Goal: Information Seeking & Learning: Check status

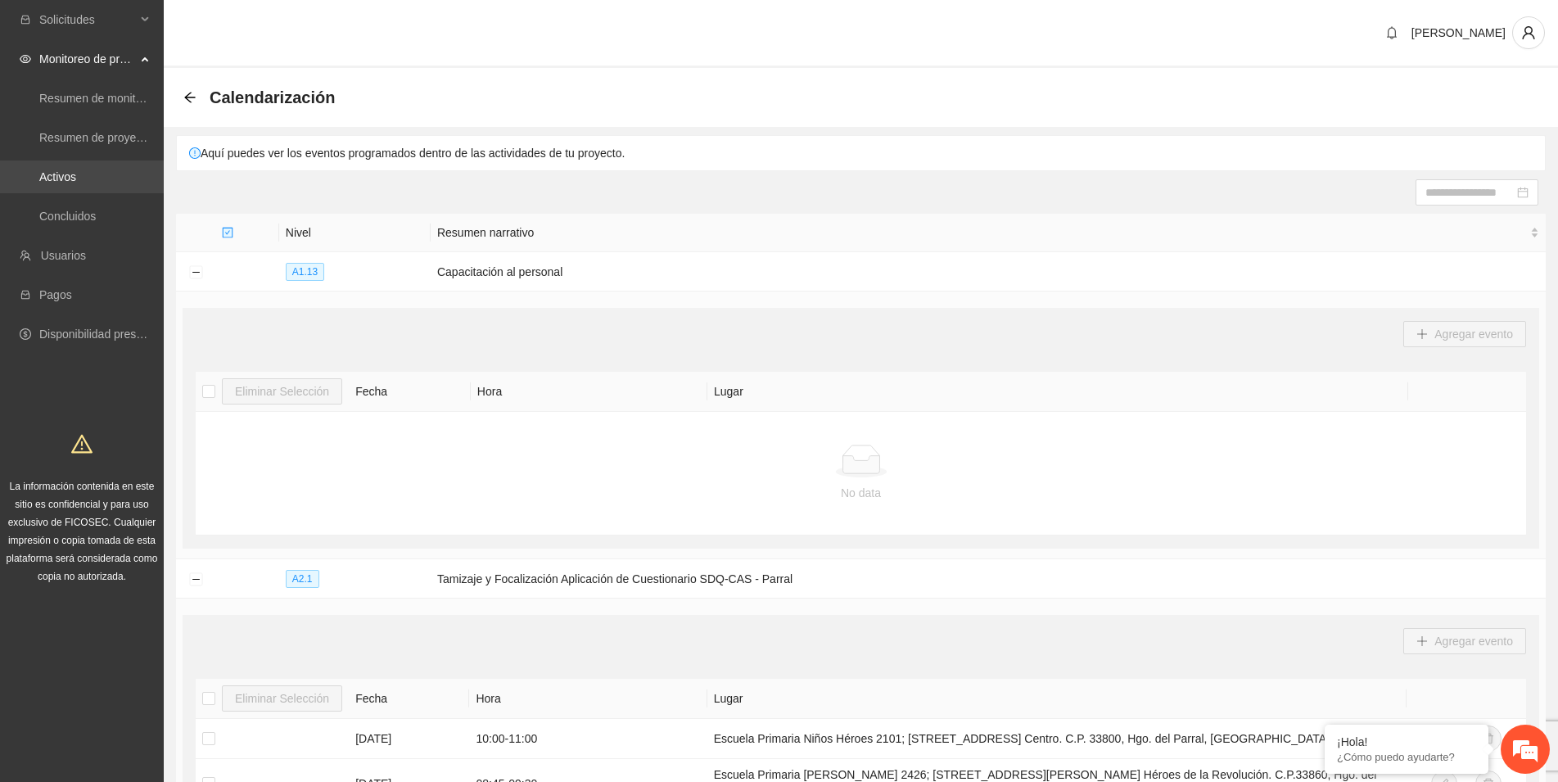
click at [76, 178] on link "Activos" at bounding box center [57, 176] width 37 height 13
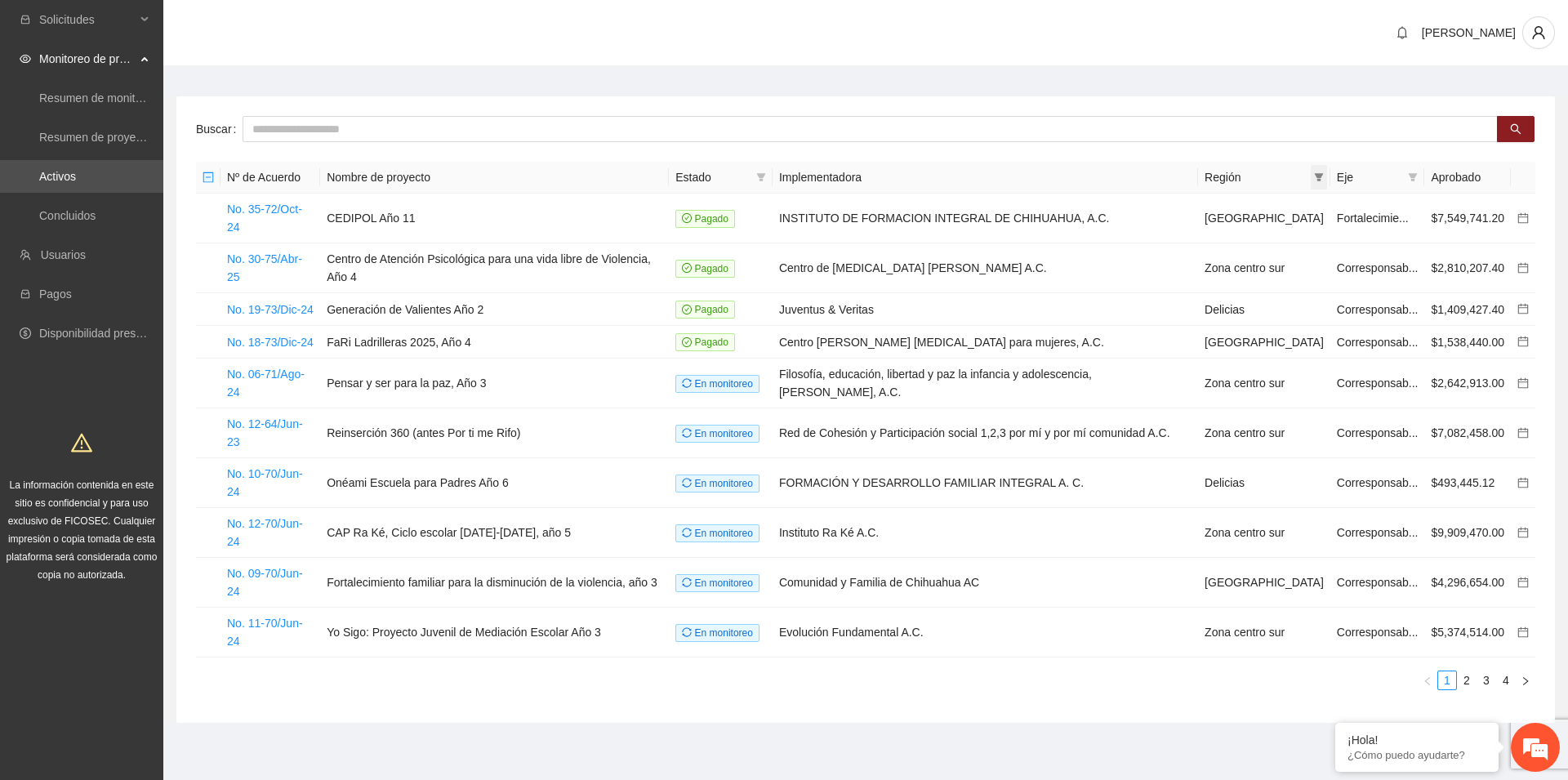
click at [1316, 177] on icon "filter" at bounding box center [1319, 178] width 10 height 10
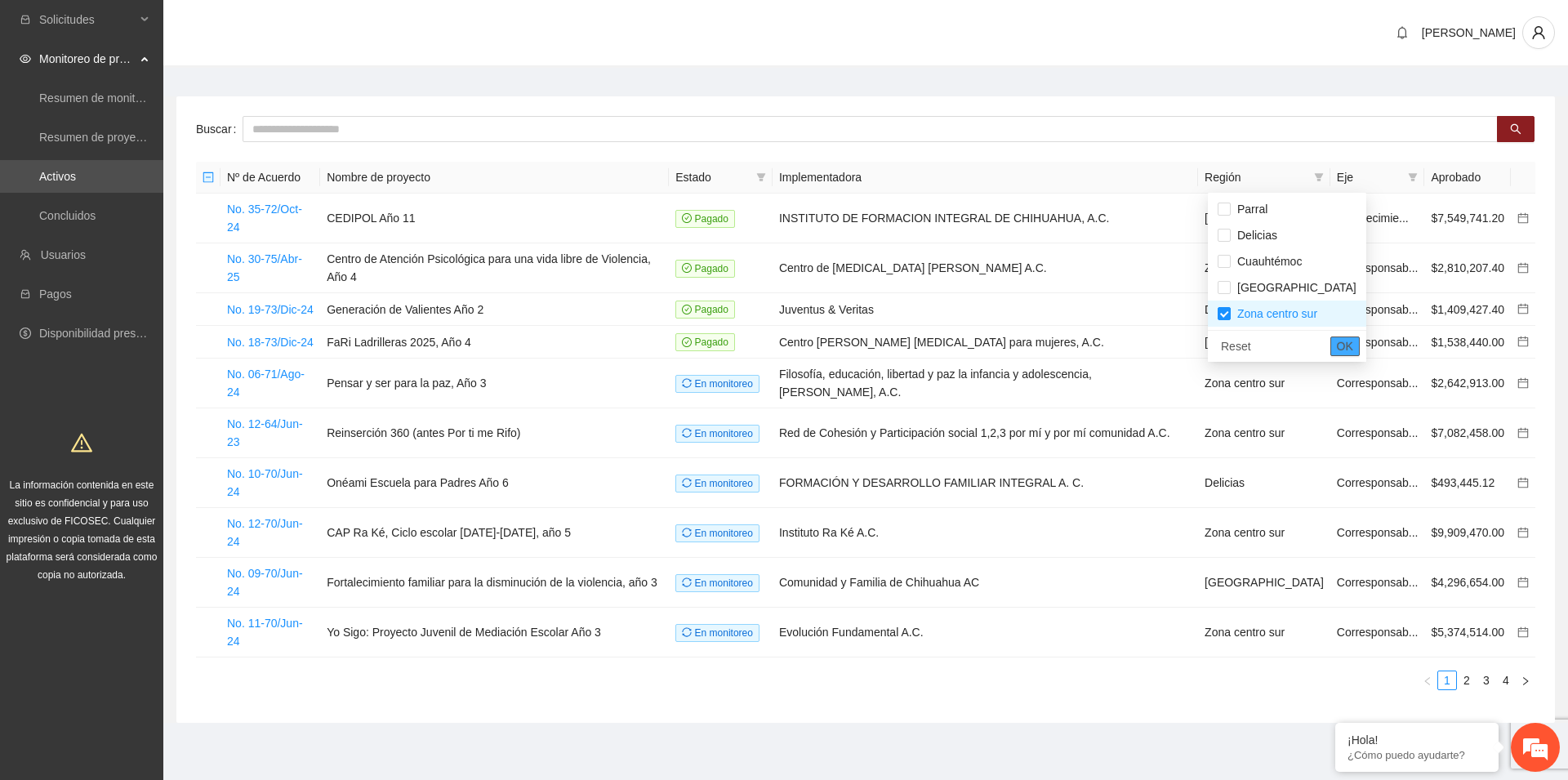
click at [1337, 341] on span "OK" at bounding box center [1345, 346] width 16 height 18
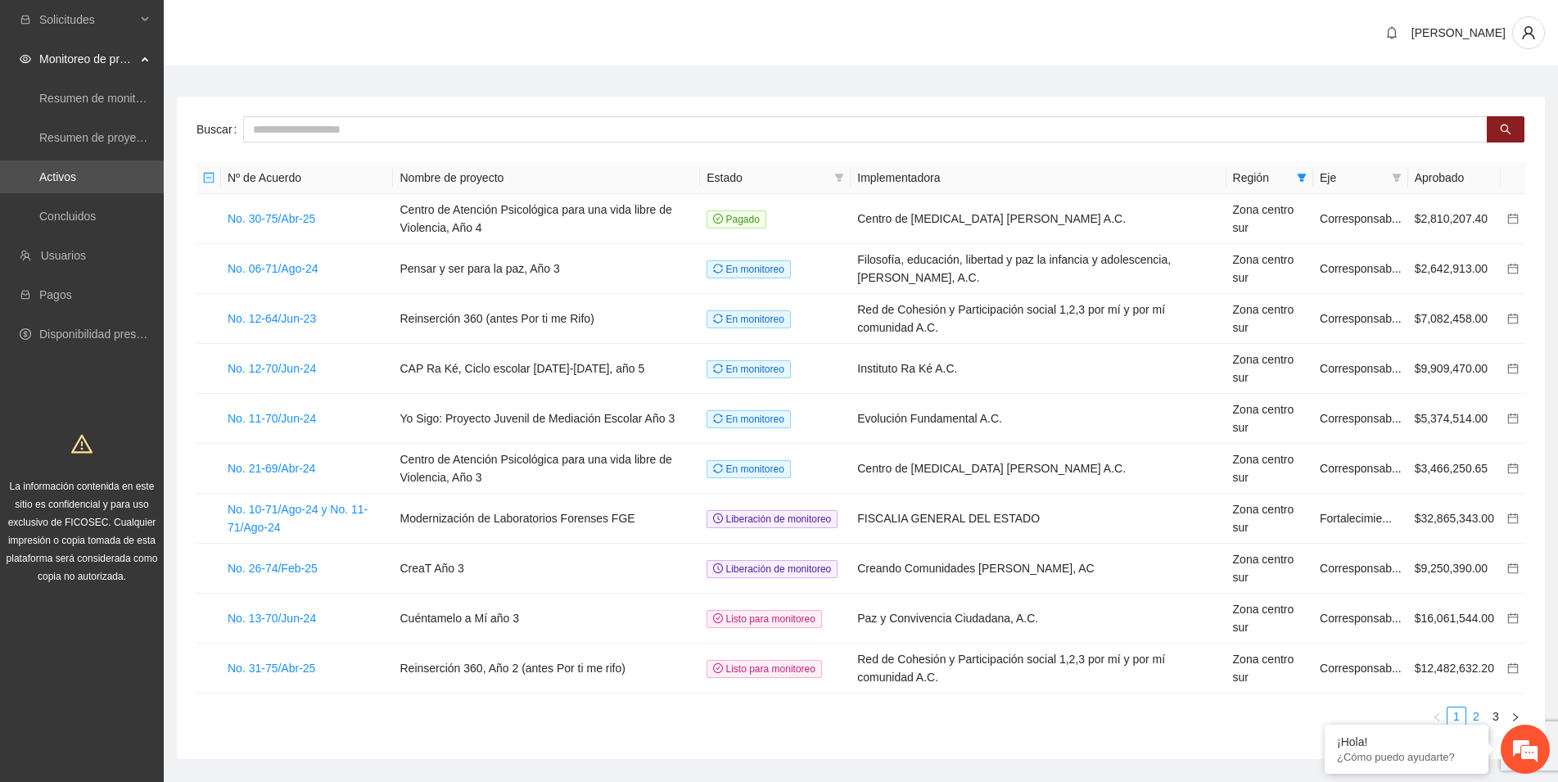
click at [1475, 712] on link "2" at bounding box center [1476, 716] width 18 height 18
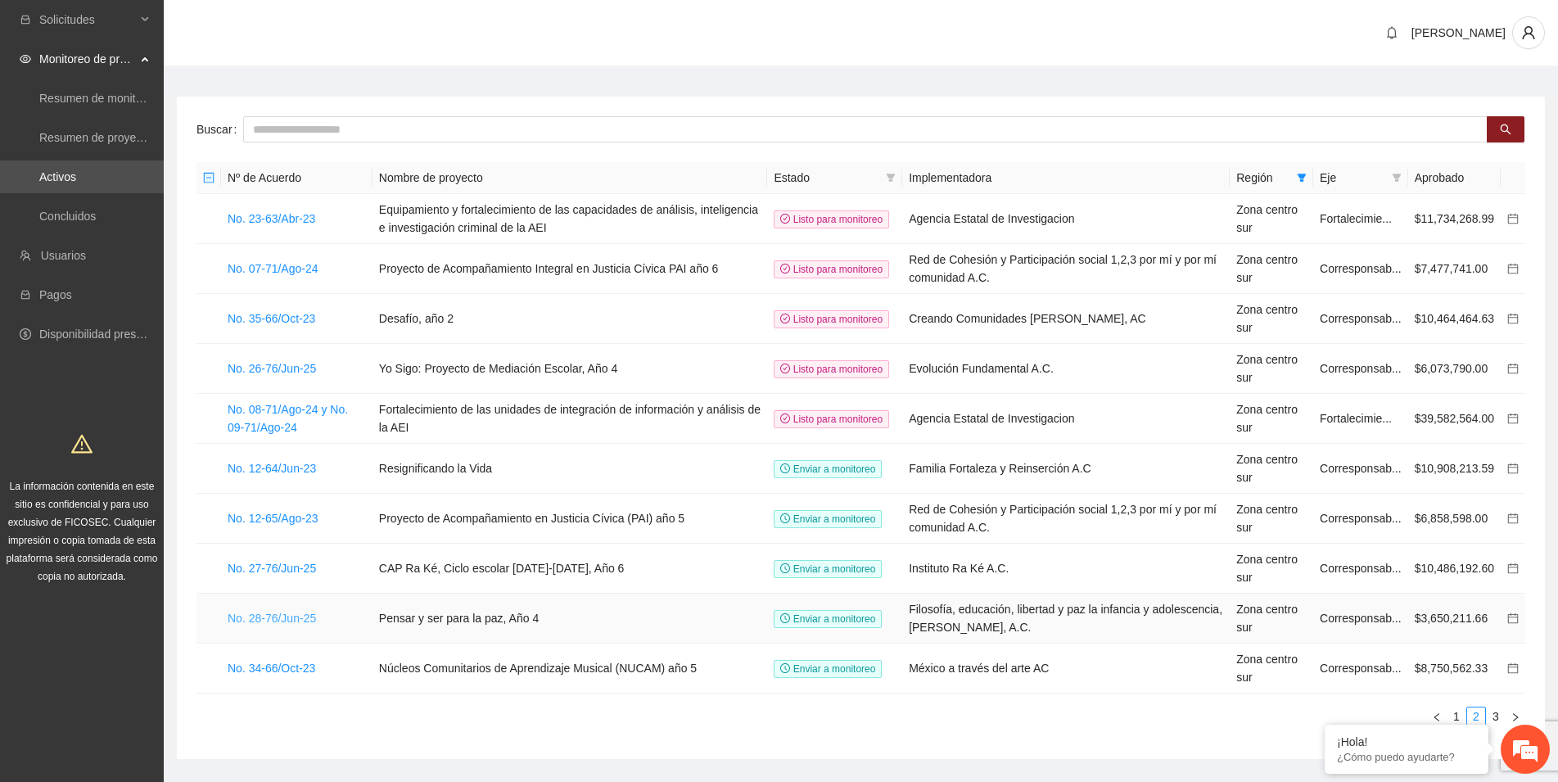
click at [282, 621] on link "No. 28-76/Jun-25" at bounding box center [272, 618] width 88 height 13
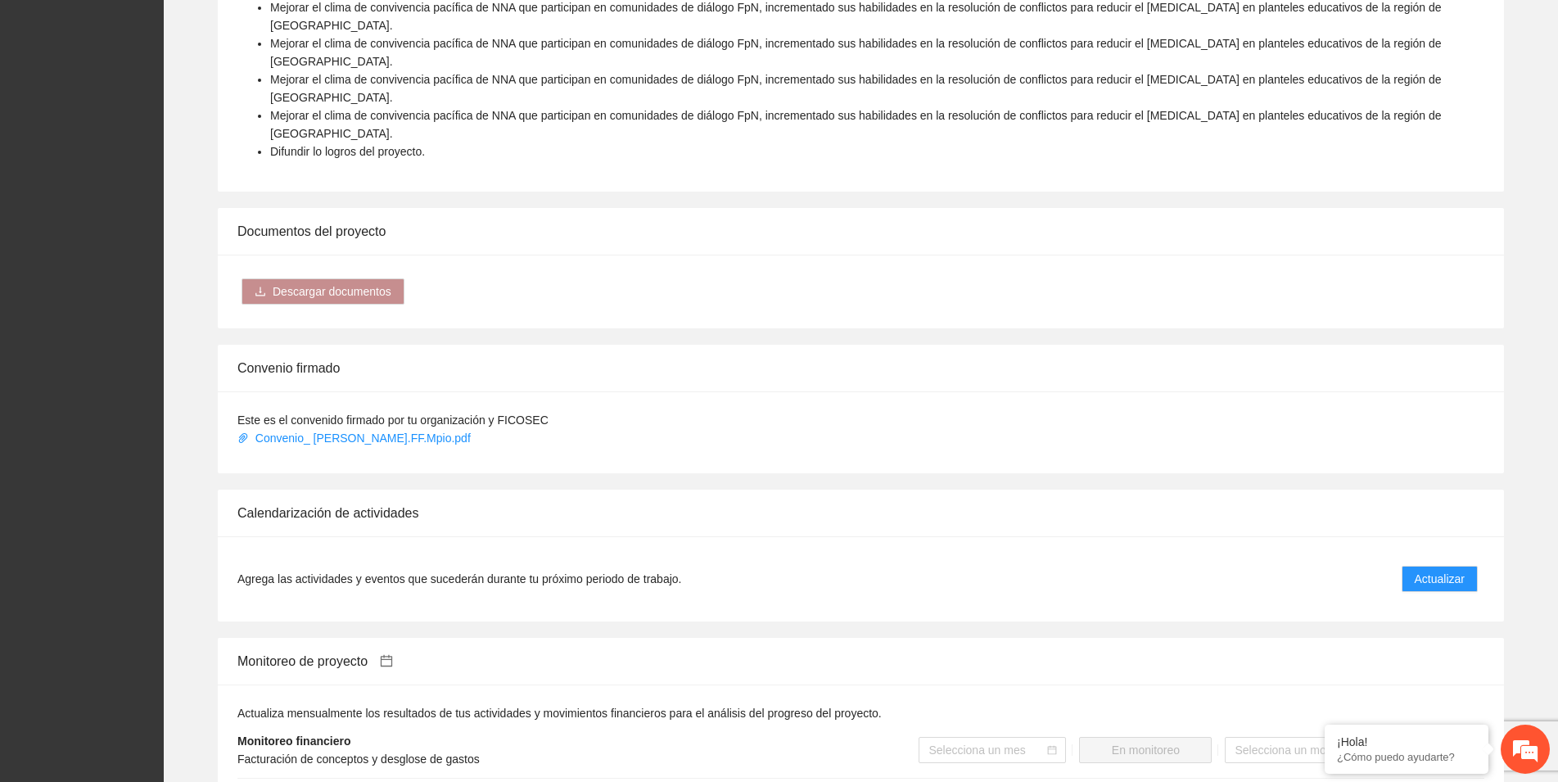
scroll to position [919, 0]
click at [1442, 567] on span "Actualizar" at bounding box center [1440, 576] width 50 height 18
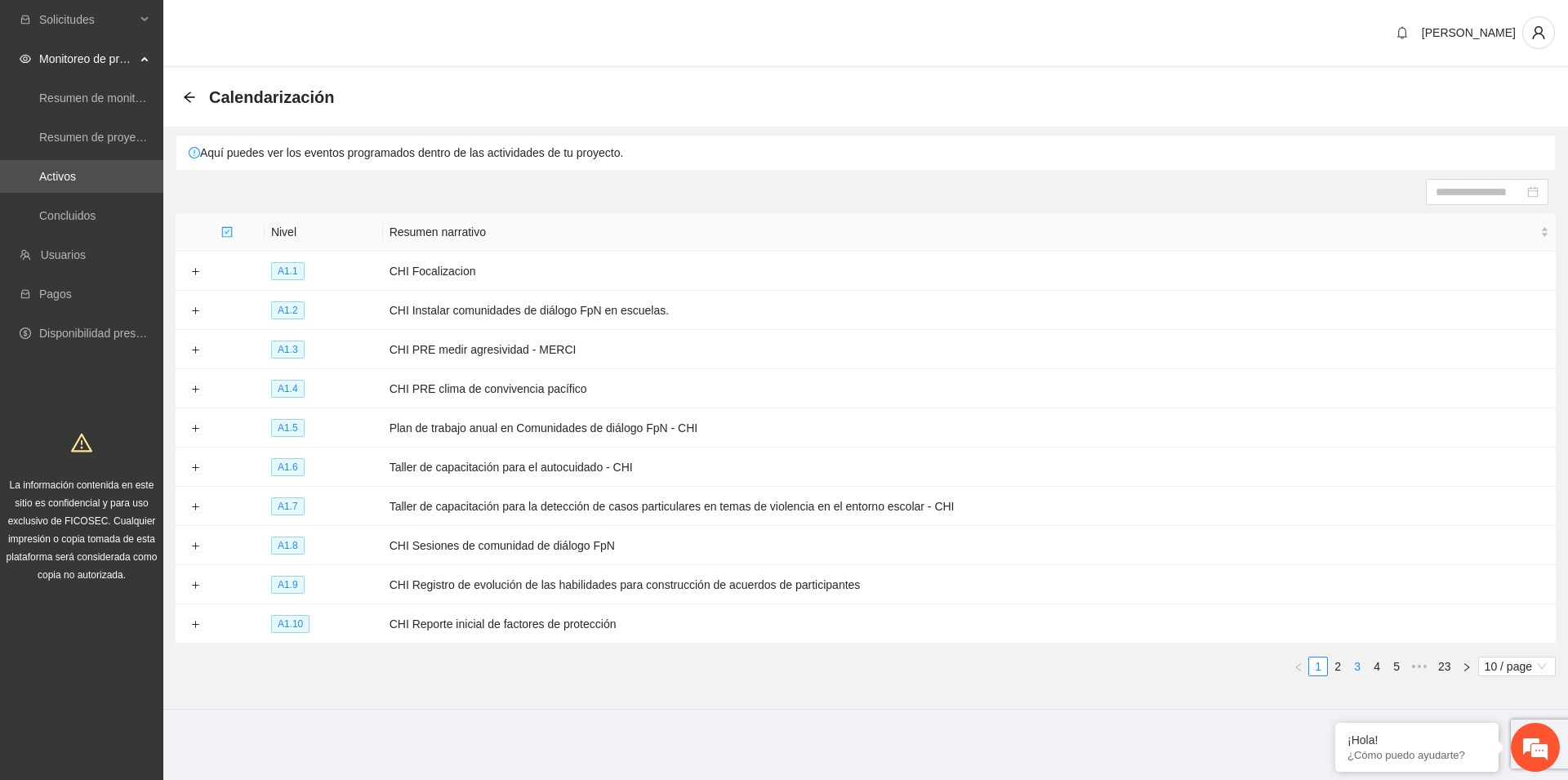
click at [1354, 663] on link "3" at bounding box center [1358, 666] width 18 height 18
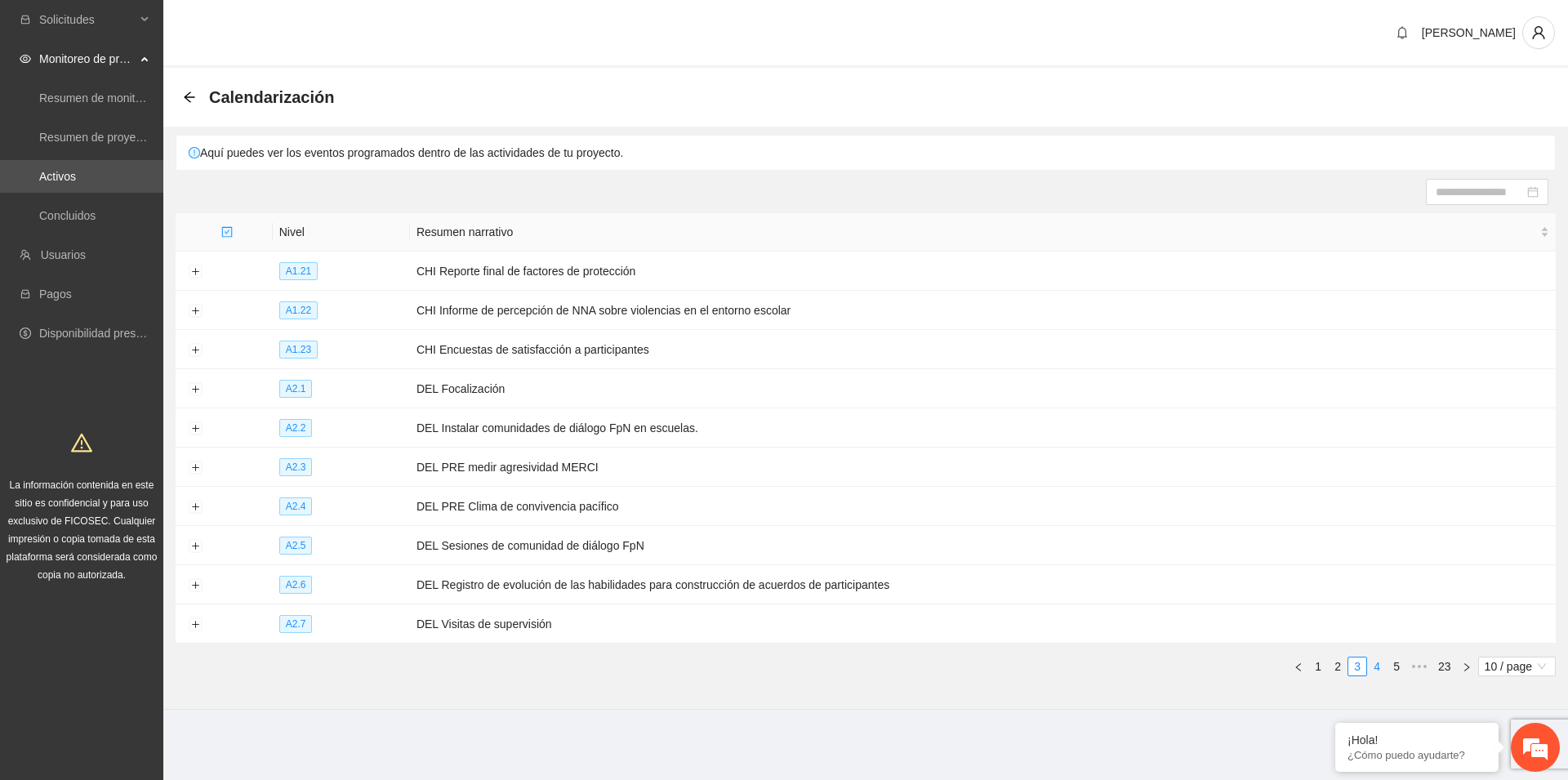
click at [1376, 661] on link "4" at bounding box center [1376, 666] width 18 height 18
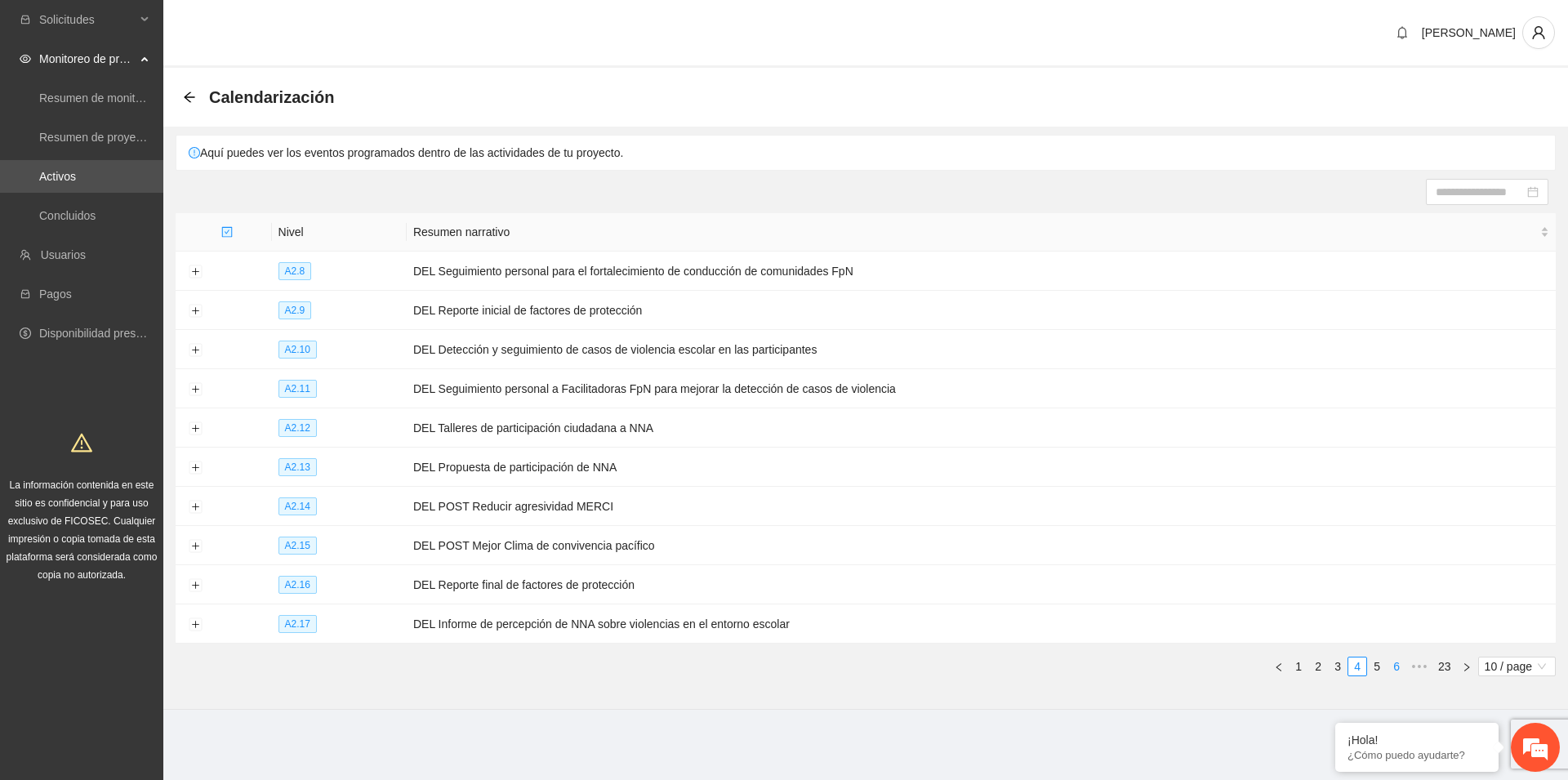
click at [1393, 661] on link "6" at bounding box center [1396, 666] width 18 height 18
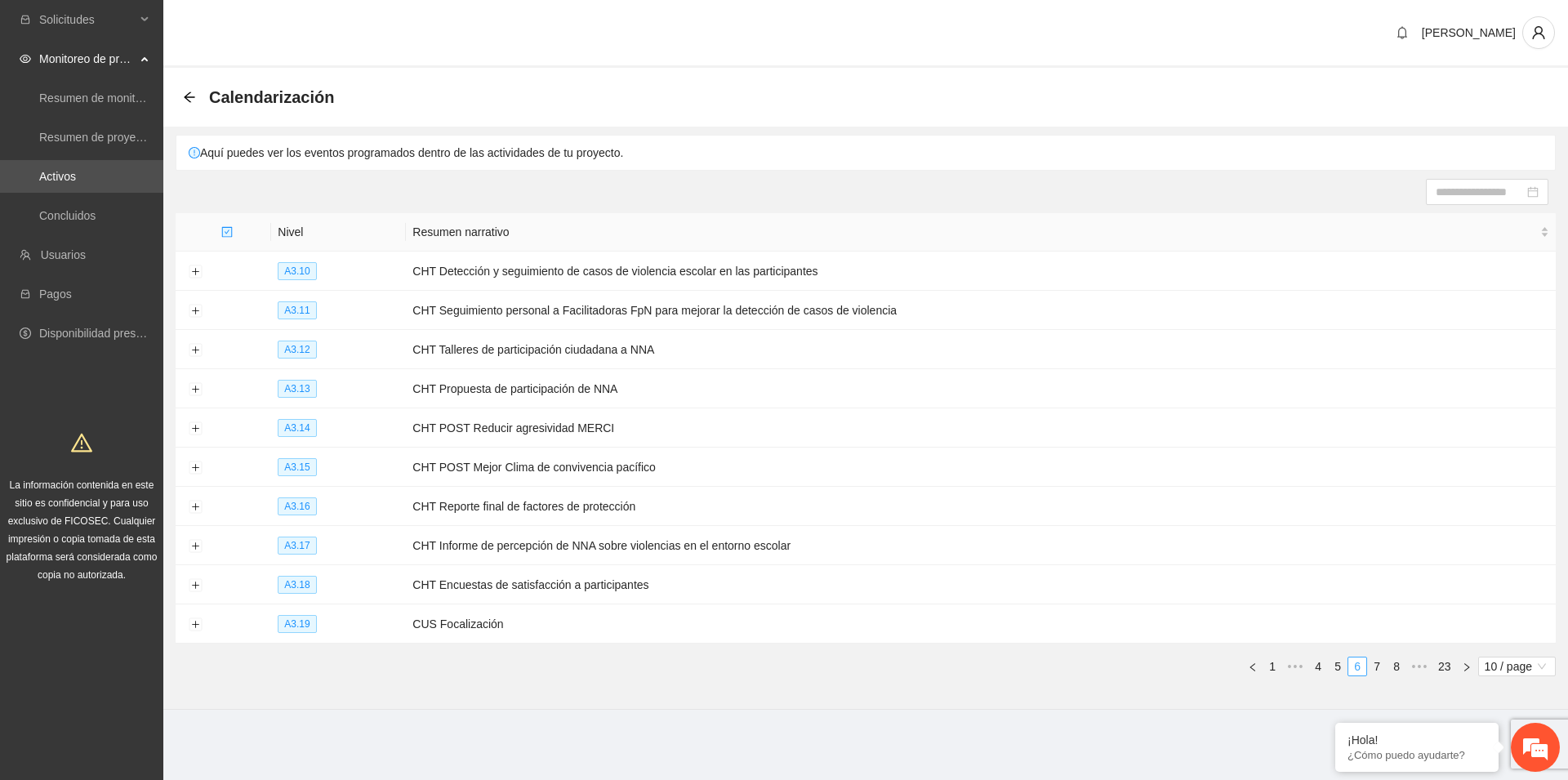
click at [1393, 661] on link "8" at bounding box center [1396, 666] width 18 height 18
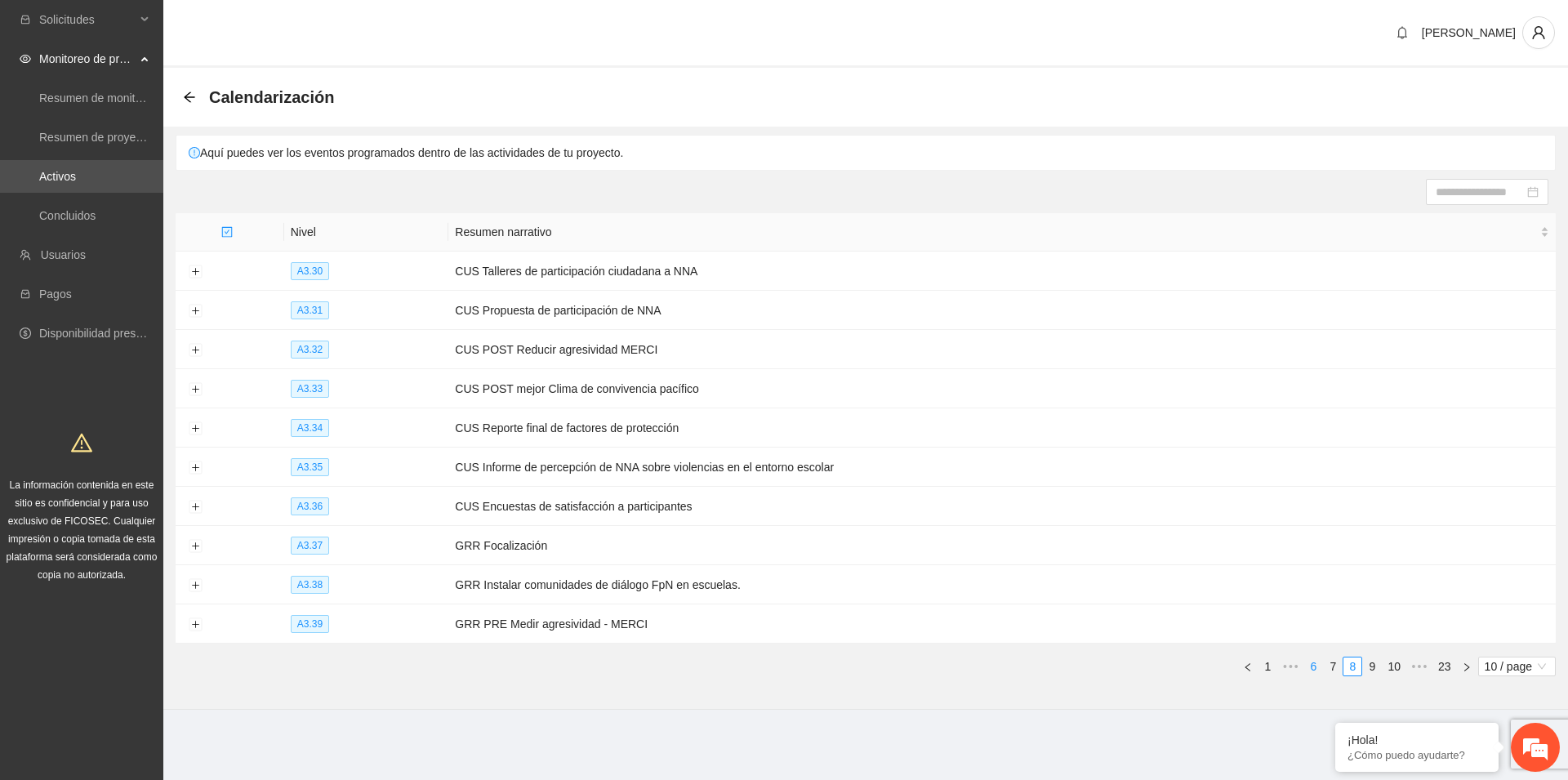
click at [1393, 661] on link "10" at bounding box center [1393, 666] width 23 height 18
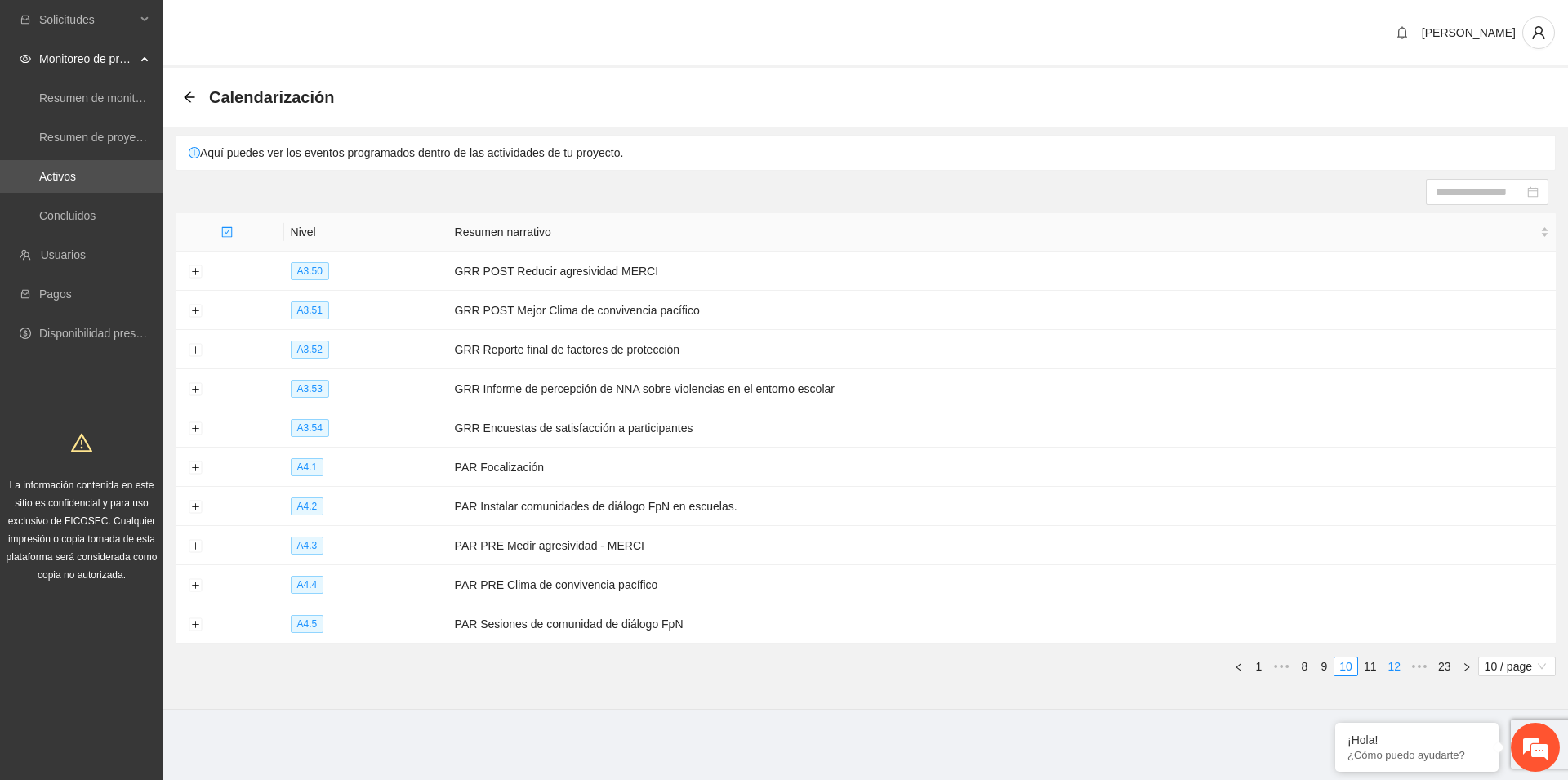
click at [1394, 661] on link "12" at bounding box center [1393, 666] width 23 height 18
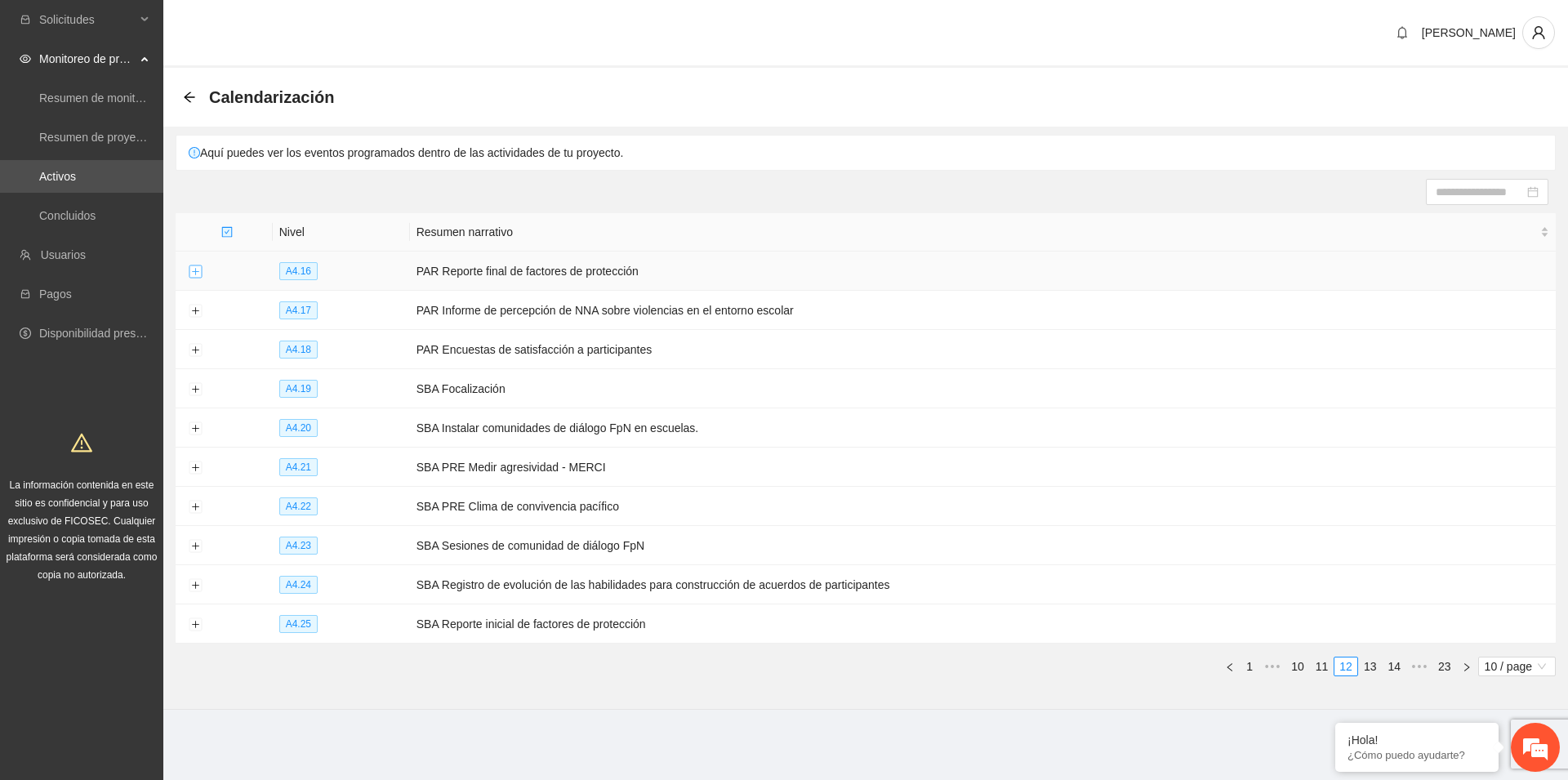
click at [194, 269] on button "Expand row" at bounding box center [195, 271] width 13 height 13
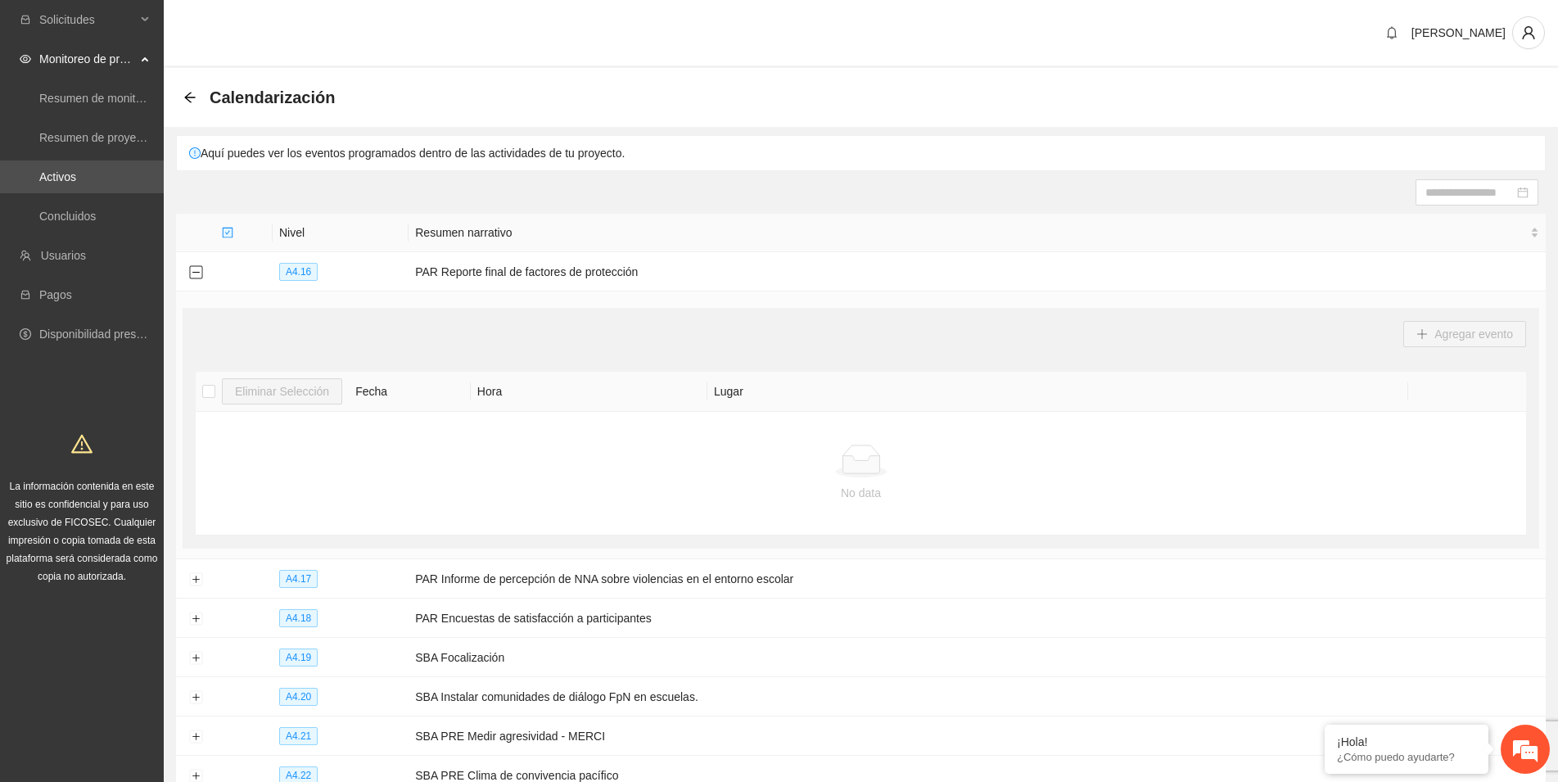
scroll to position [259, 0]
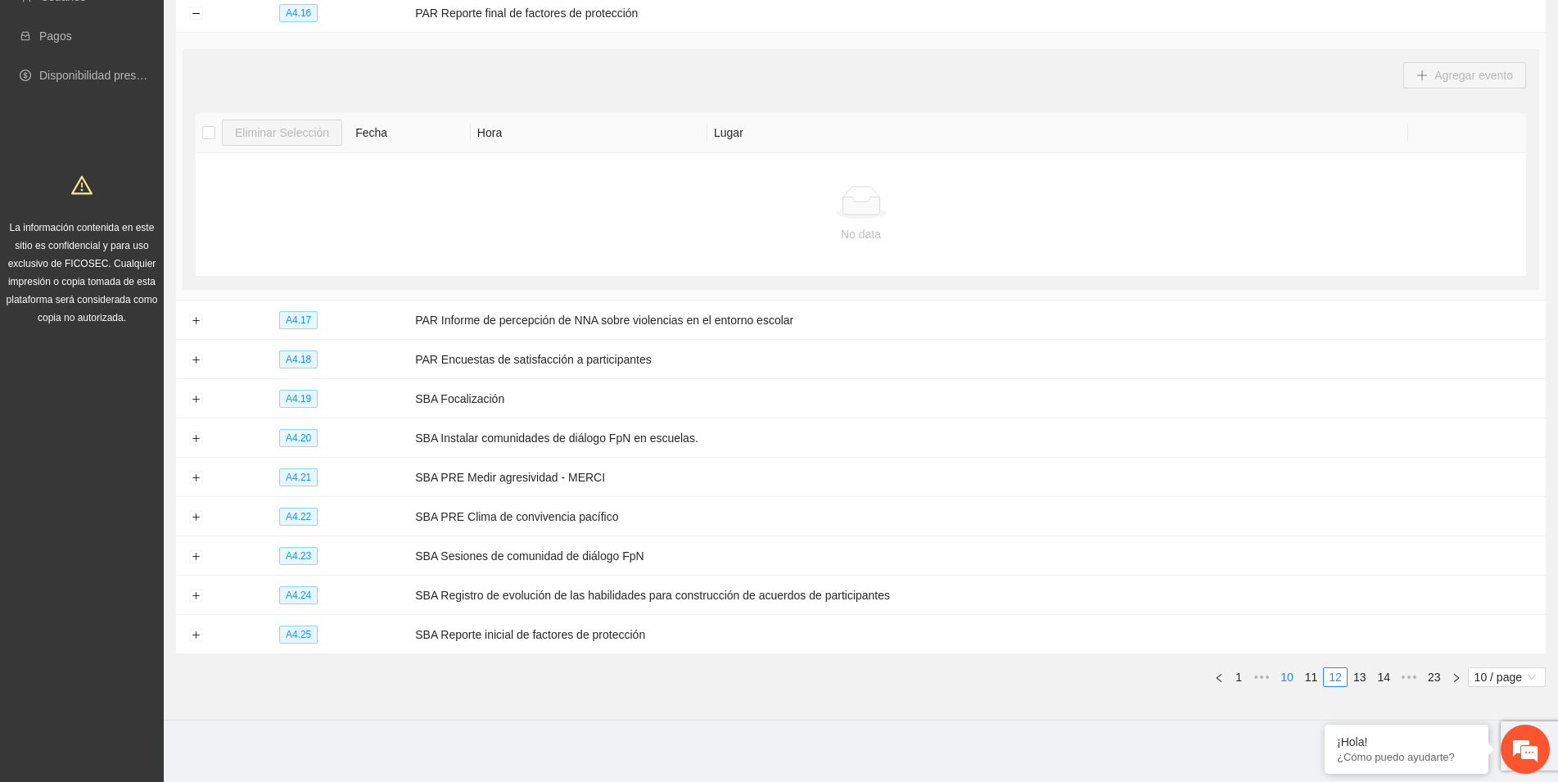
click at [1292, 675] on link "10" at bounding box center [1287, 677] width 23 height 18
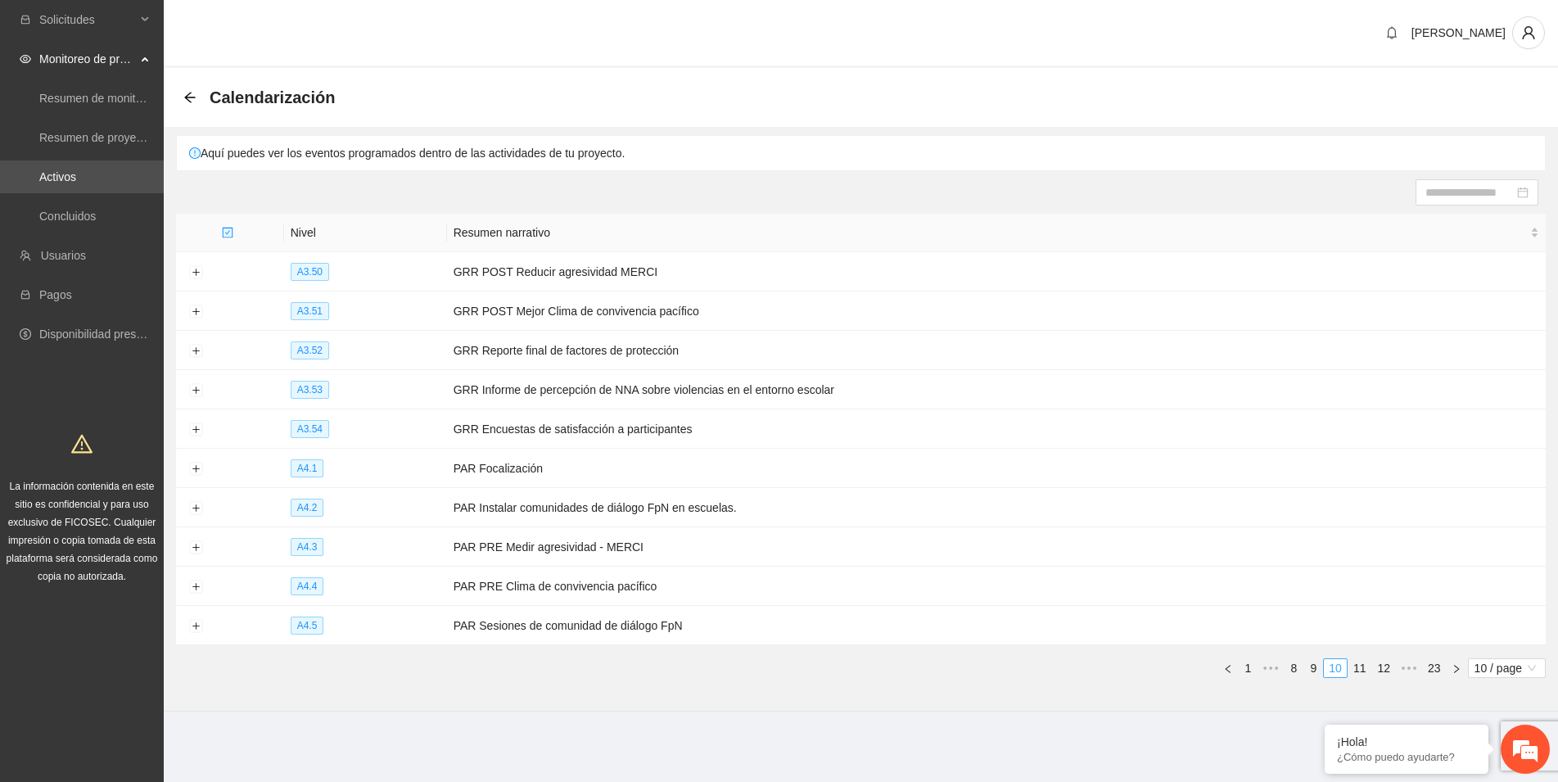
scroll to position [0, 0]
click at [196, 502] on button "Expand row" at bounding box center [195, 508] width 13 height 13
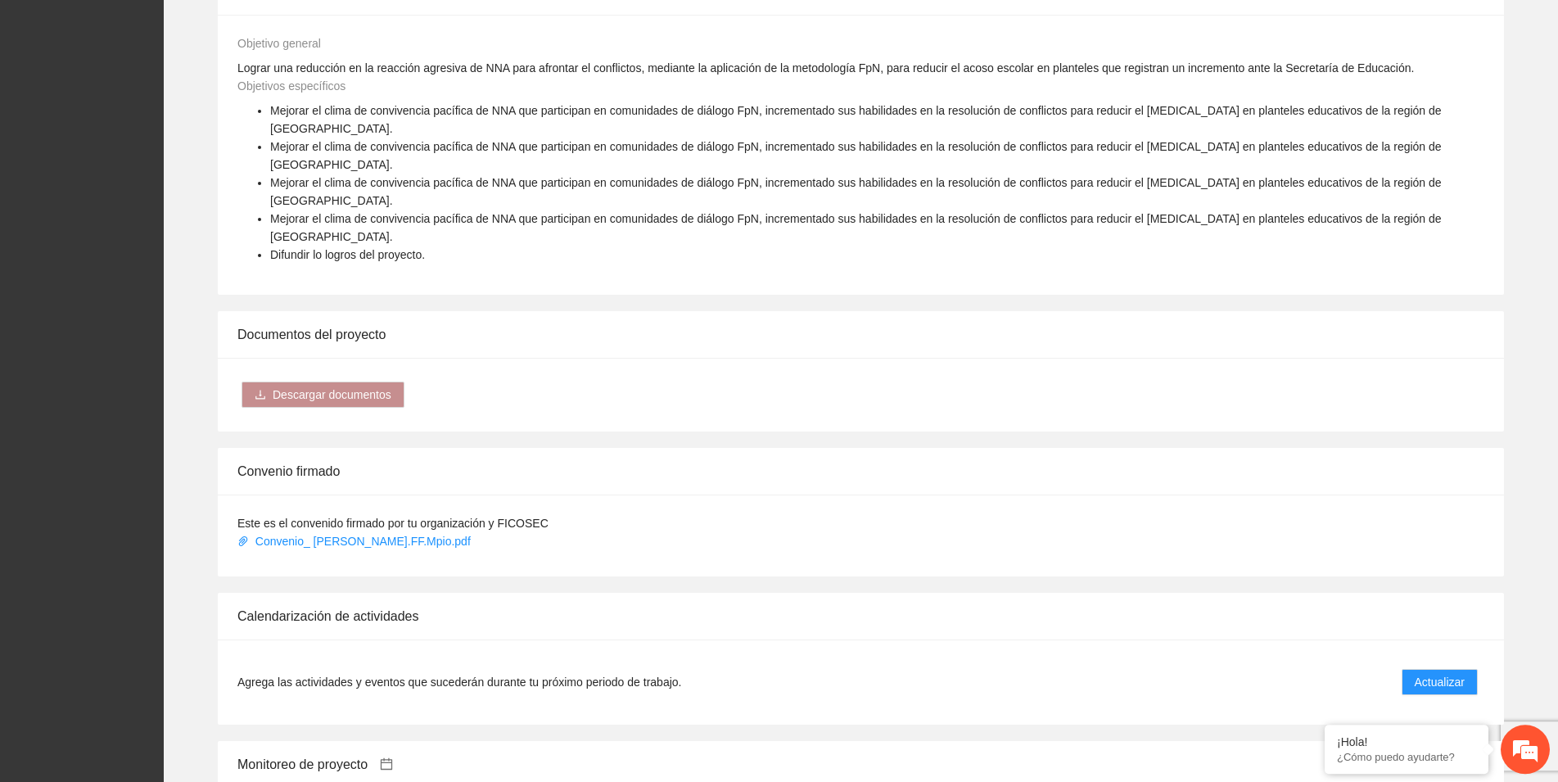
scroll to position [835, 0]
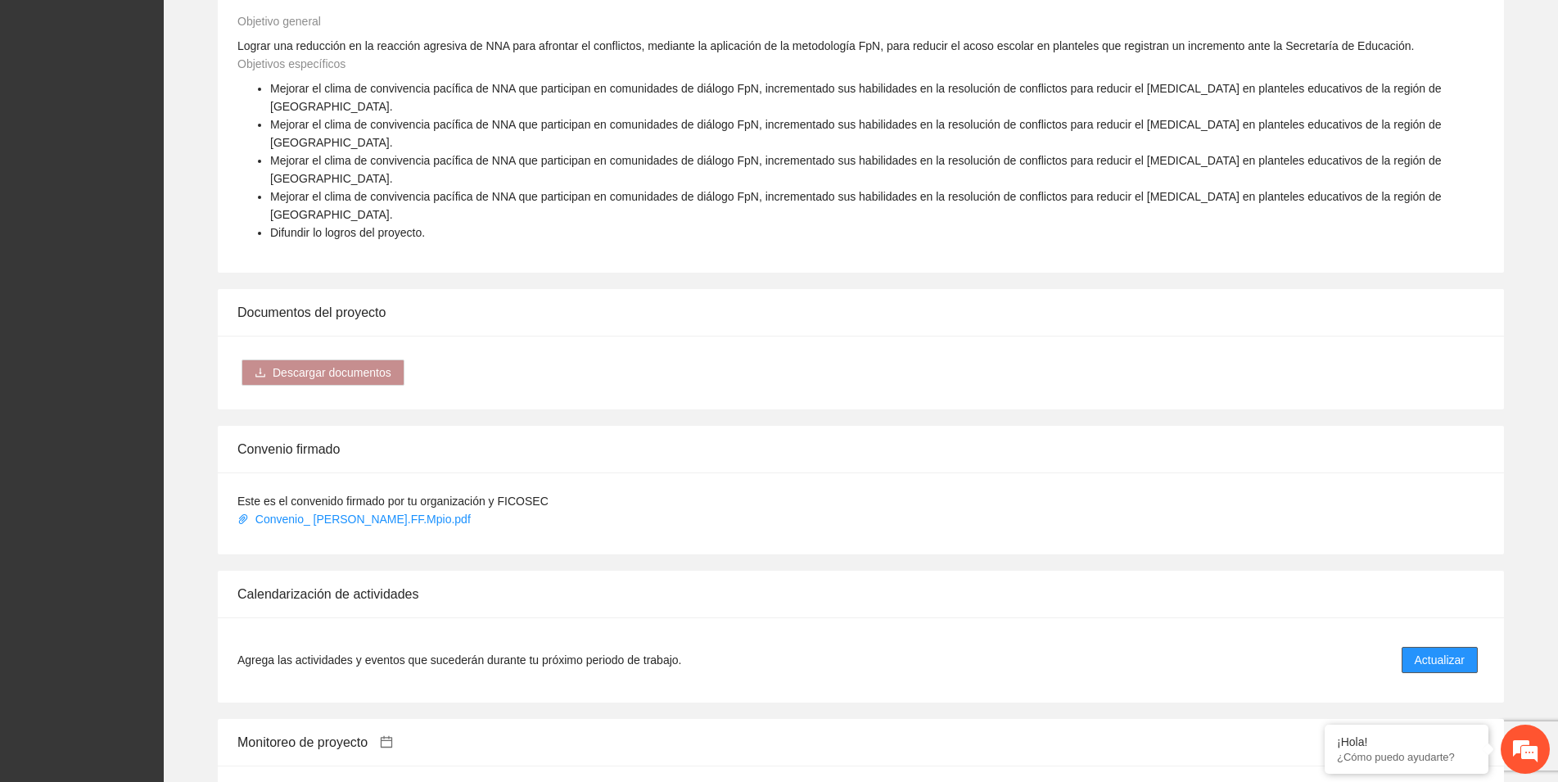
click at [1443, 651] on span "Actualizar" at bounding box center [1440, 660] width 50 height 18
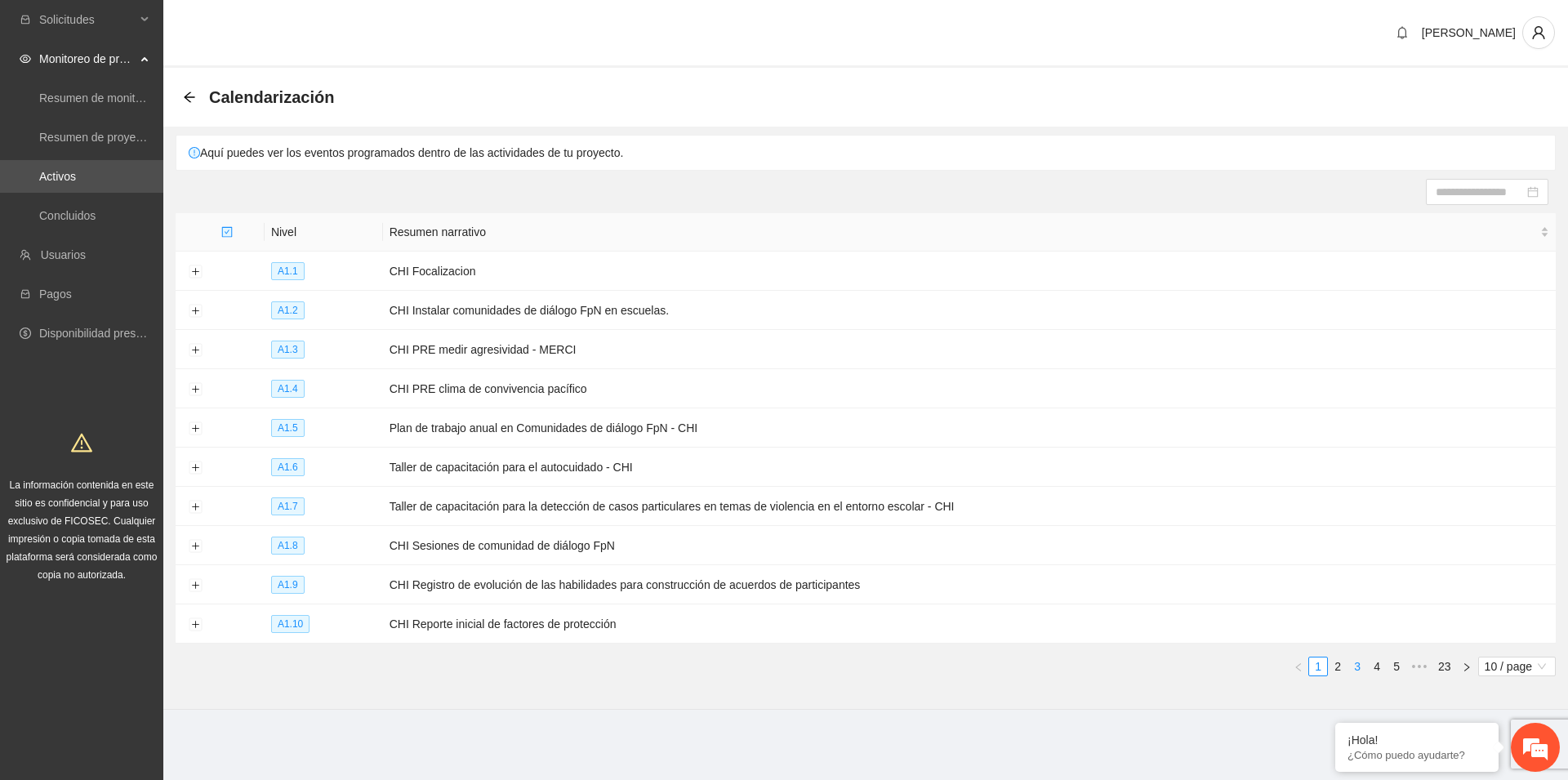
click at [1354, 664] on link "3" at bounding box center [1358, 666] width 18 height 18
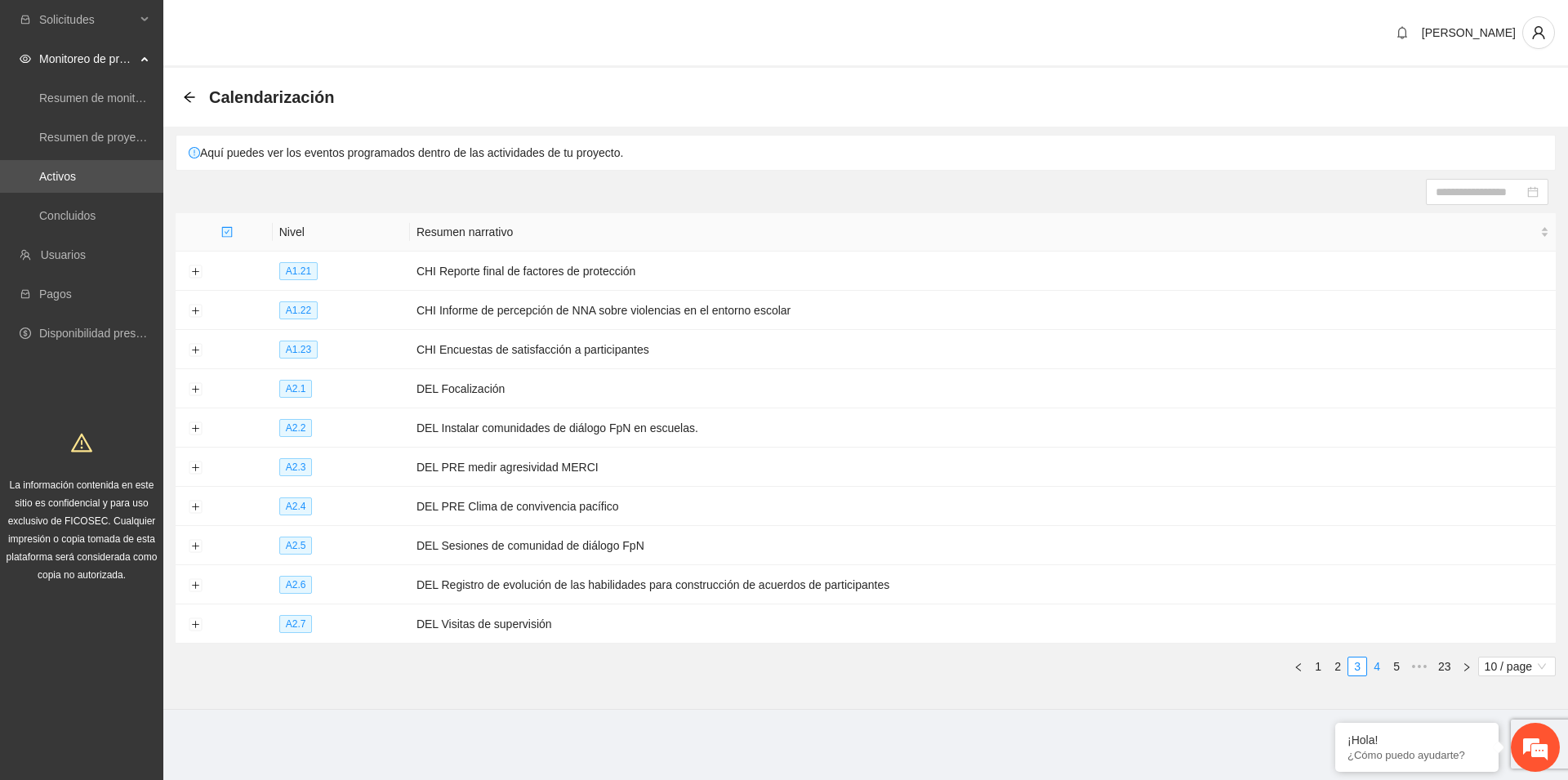
click at [1373, 661] on link "4" at bounding box center [1376, 666] width 18 height 18
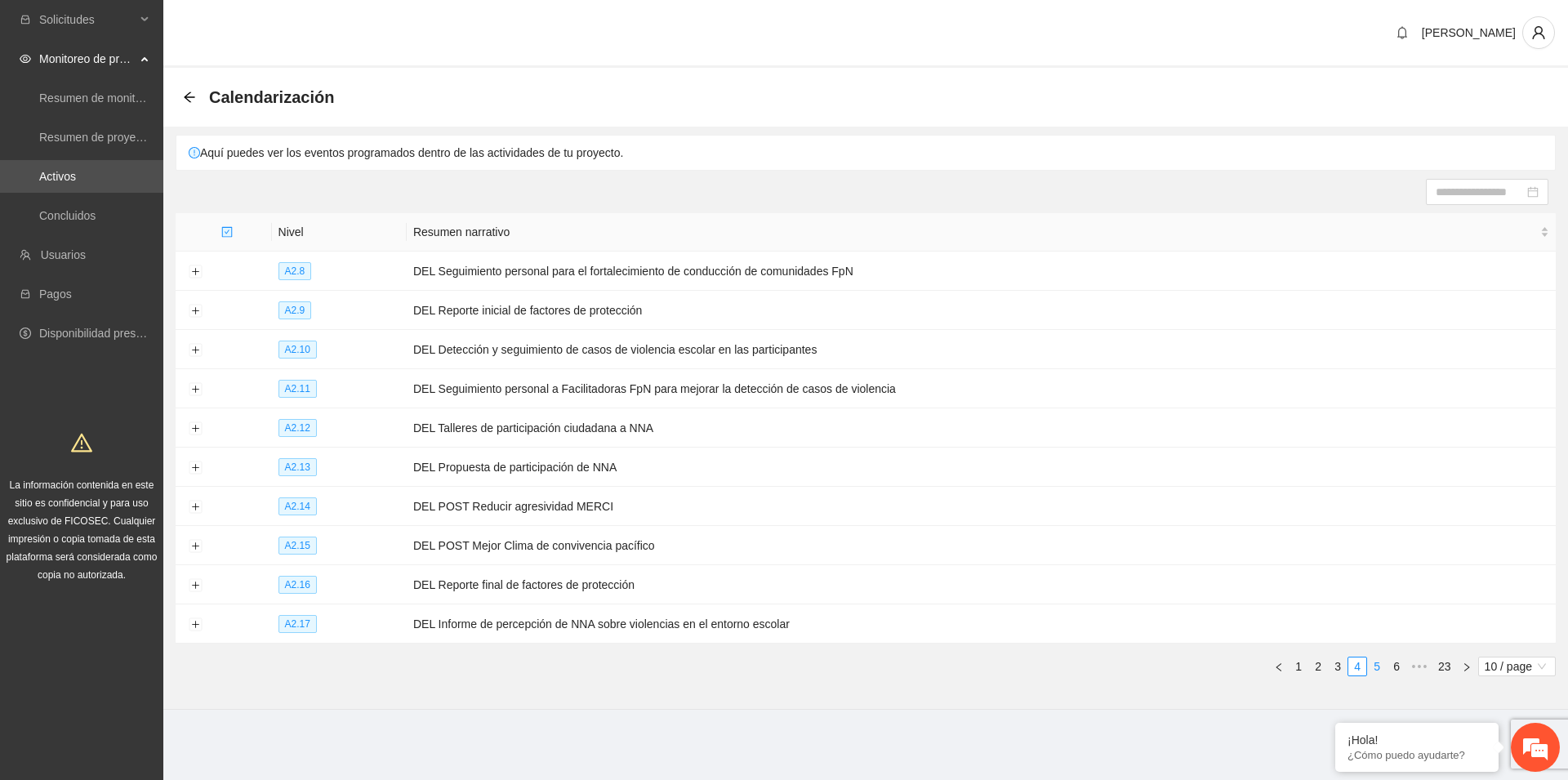
click at [1376, 661] on link "5" at bounding box center [1376, 666] width 18 height 18
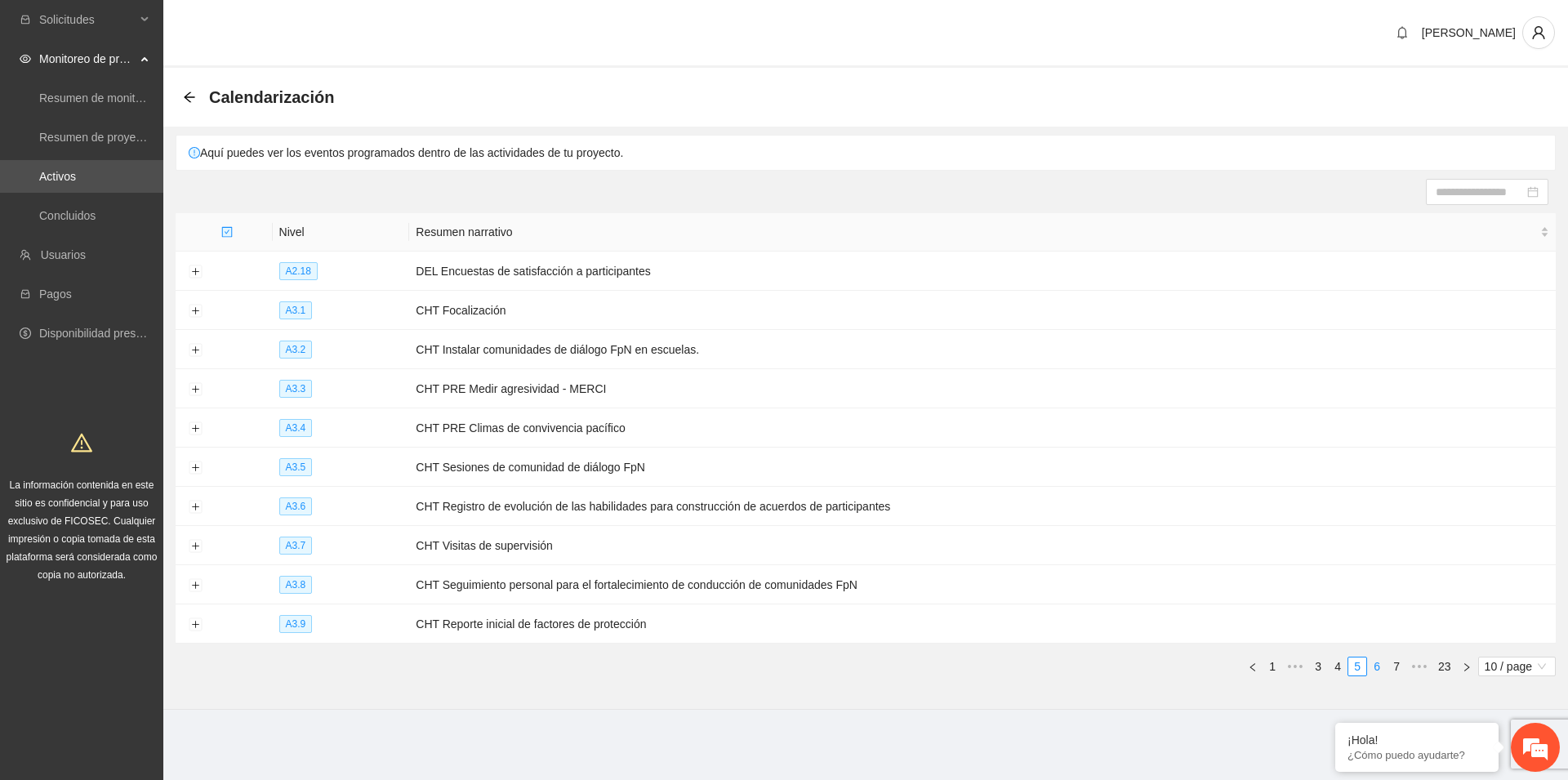
click at [1380, 661] on link "6" at bounding box center [1376, 666] width 18 height 18
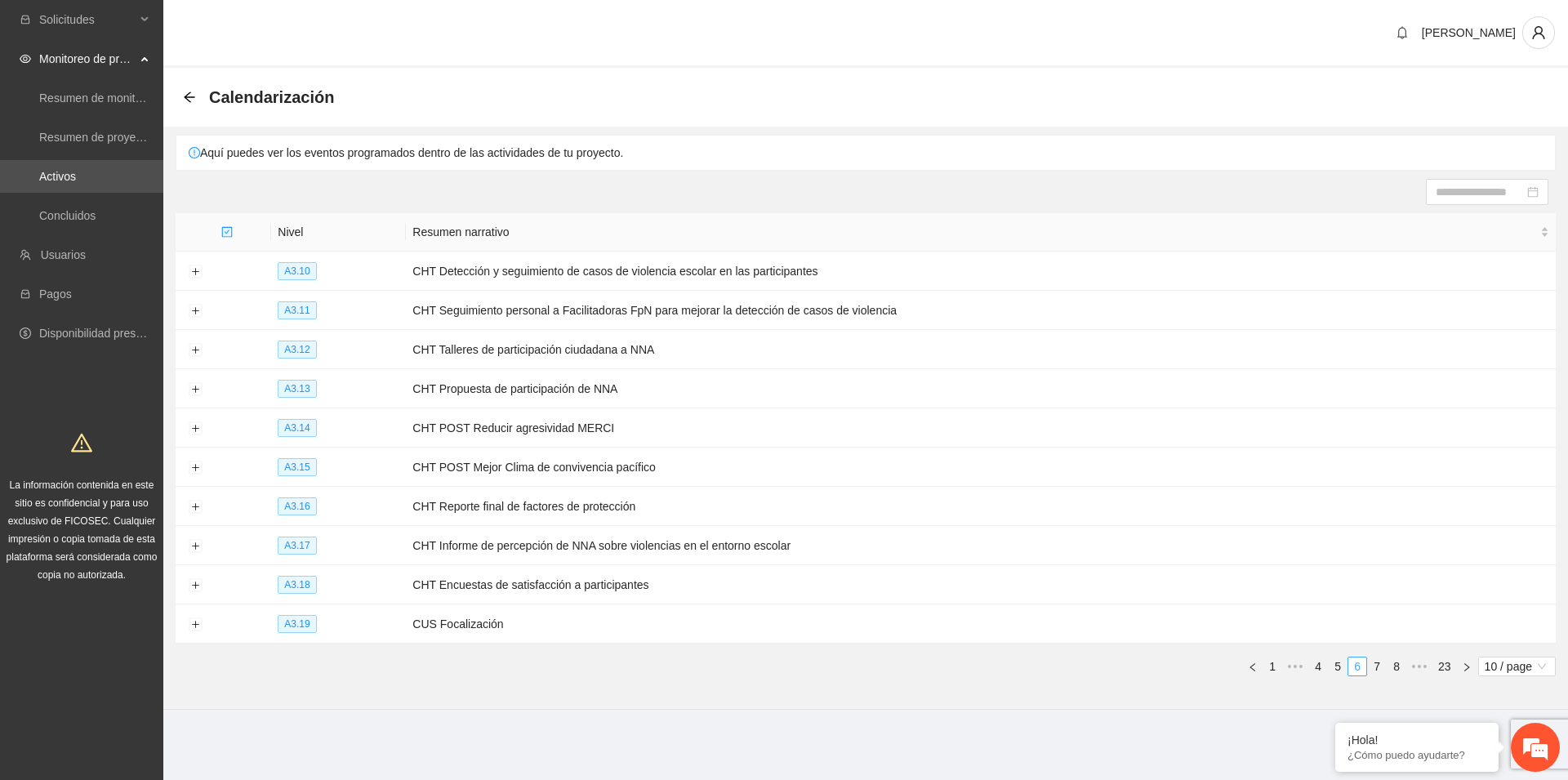
click at [1380, 661] on link "7" at bounding box center [1376, 666] width 18 height 18
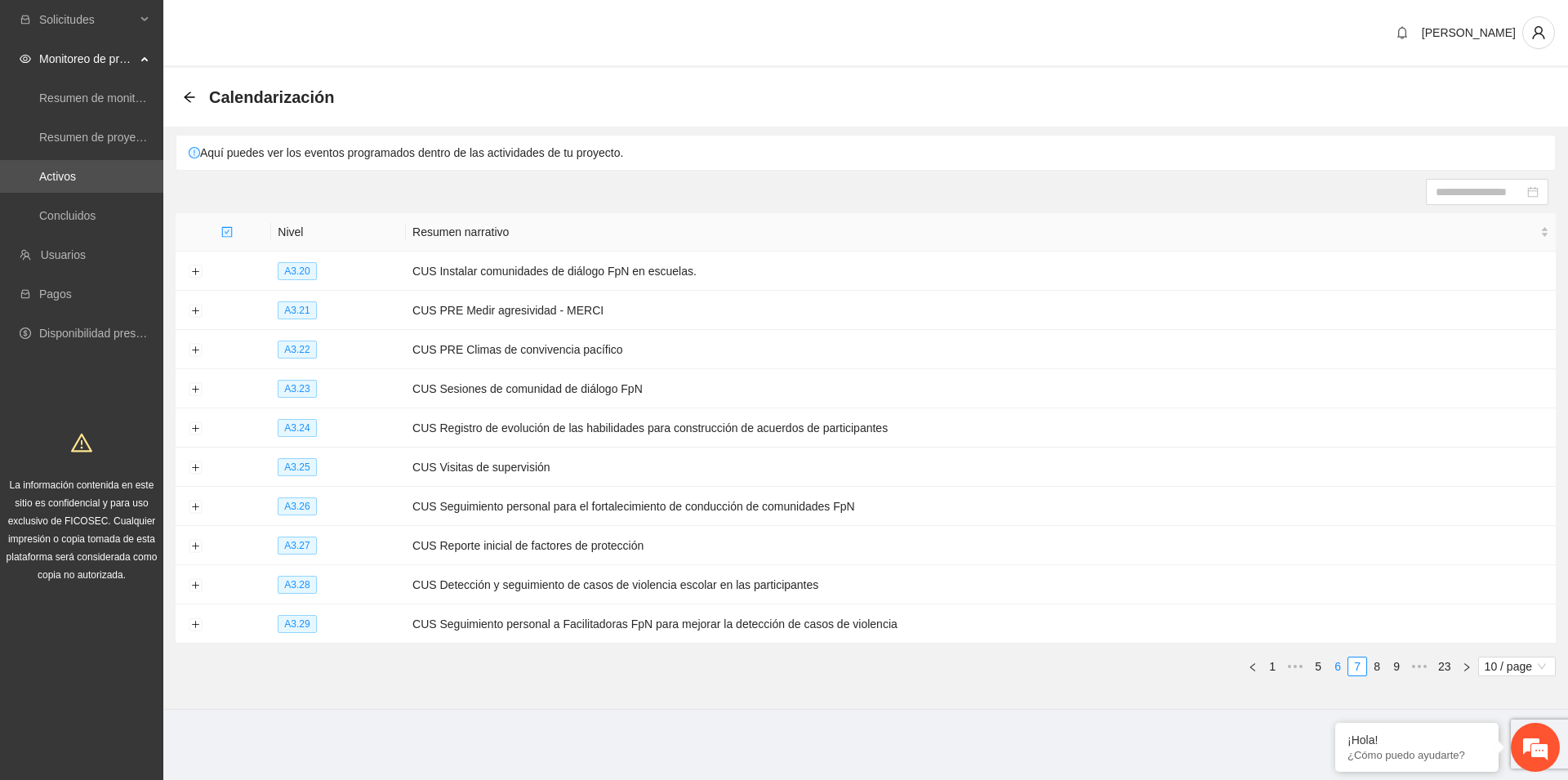
click at [1380, 661] on link "8" at bounding box center [1376, 666] width 18 height 18
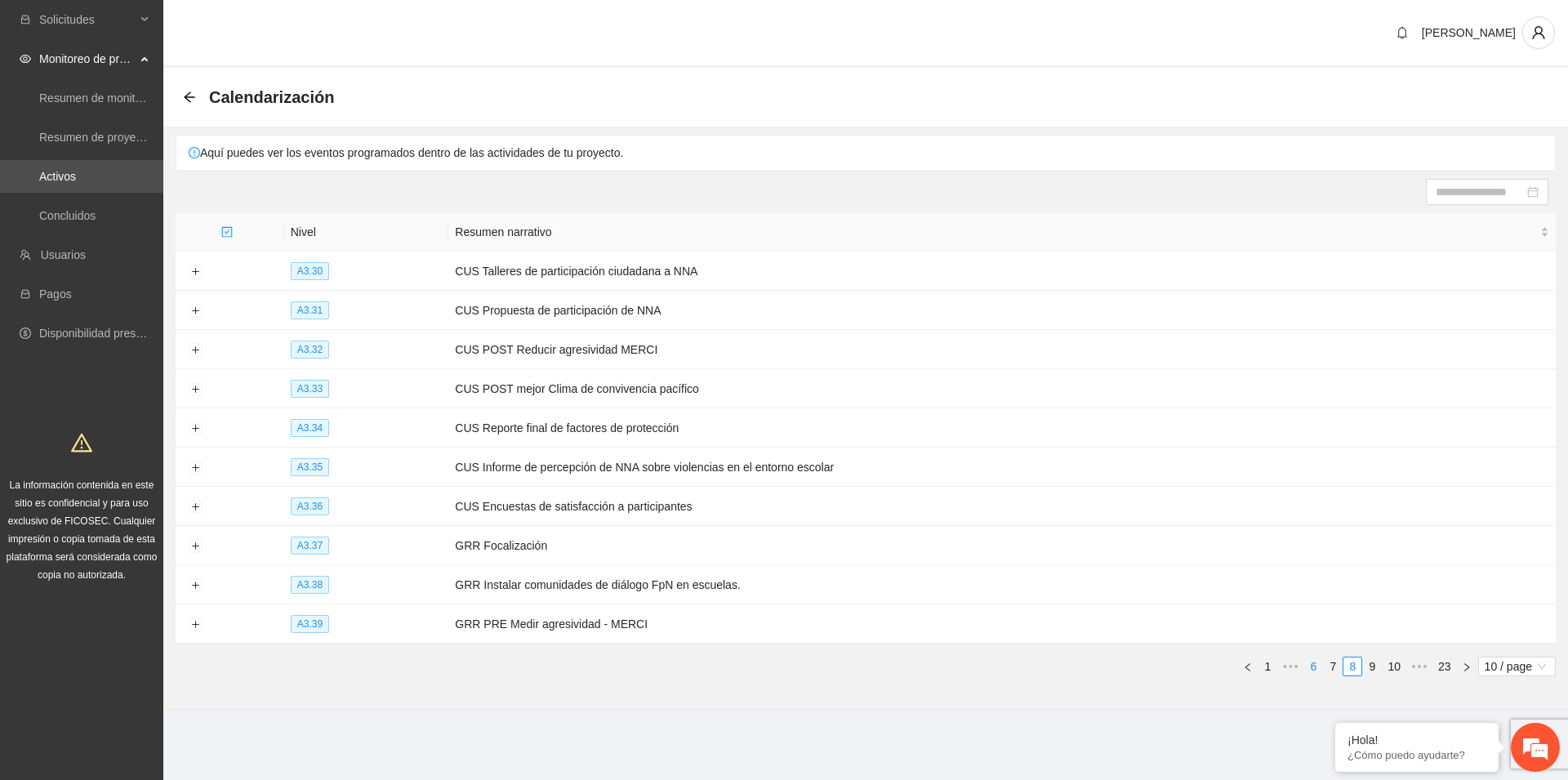
click at [1380, 661] on link "9" at bounding box center [1372, 666] width 18 height 18
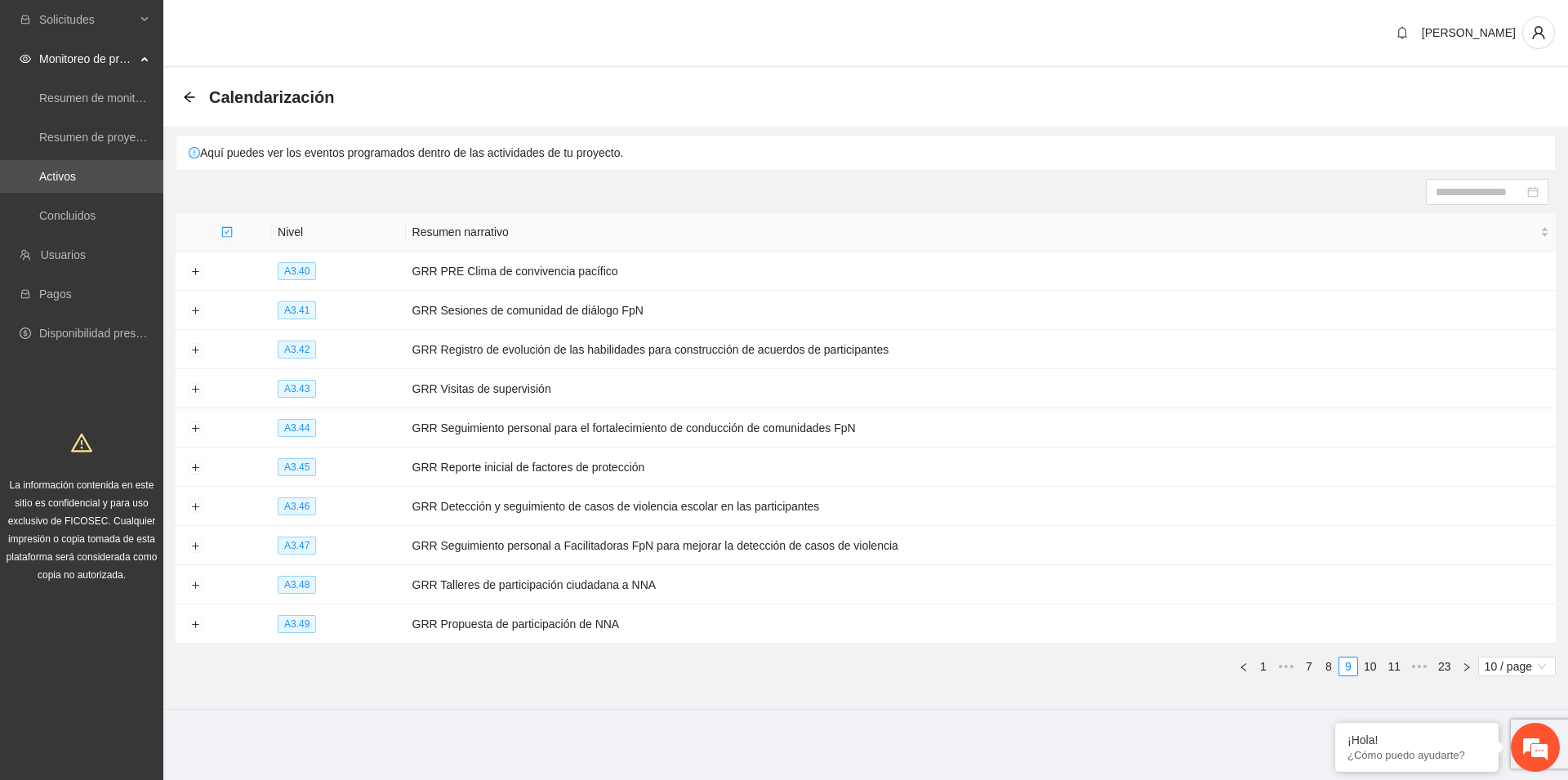
click at [1380, 661] on link "10" at bounding box center [1370, 666] width 23 height 18
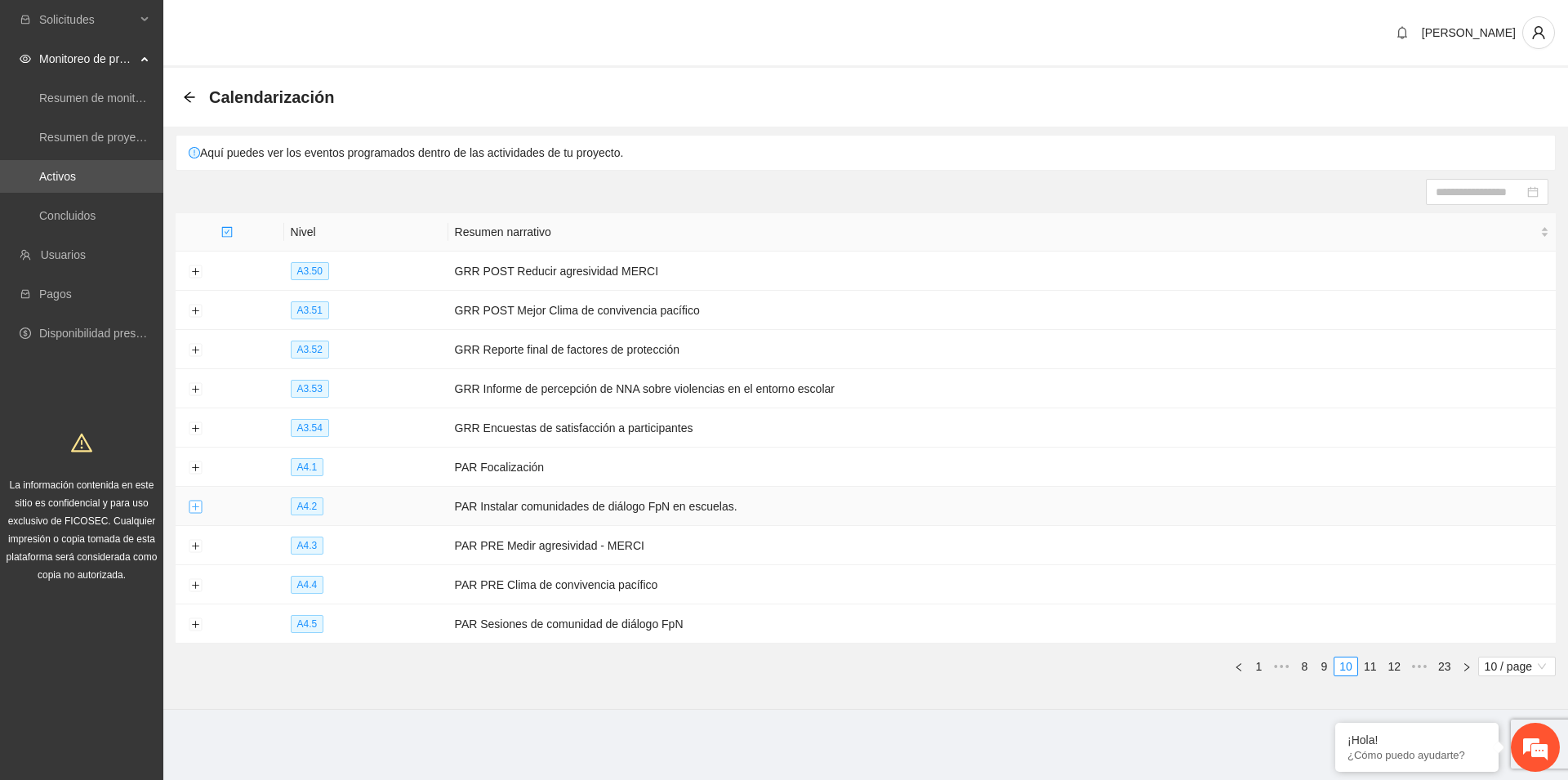
click at [195, 506] on button "Expand row" at bounding box center [195, 507] width 13 height 13
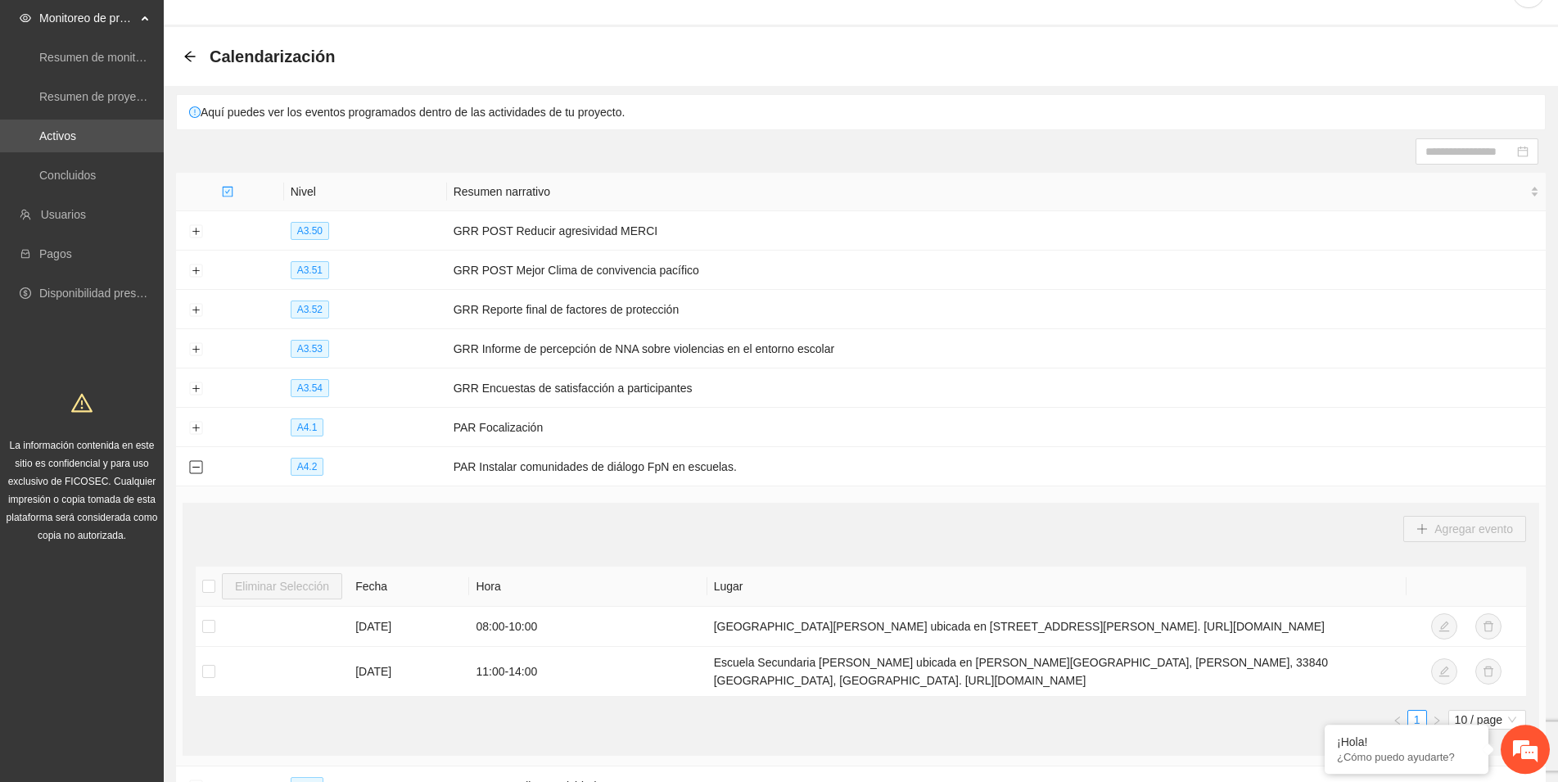
scroll to position [30, 0]
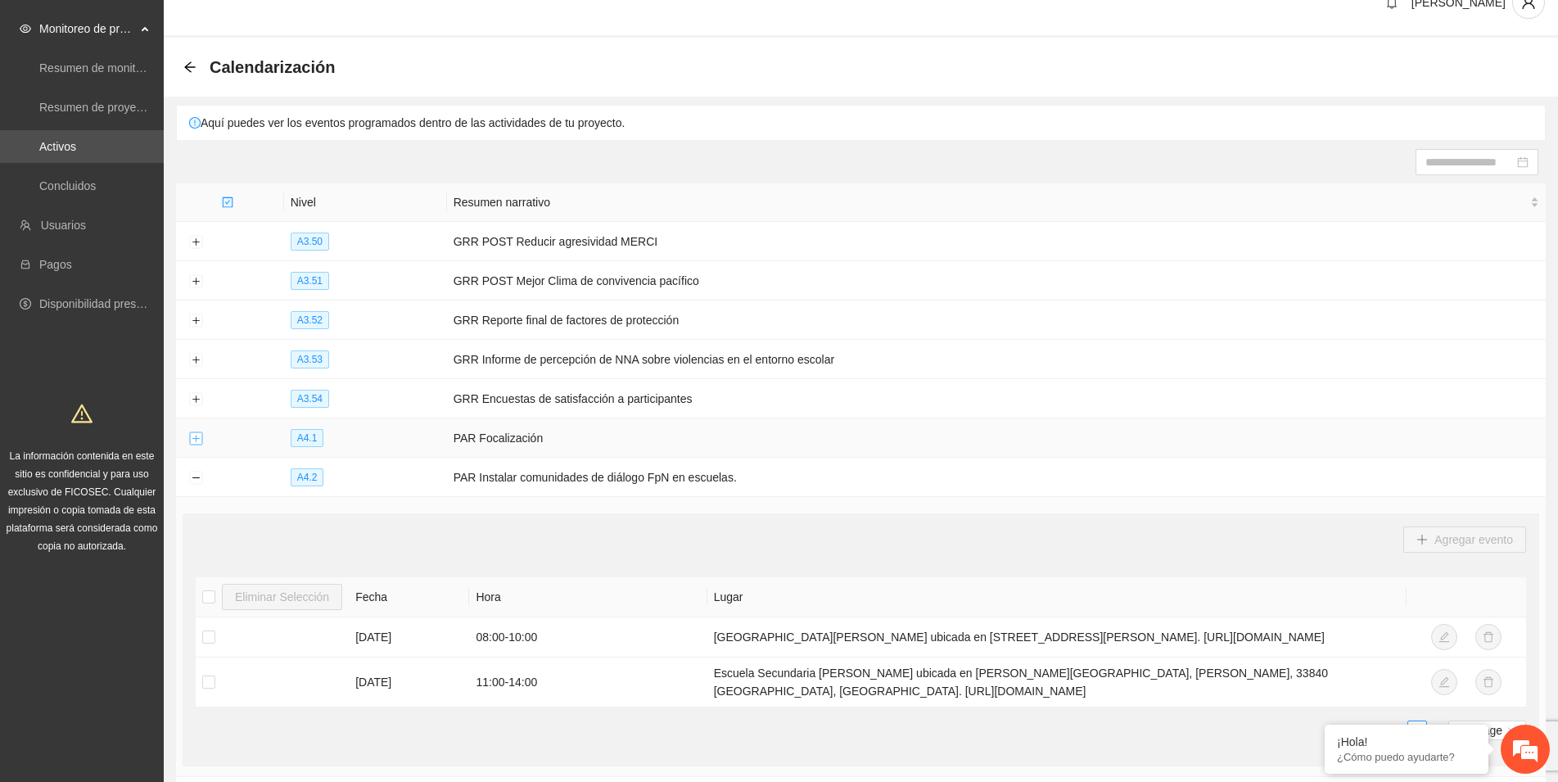
click at [193, 436] on button "Expand row" at bounding box center [195, 438] width 13 height 13
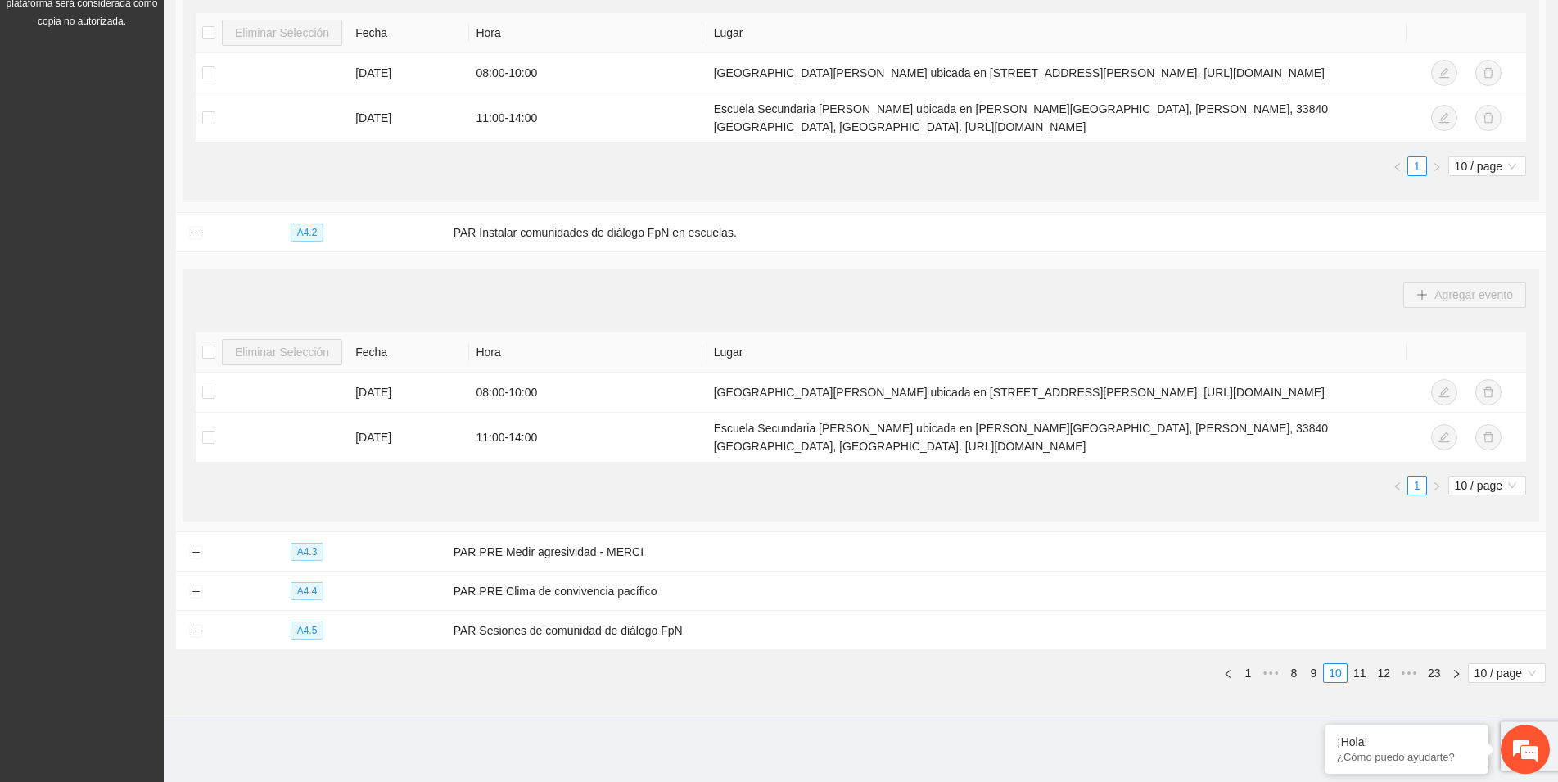
scroll to position [571, 0]
click at [194, 549] on button "Expand row" at bounding box center [195, 552] width 13 height 13
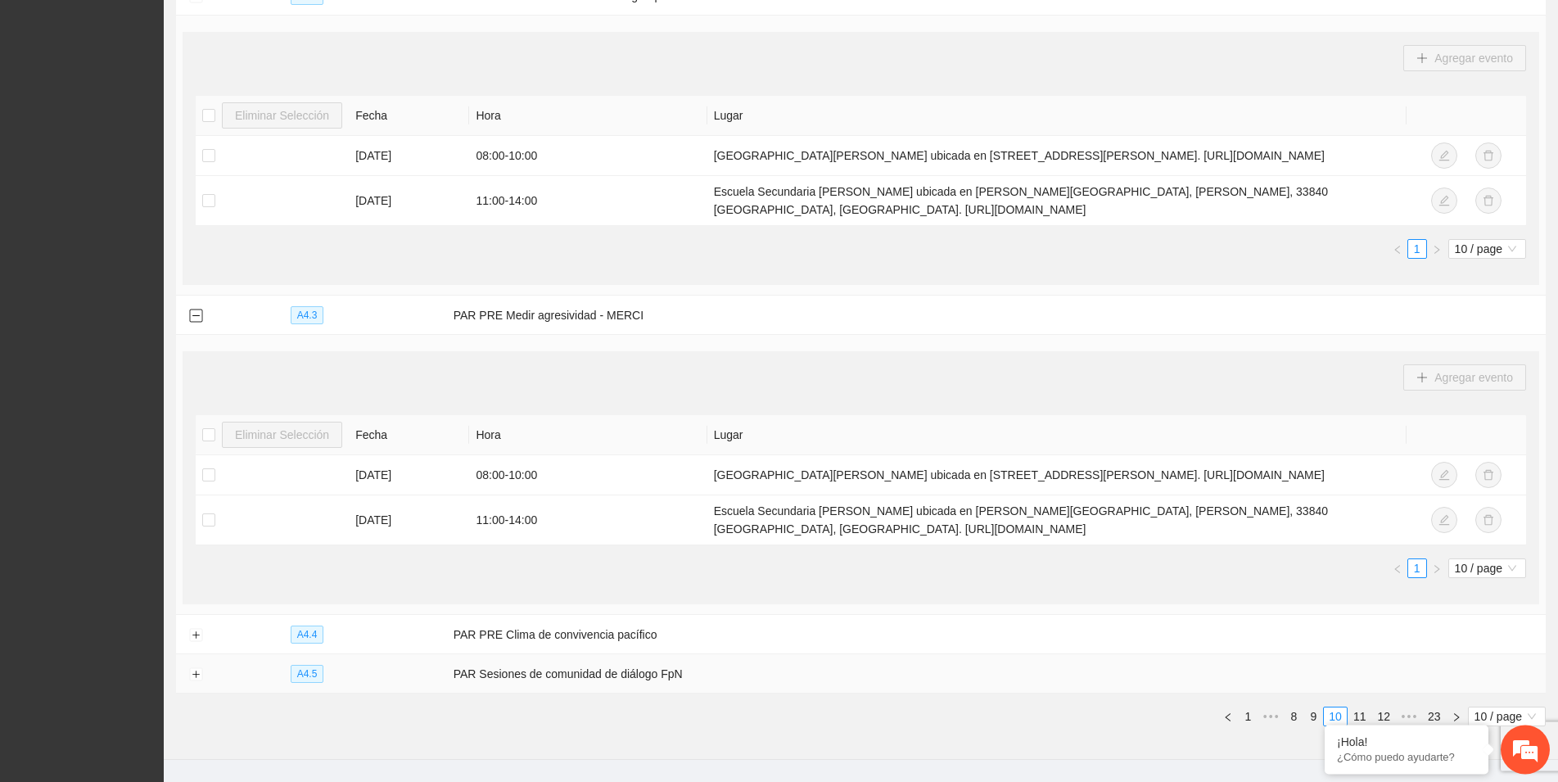
scroll to position [860, 0]
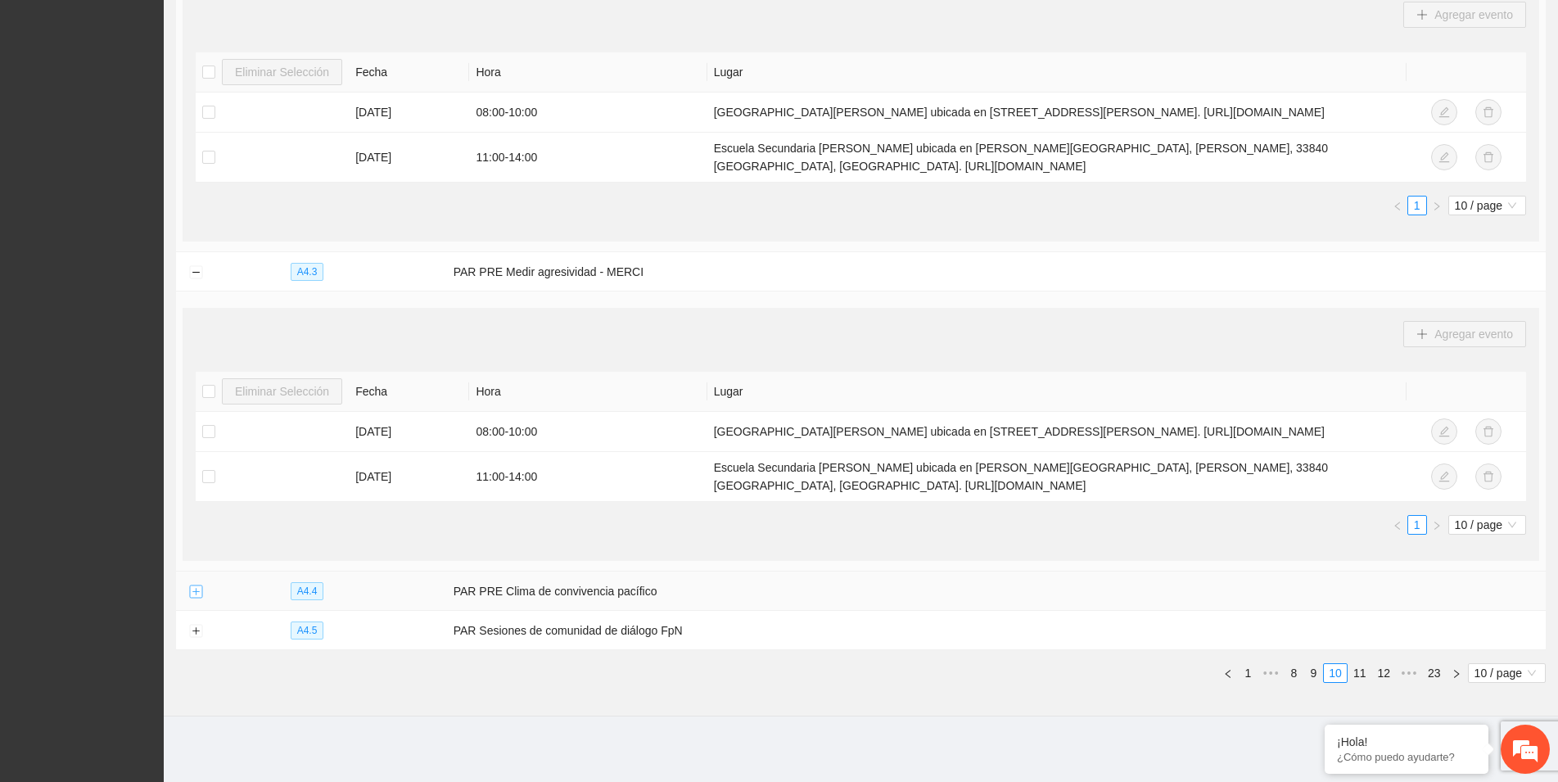
click at [194, 592] on button "Expand row" at bounding box center [195, 591] width 13 height 13
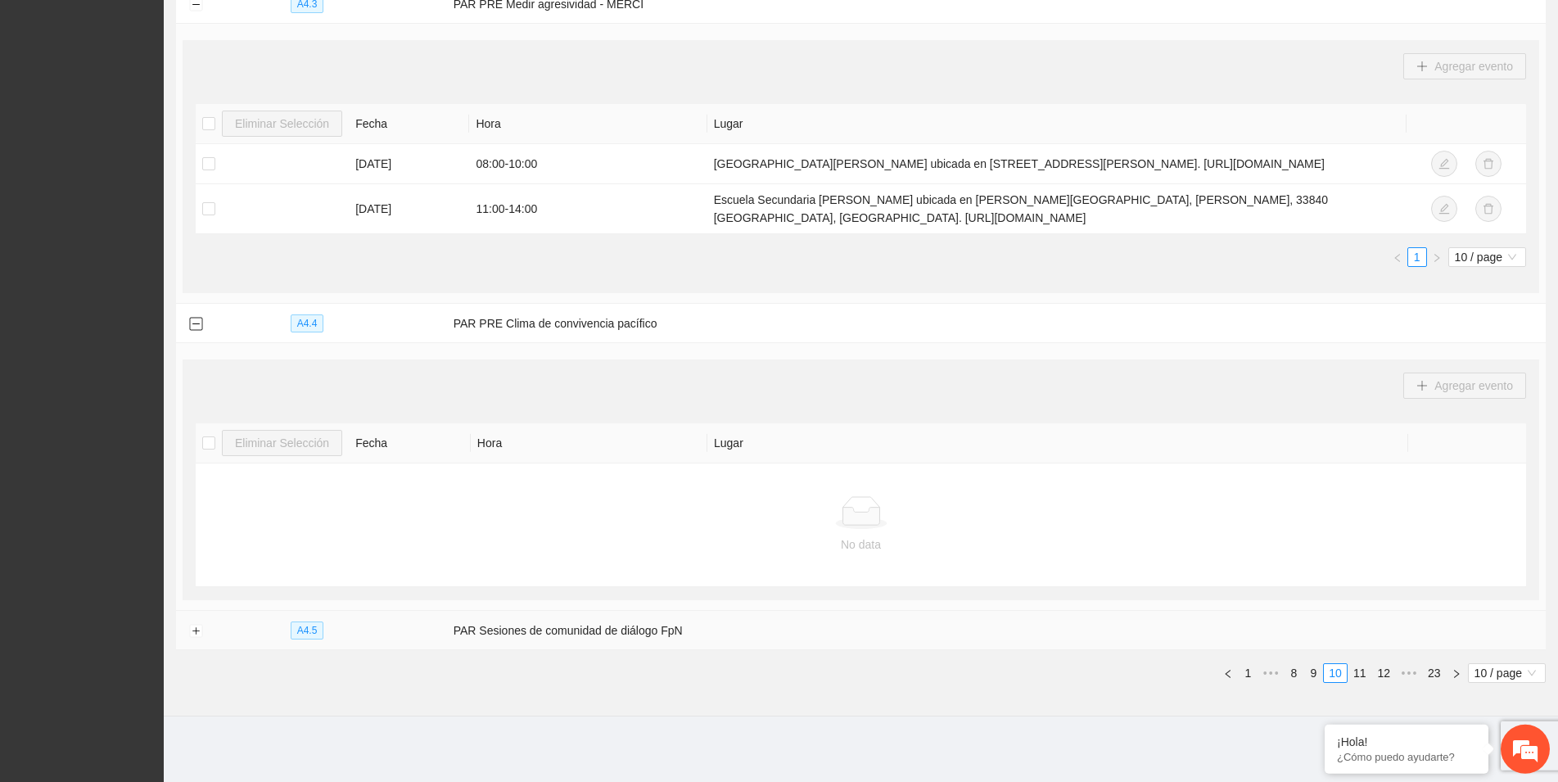
scroll to position [1128, 0]
click at [194, 632] on button "Expand row" at bounding box center [195, 631] width 13 height 13
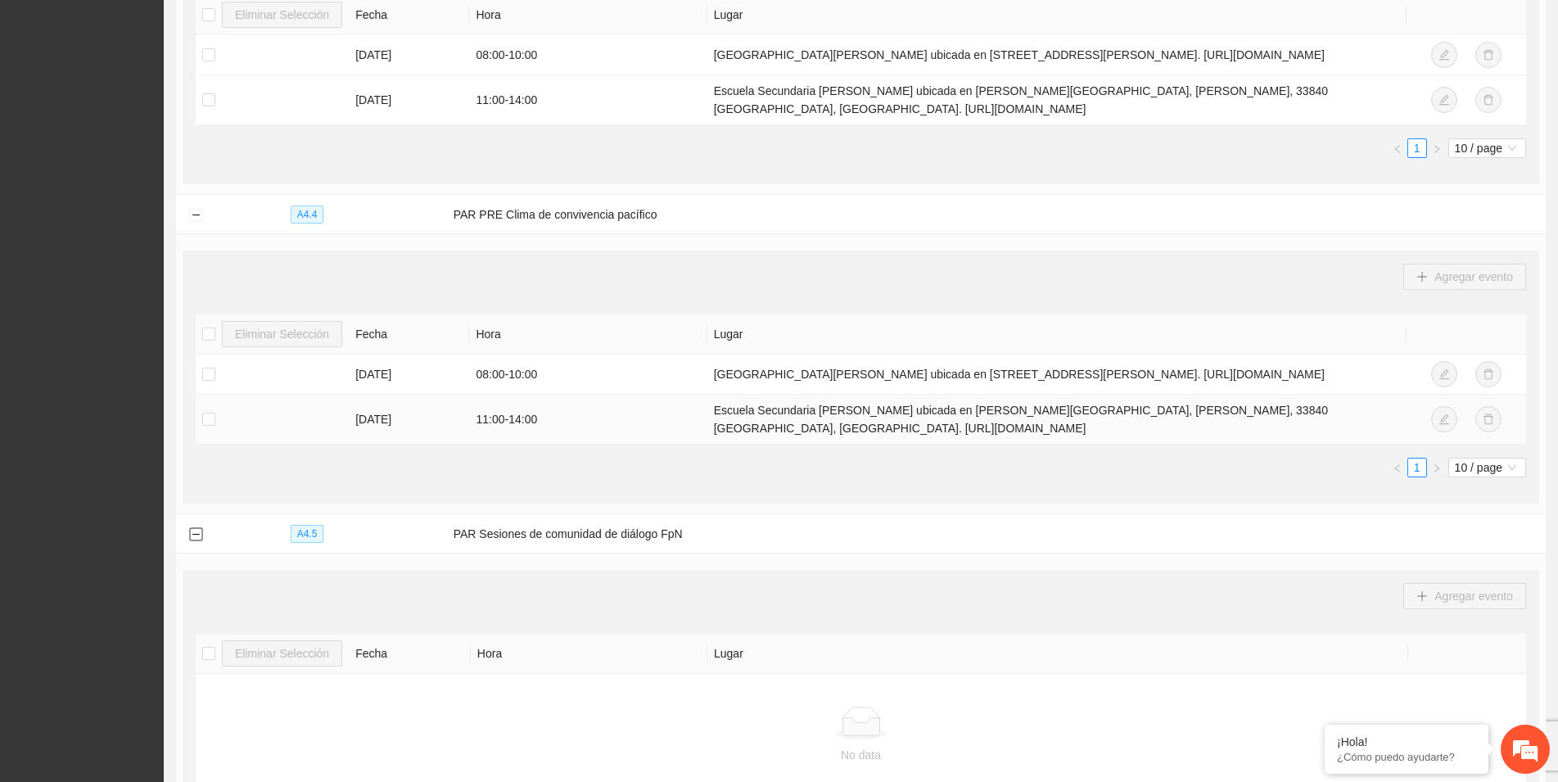
scroll to position [1418, 0]
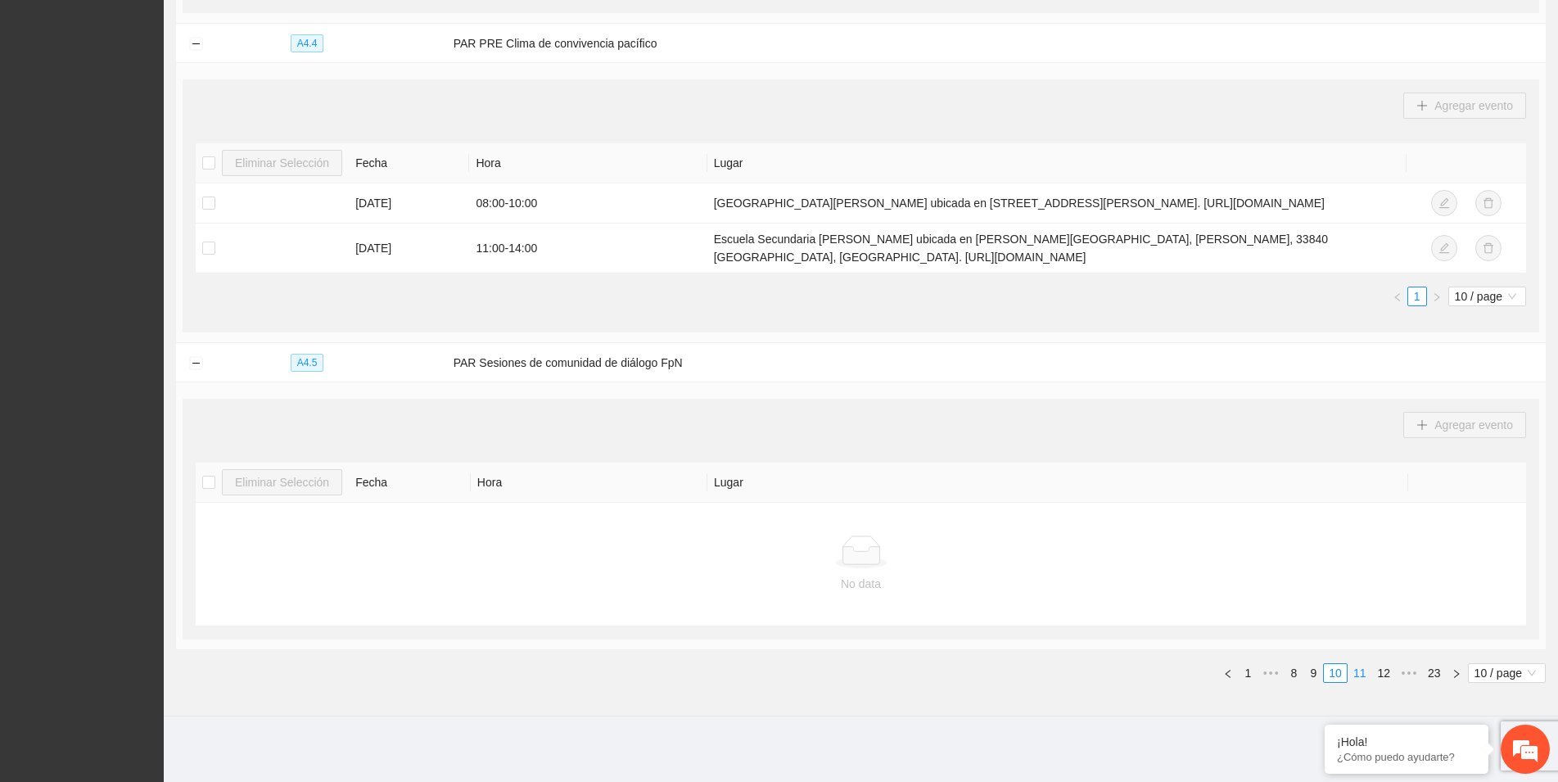
click at [1358, 674] on link "11" at bounding box center [1359, 673] width 23 height 18
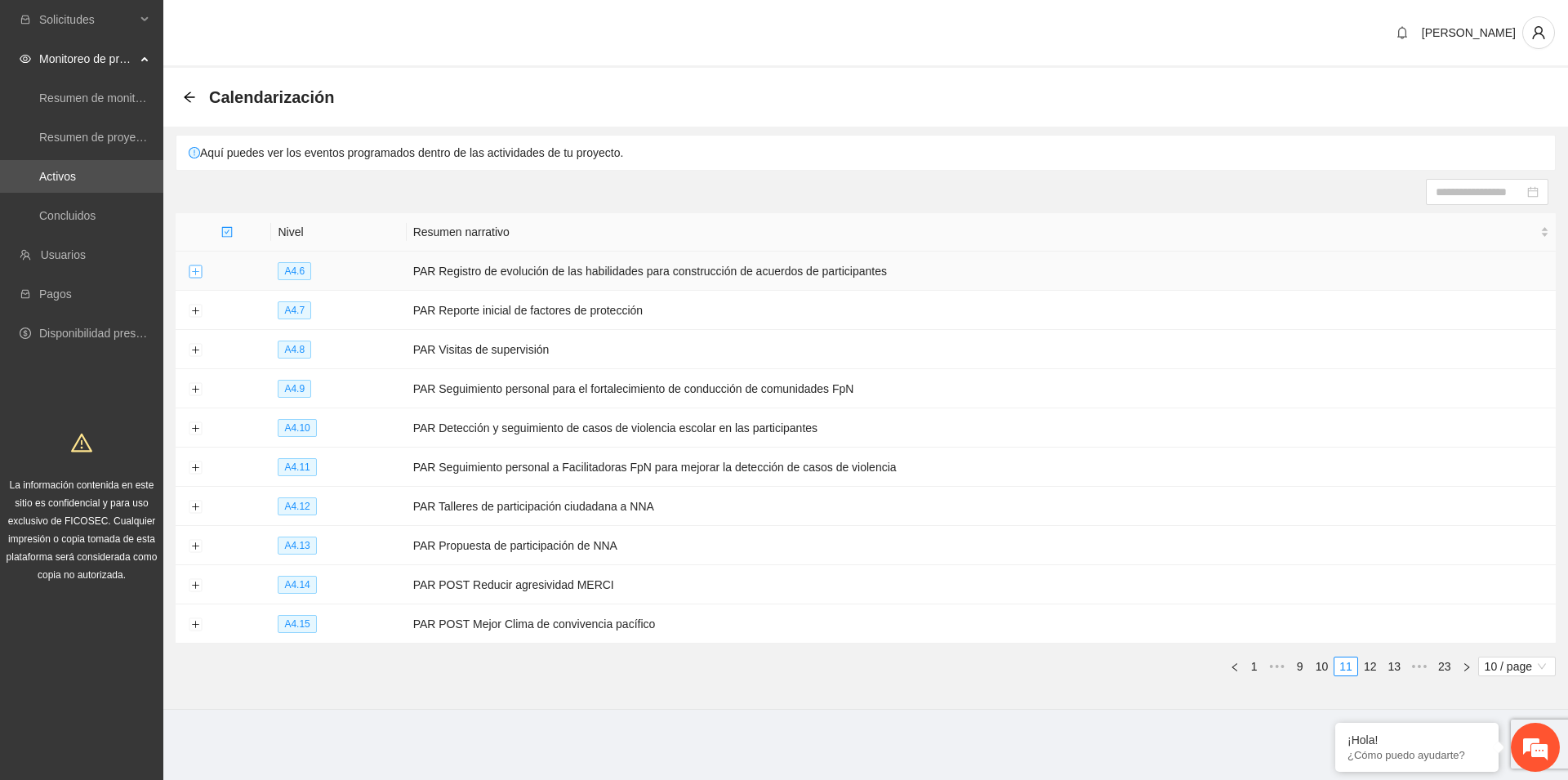
click at [192, 271] on button "Expand row" at bounding box center [195, 271] width 13 height 13
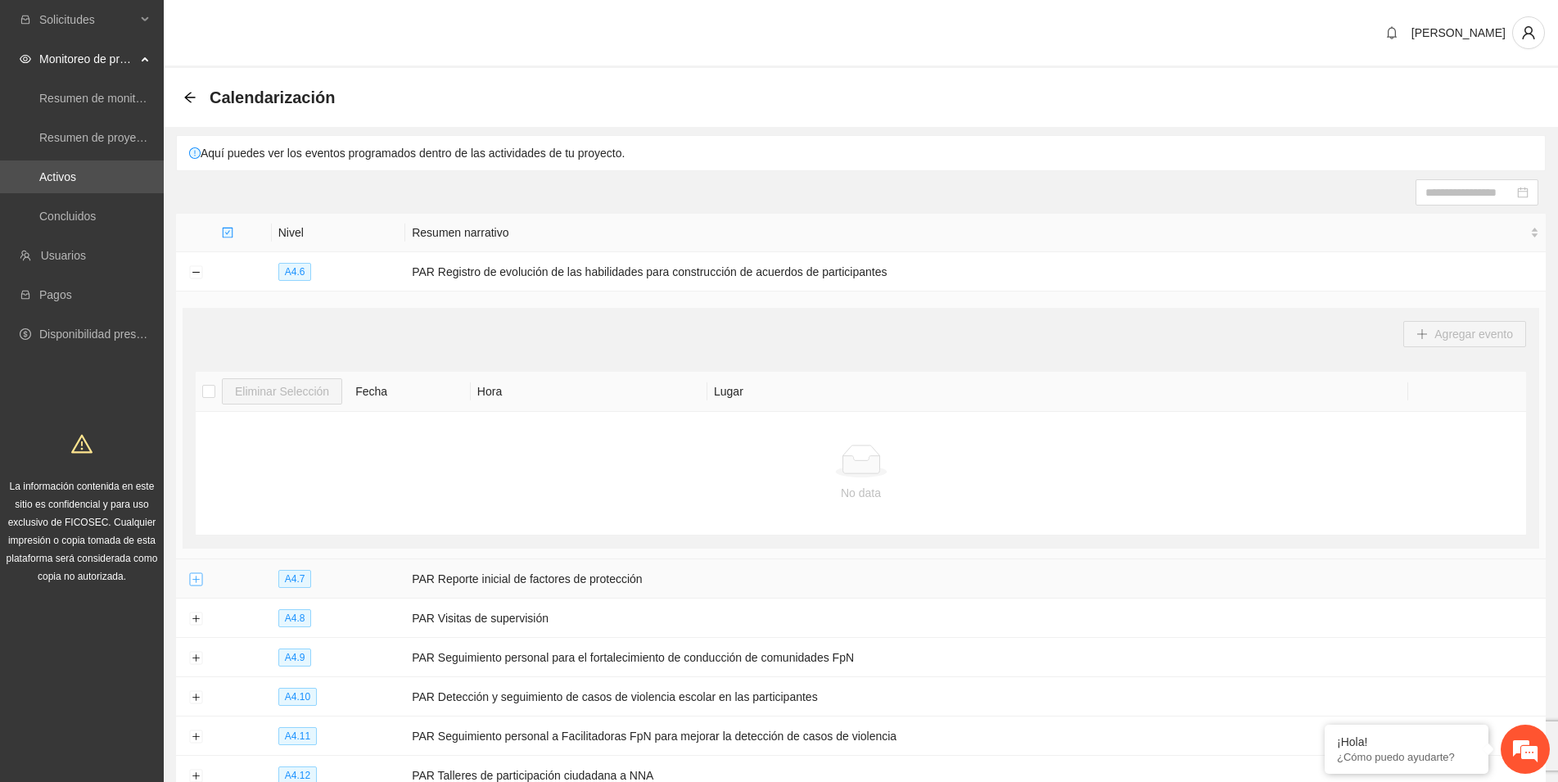
click at [194, 575] on button "Expand row" at bounding box center [195, 579] width 13 height 13
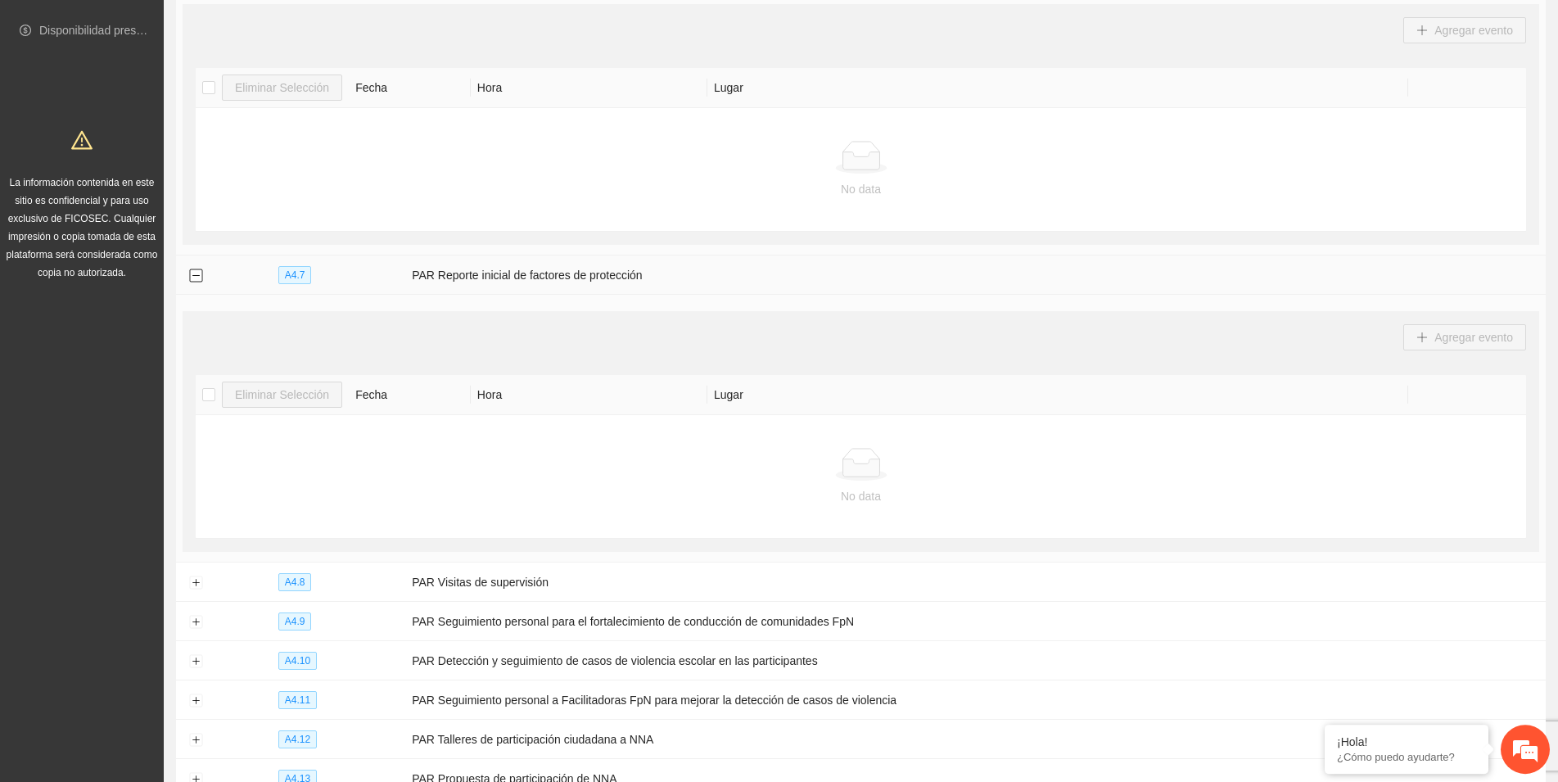
scroll to position [418, 0]
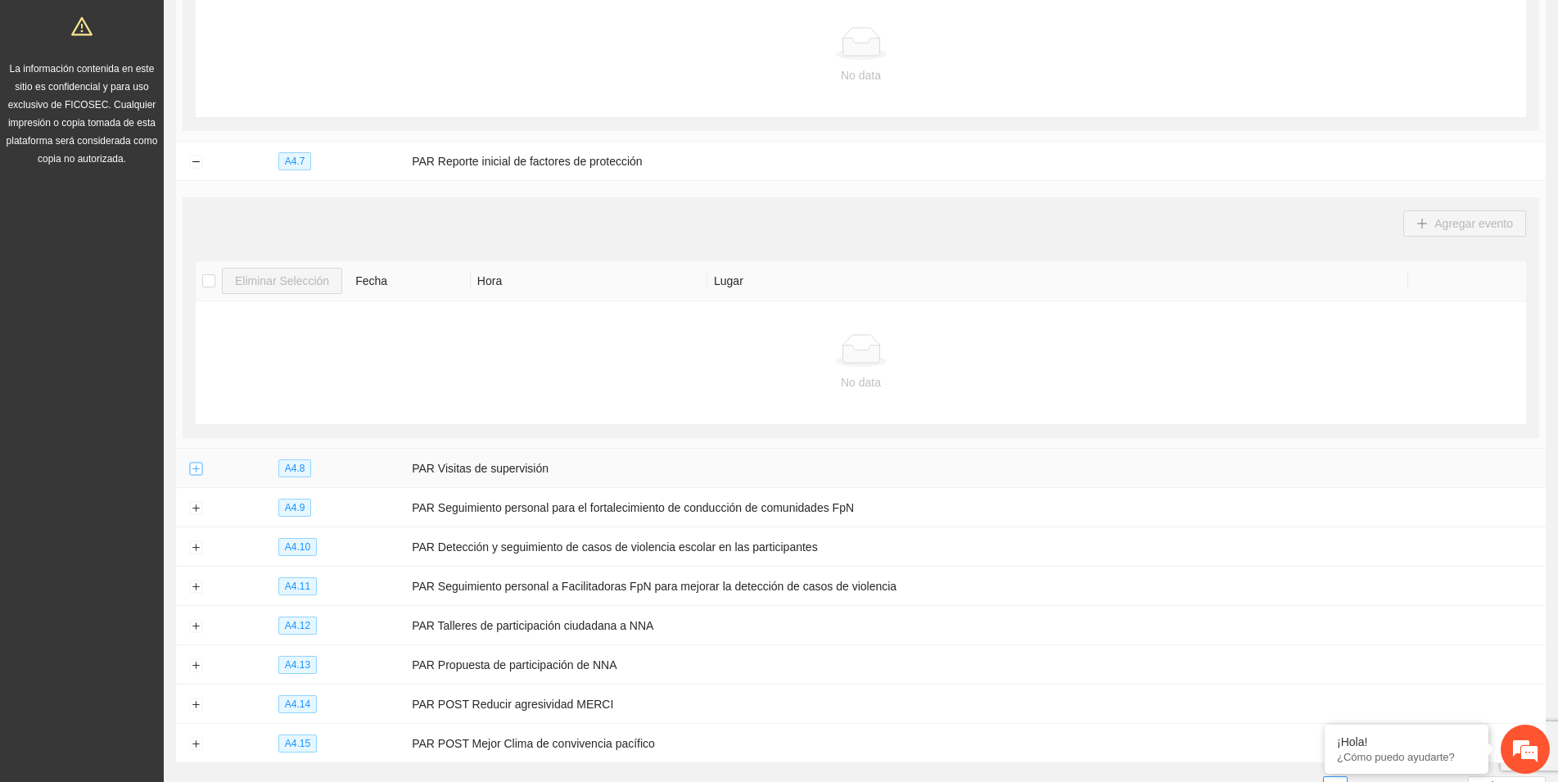
click at [195, 466] on button "Expand row" at bounding box center [195, 469] width 13 height 13
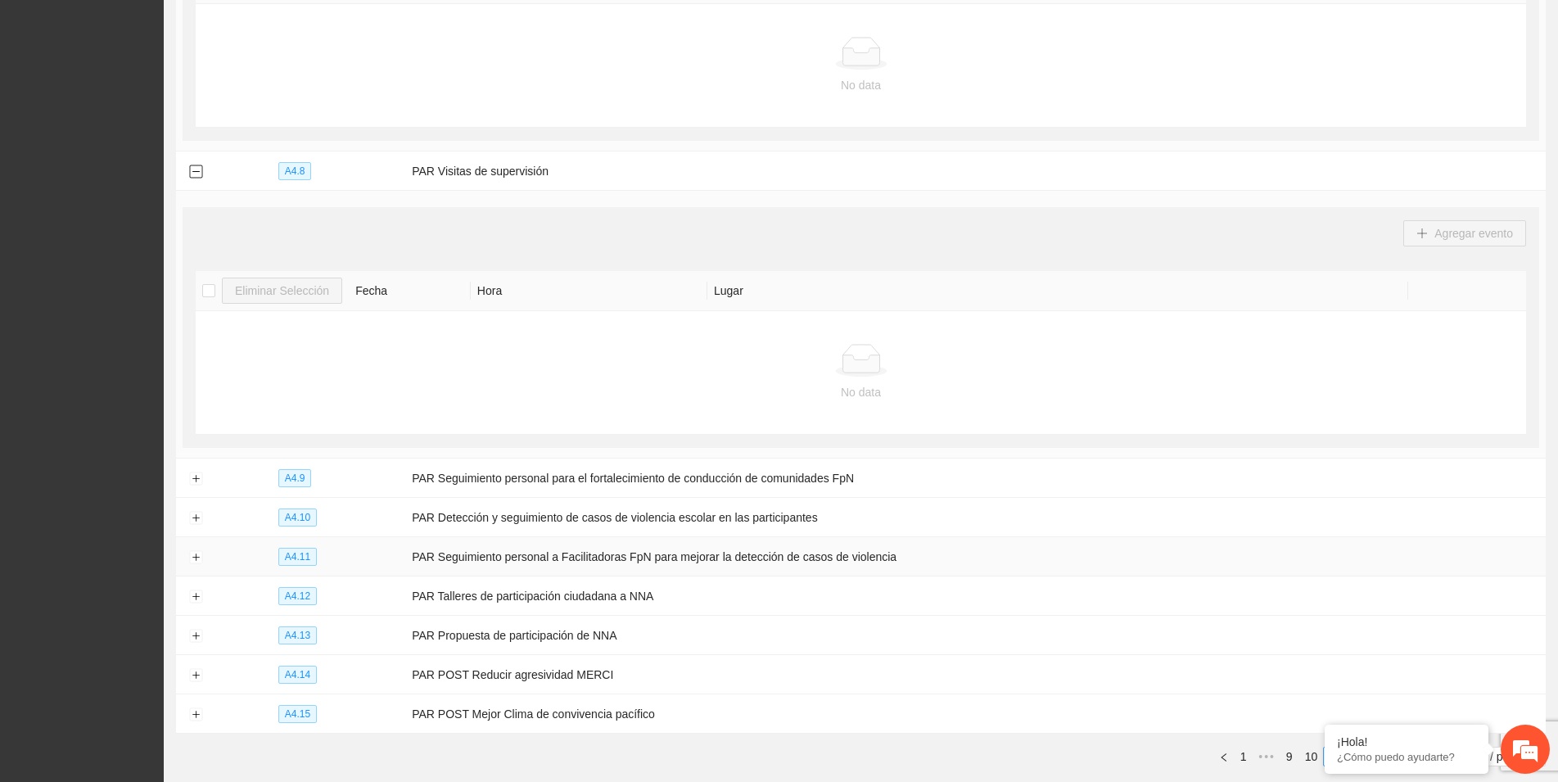
scroll to position [752, 0]
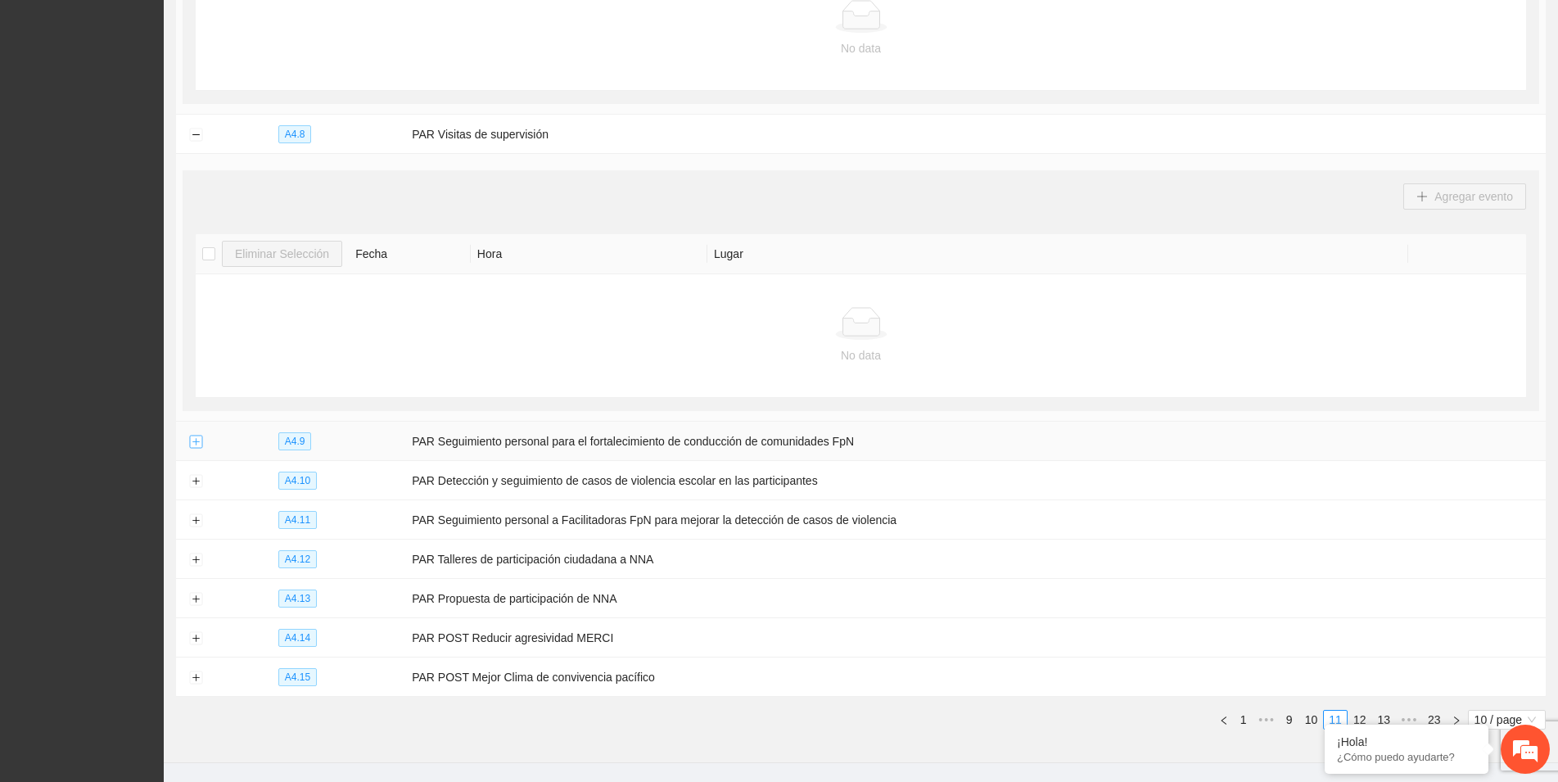
click at [196, 438] on button "Expand row" at bounding box center [195, 442] width 13 height 13
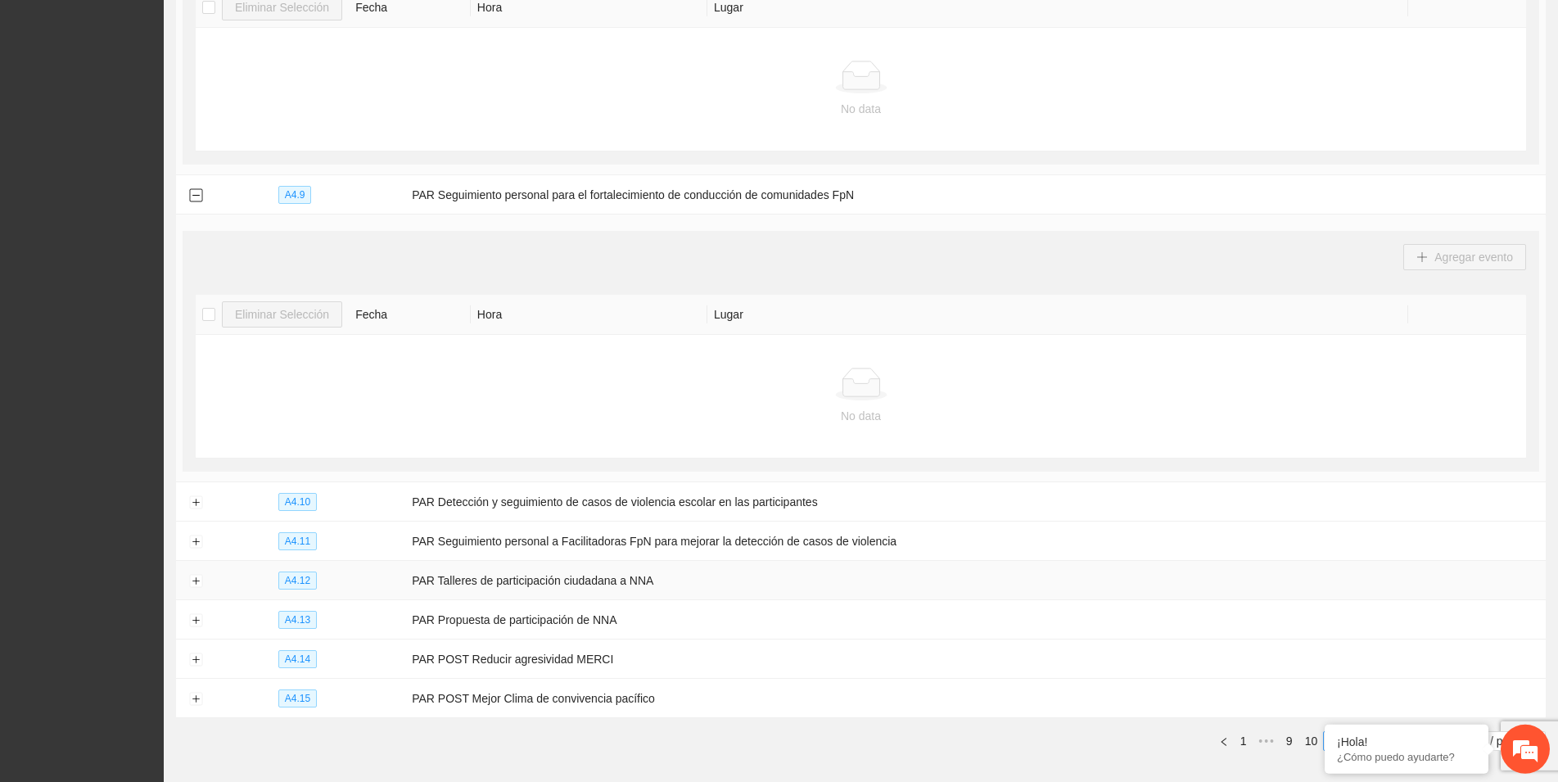
scroll to position [1062, 0]
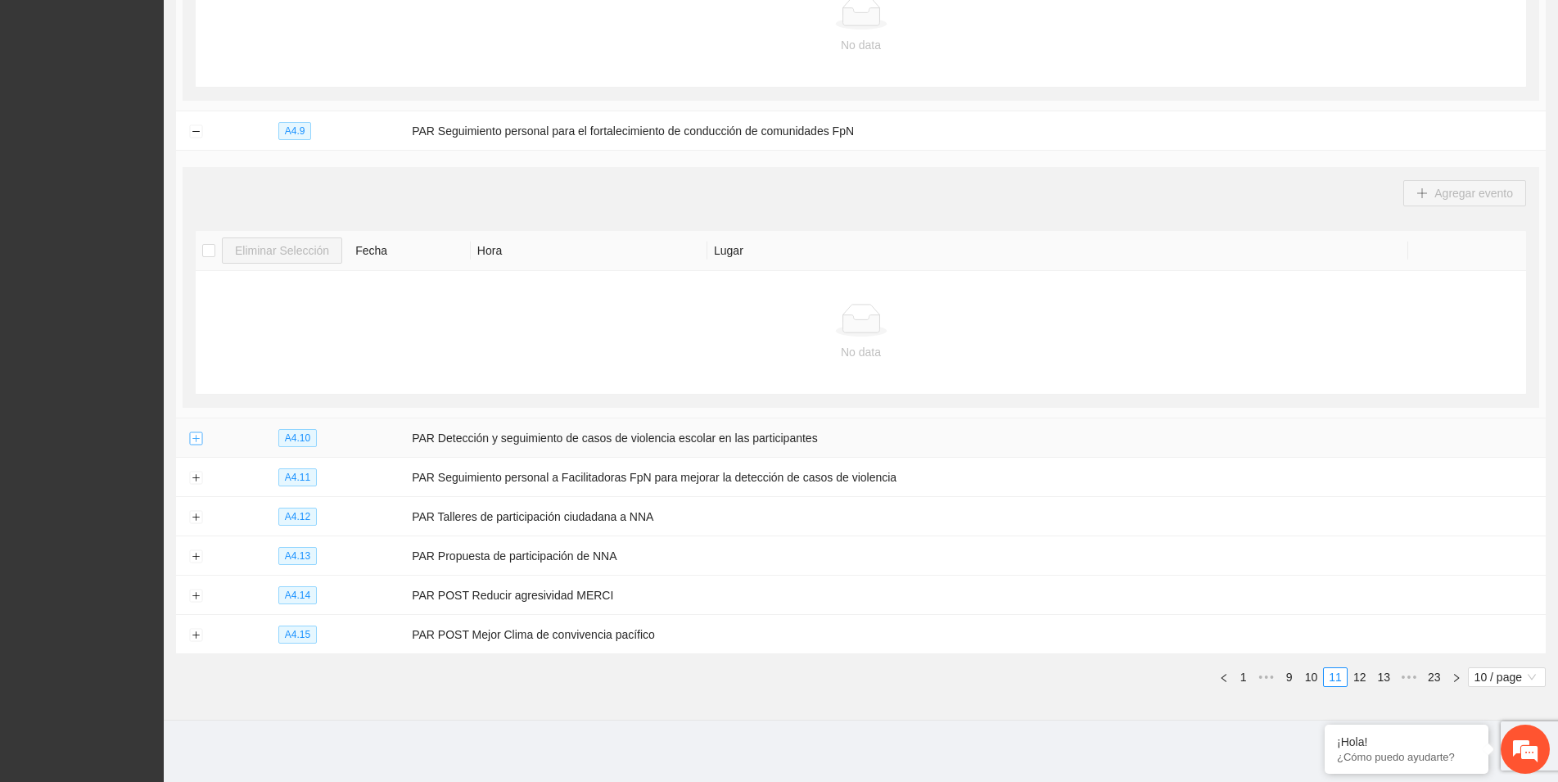
click at [194, 434] on button "Expand row" at bounding box center [195, 438] width 13 height 13
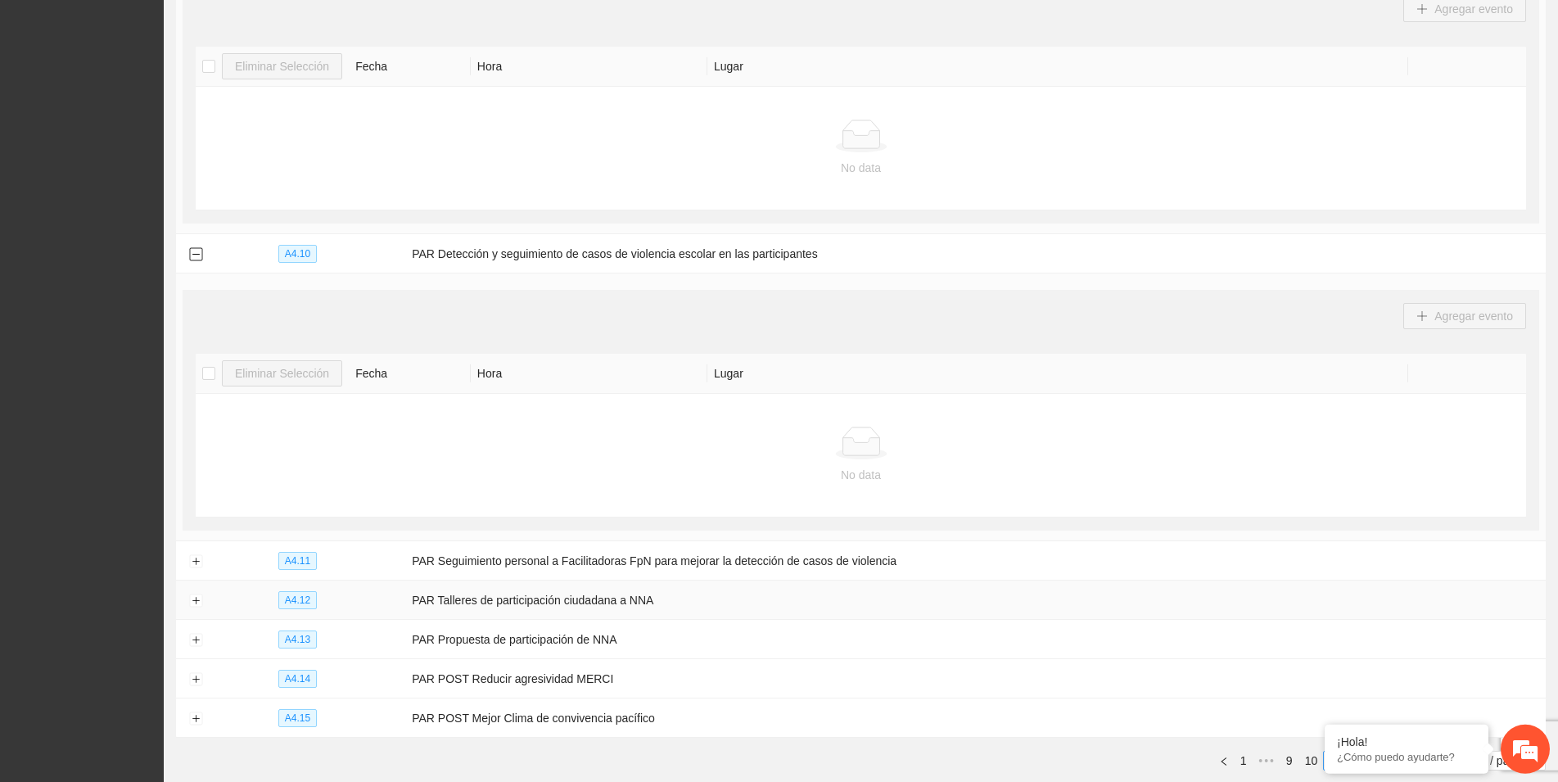
scroll to position [1312, 0]
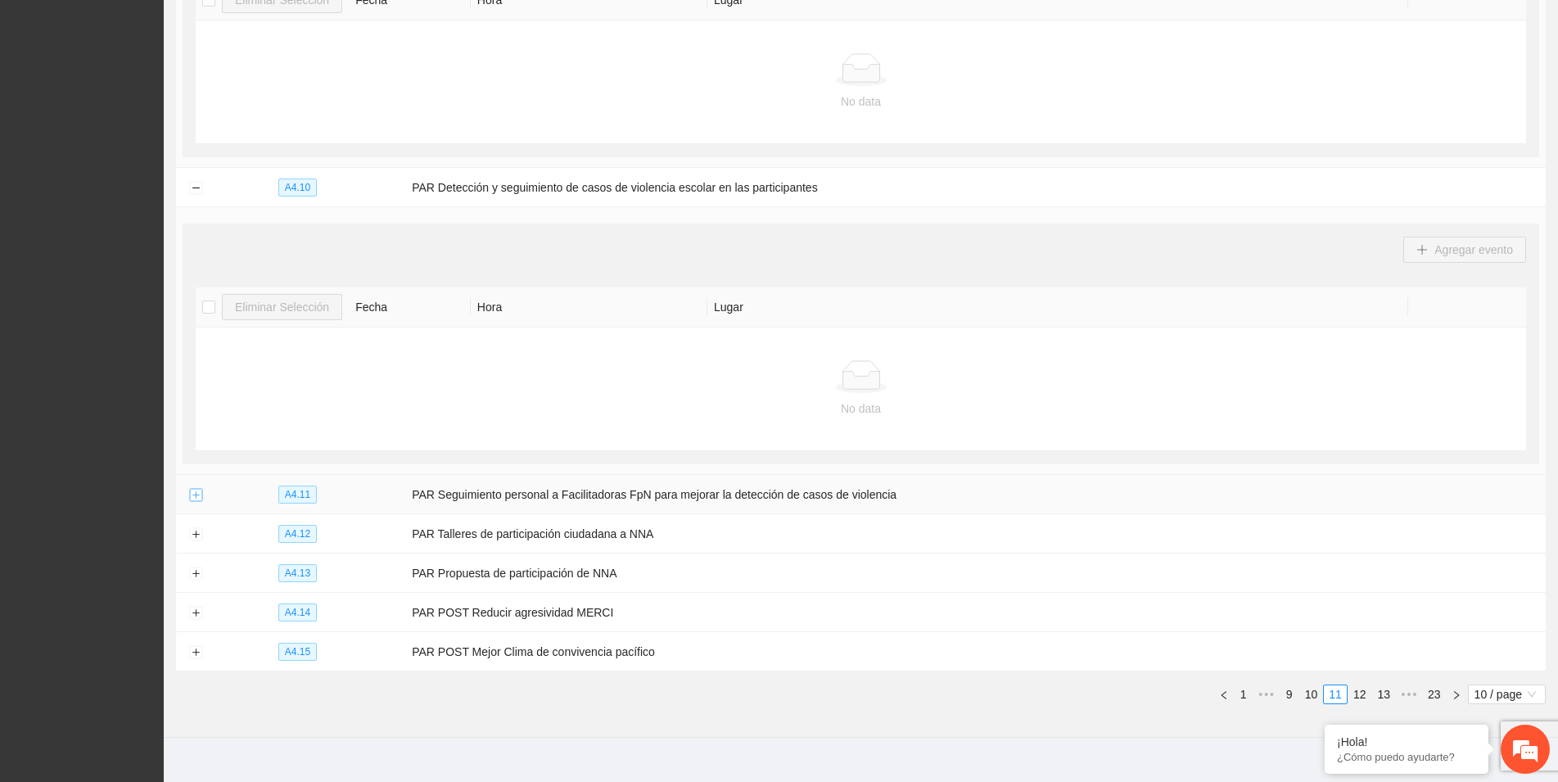
click at [192, 493] on button "Expand row" at bounding box center [195, 495] width 13 height 13
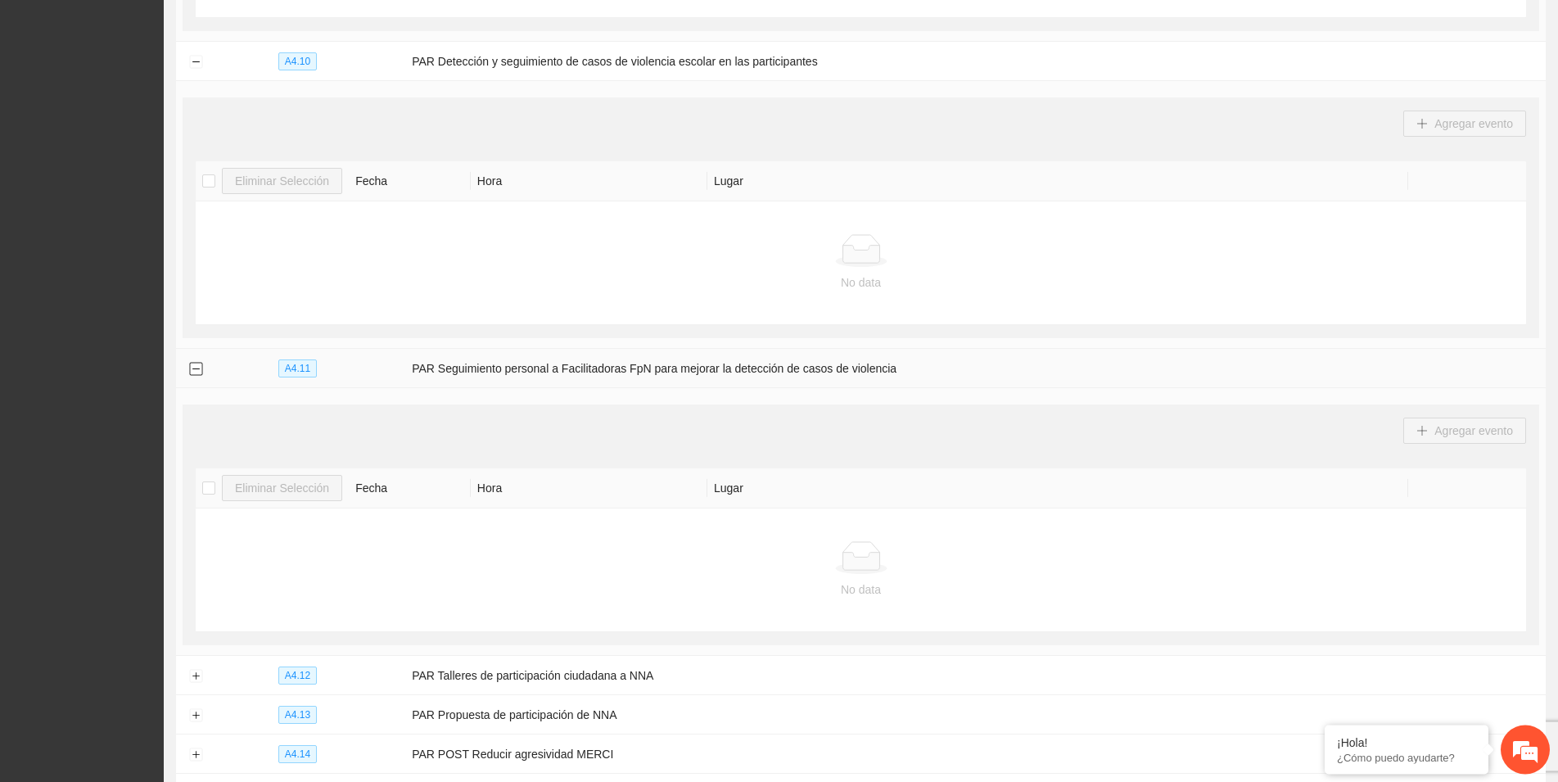
scroll to position [1597, 0]
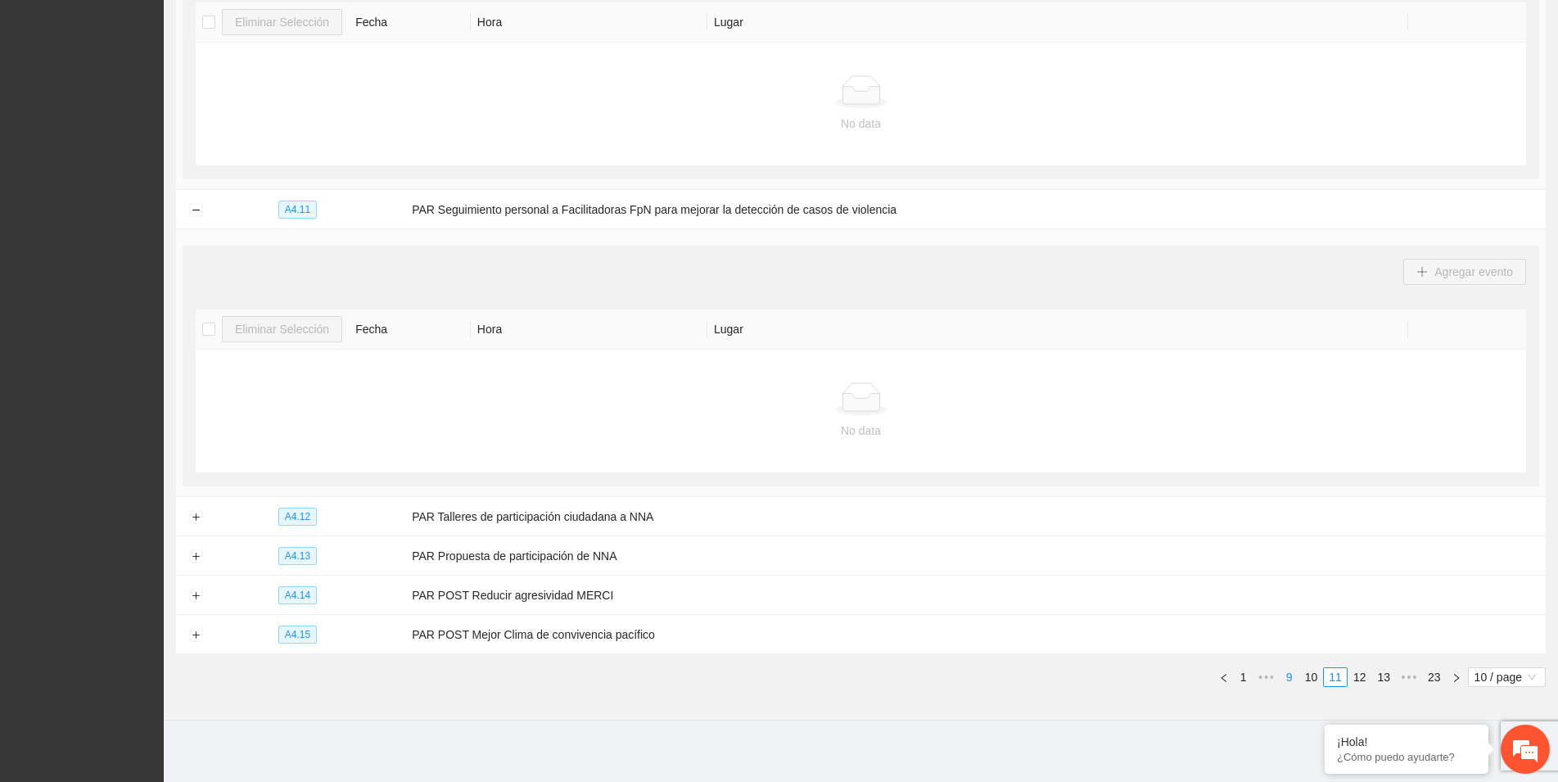
click at [1285, 674] on link "9" at bounding box center [1290, 677] width 18 height 18
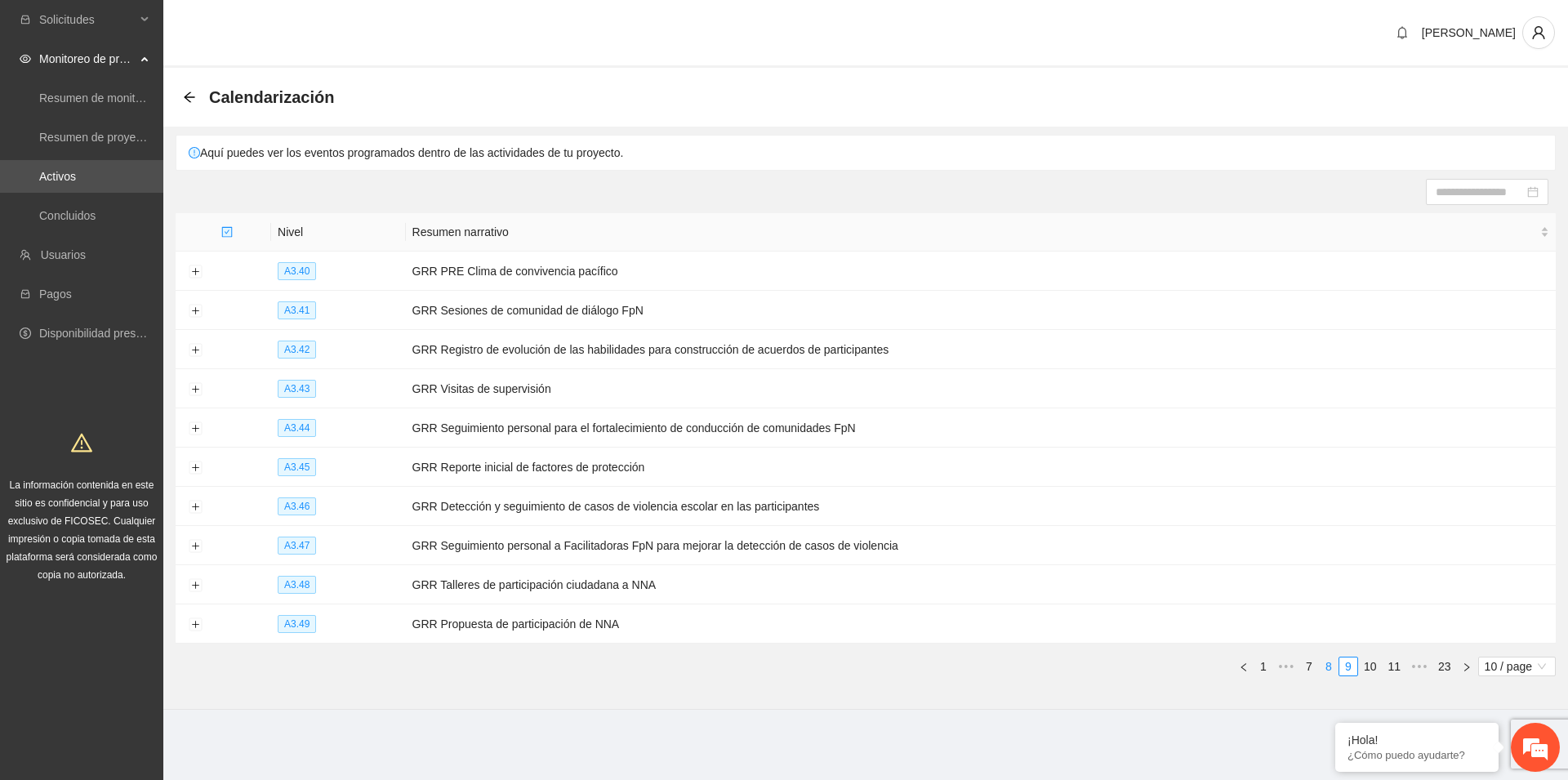
click at [1326, 666] on link "8" at bounding box center [1329, 666] width 18 height 18
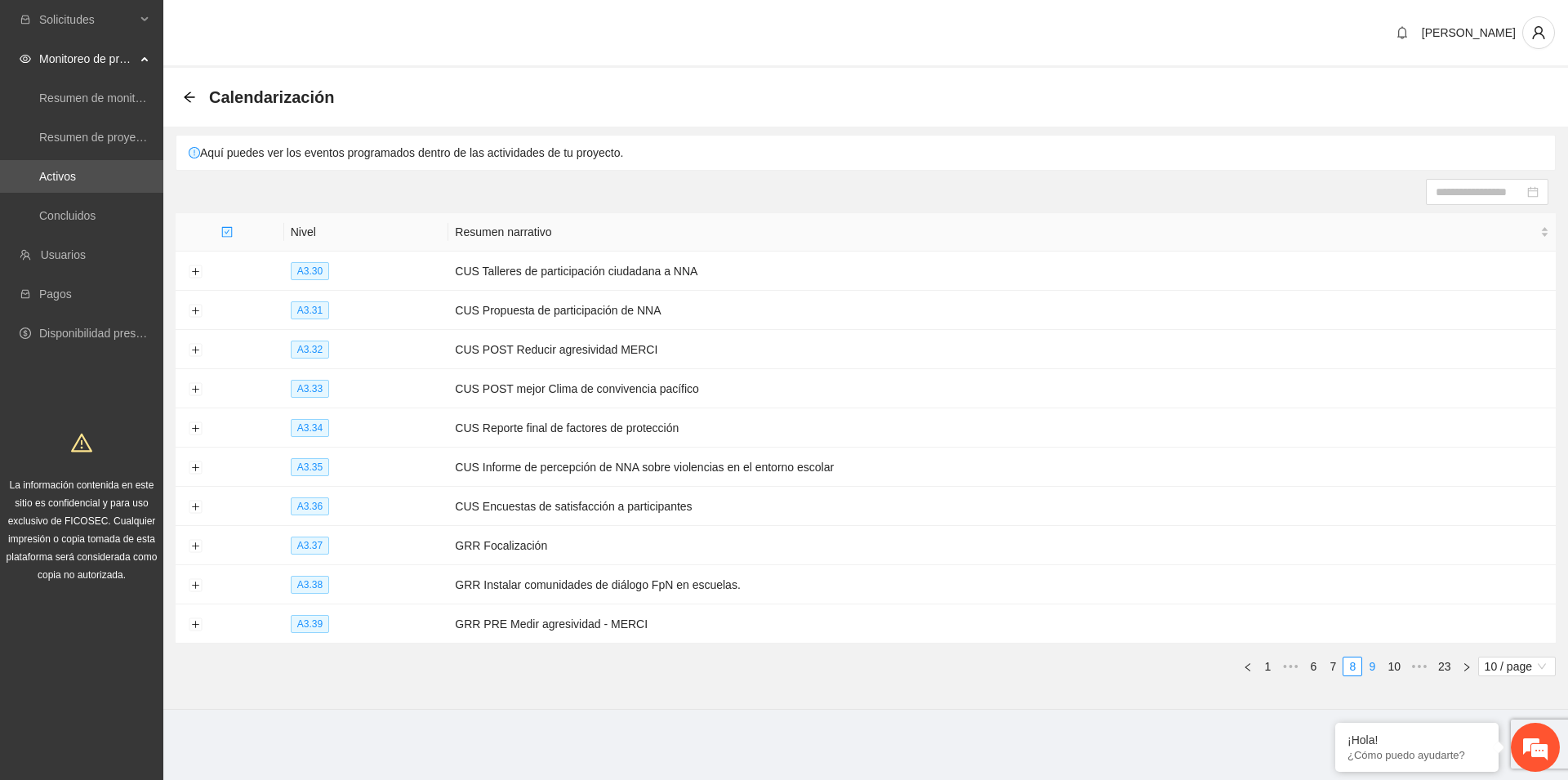
click at [1370, 665] on link "9" at bounding box center [1372, 666] width 18 height 18
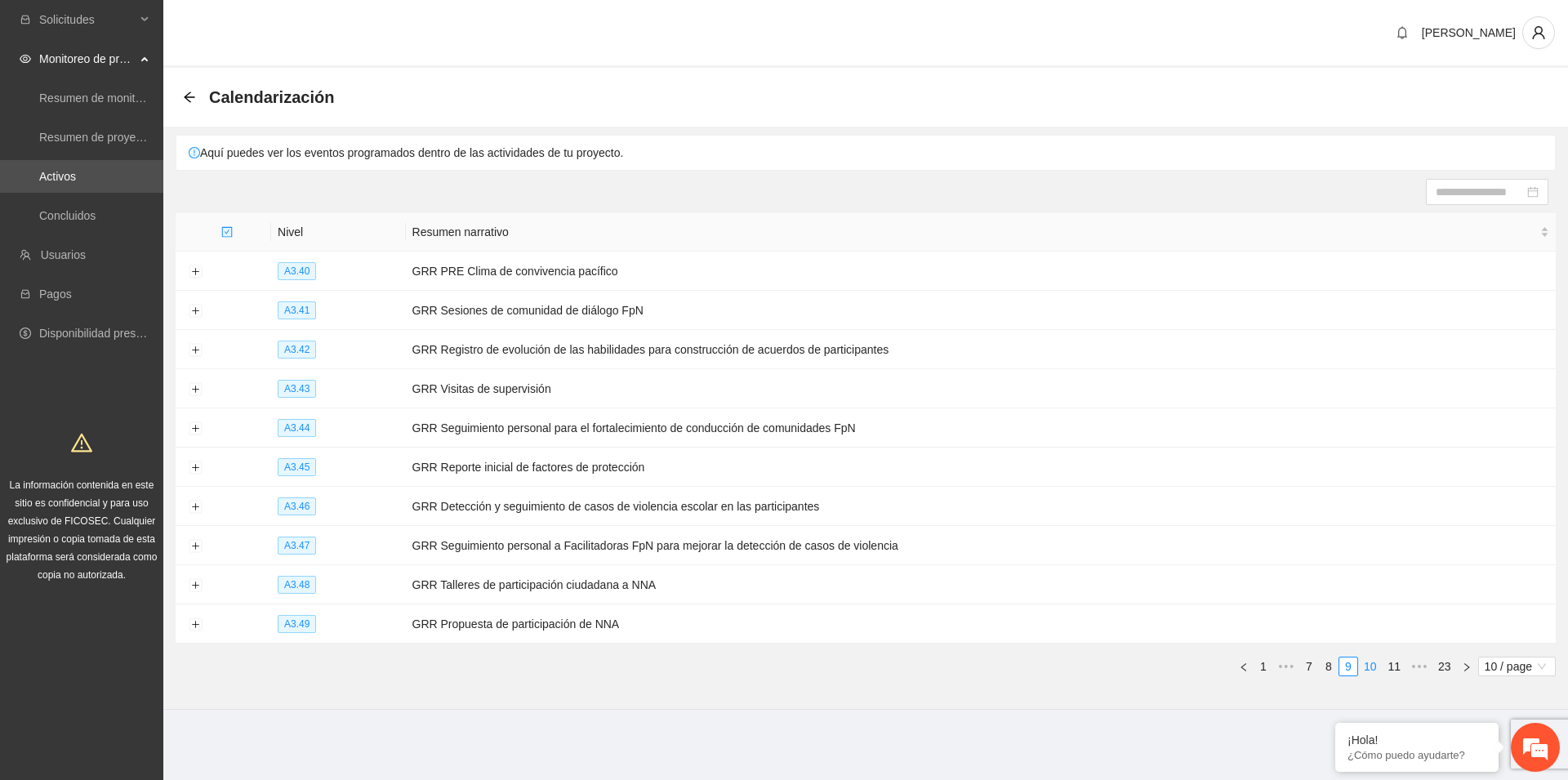
click at [1370, 662] on link "10" at bounding box center [1370, 666] width 23 height 18
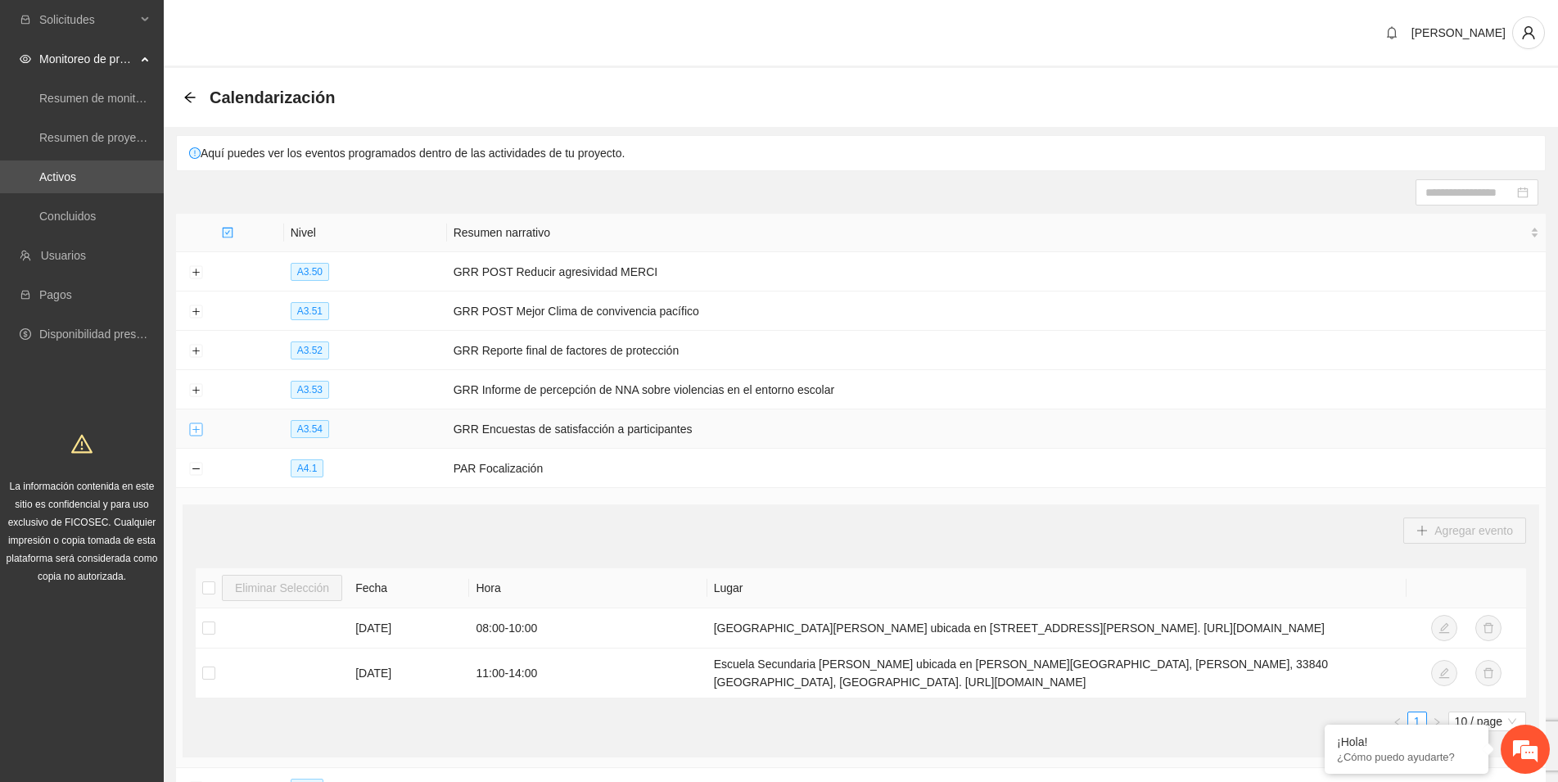
click at [196, 429] on button "Expand row" at bounding box center [195, 429] width 13 height 13
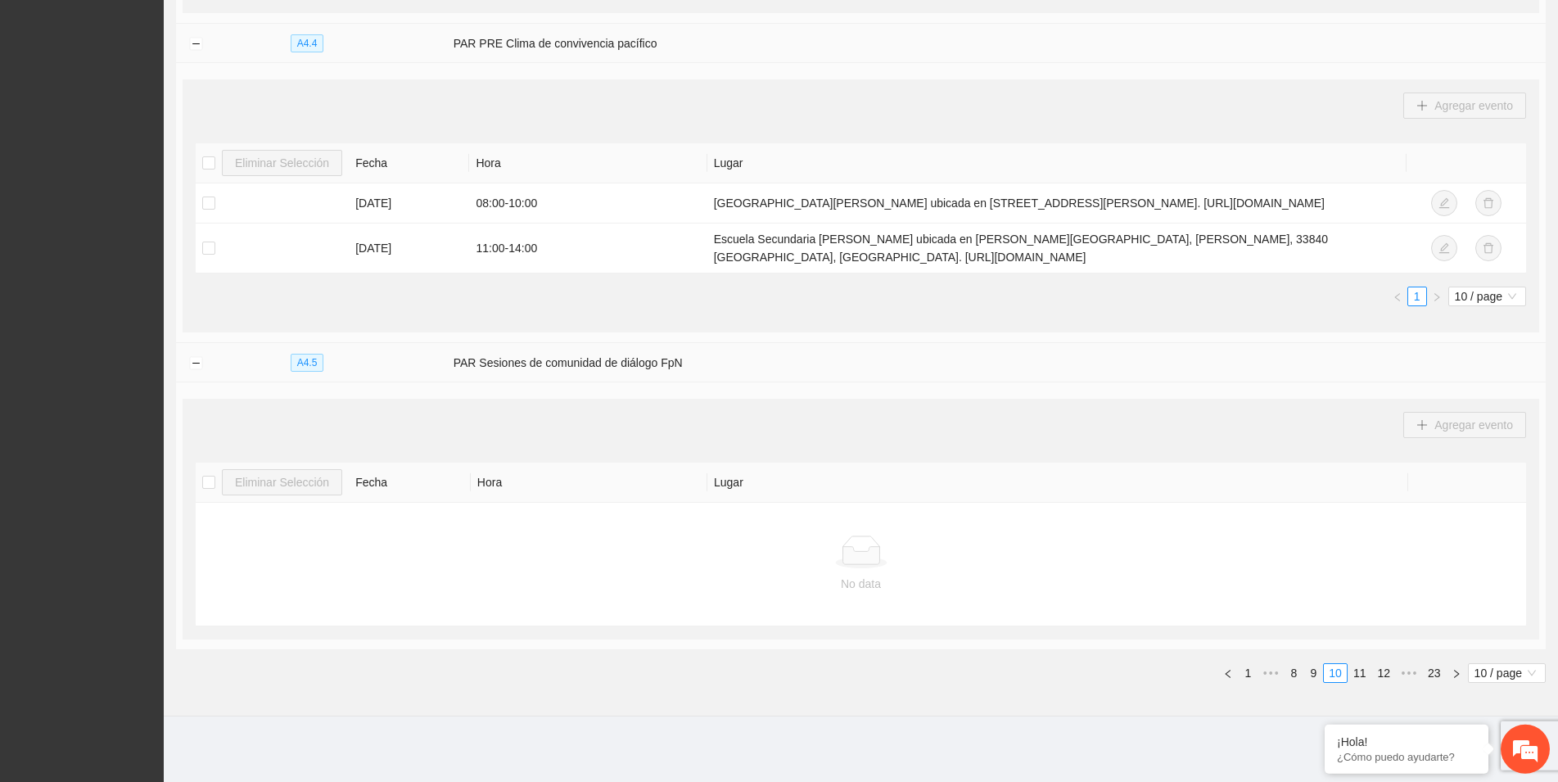
scroll to position [1686, 0]
click at [1383, 673] on link "12" at bounding box center [1383, 673] width 23 height 18
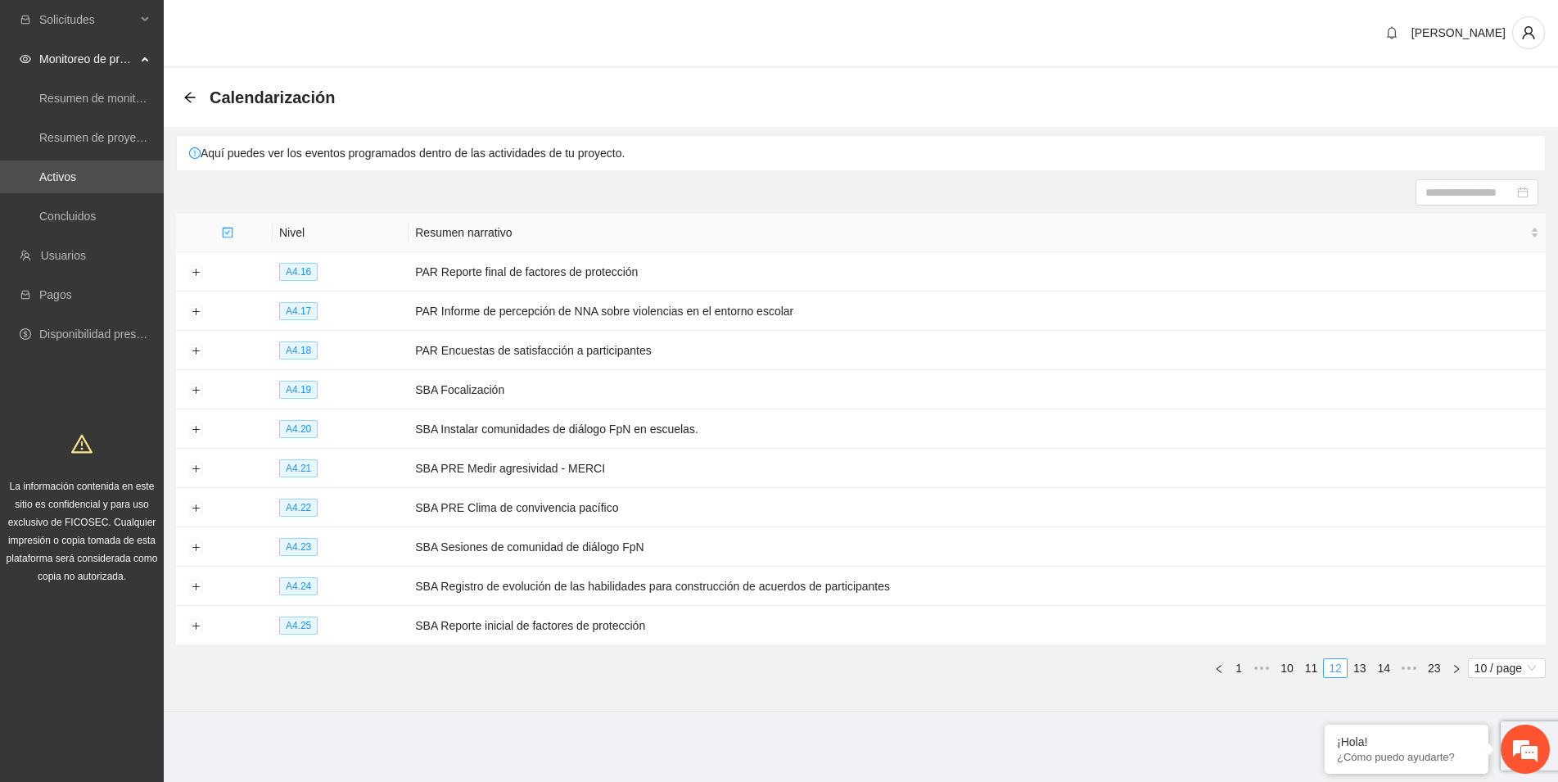
scroll to position [0, 0]
click at [196, 315] on button "Expand row" at bounding box center [195, 311] width 13 height 13
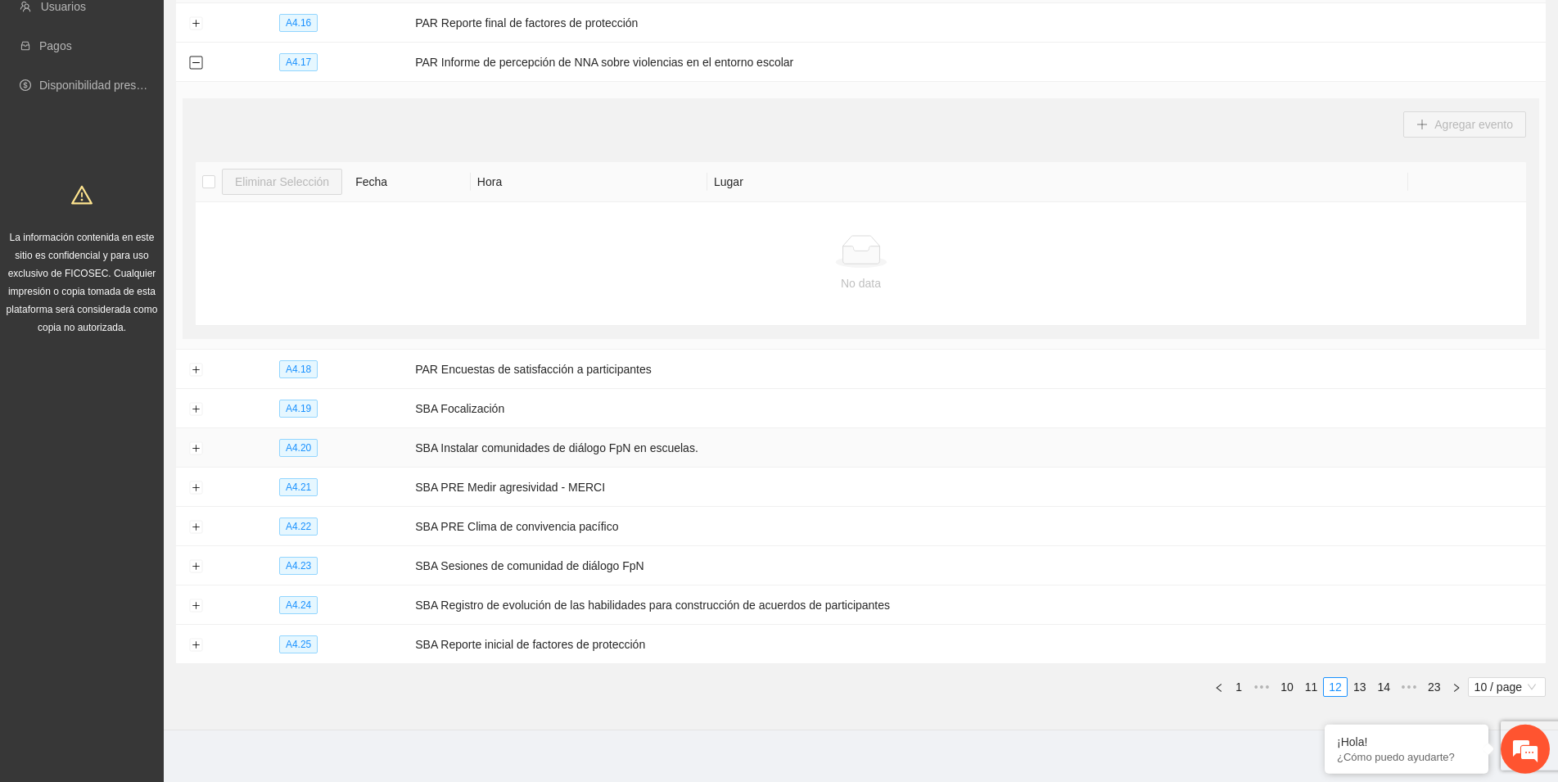
scroll to position [259, 0]
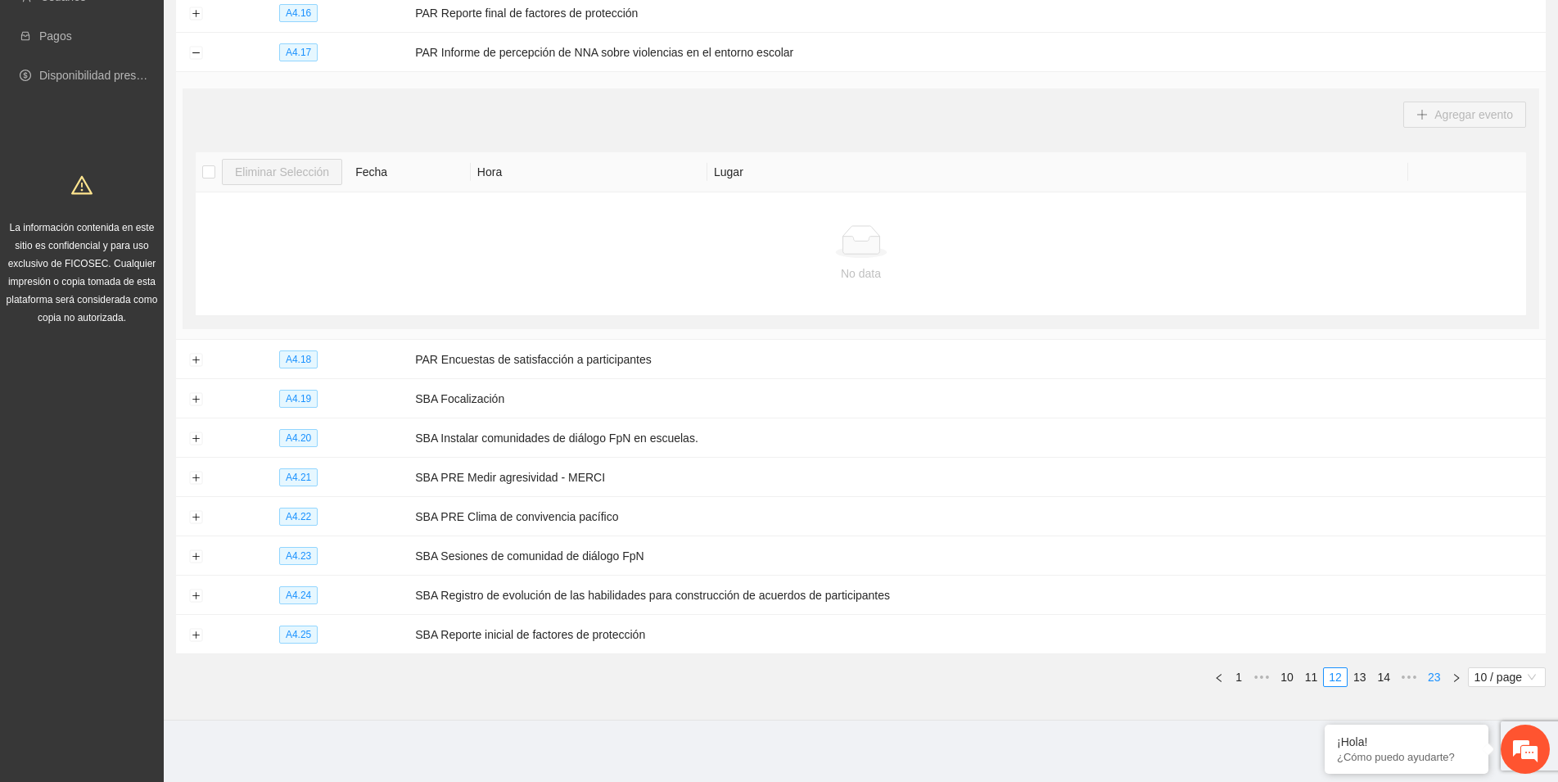
click at [1432, 672] on link "23" at bounding box center [1434, 677] width 23 height 18
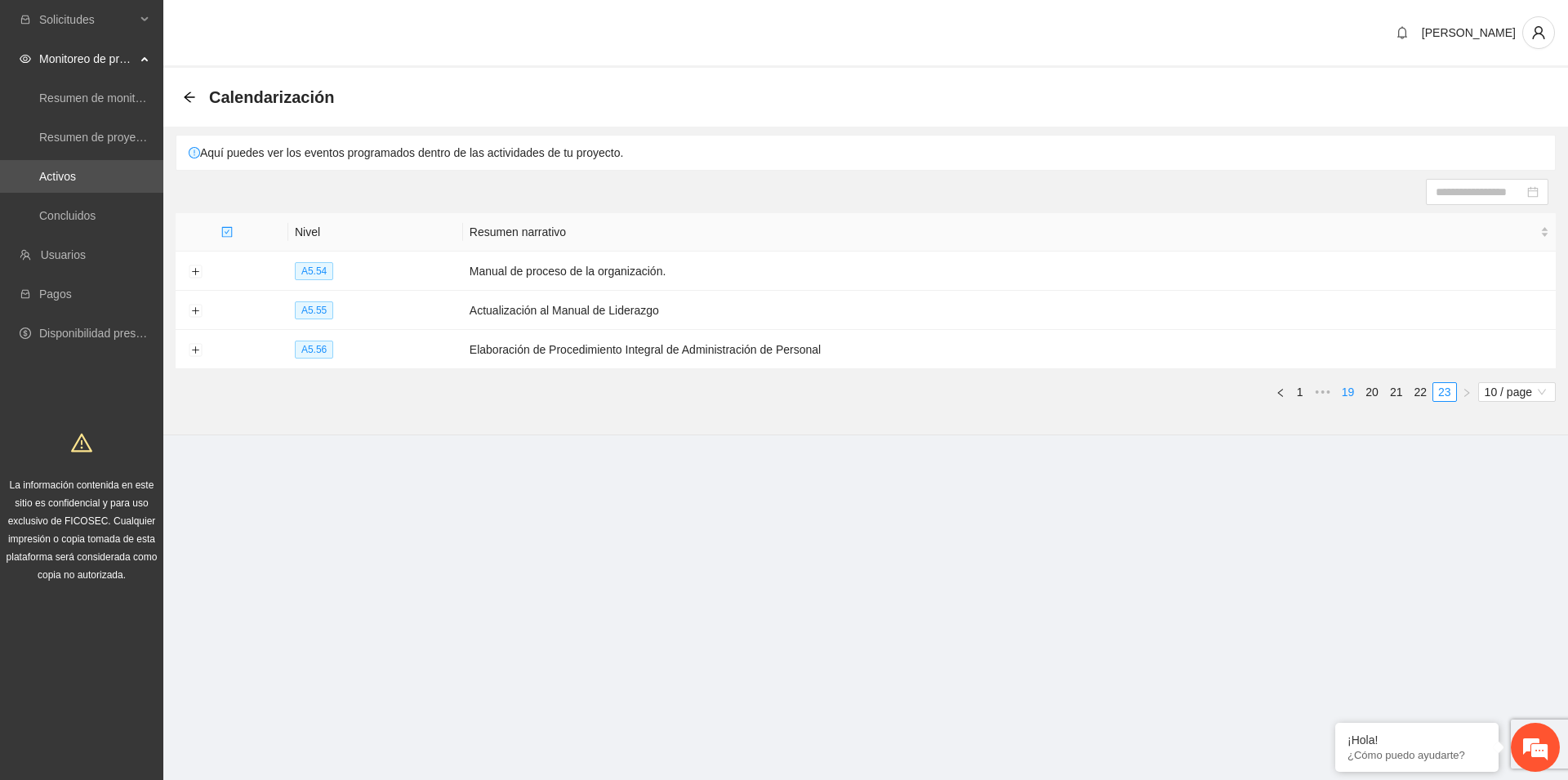
click at [1350, 391] on link "19" at bounding box center [1348, 392] width 23 height 18
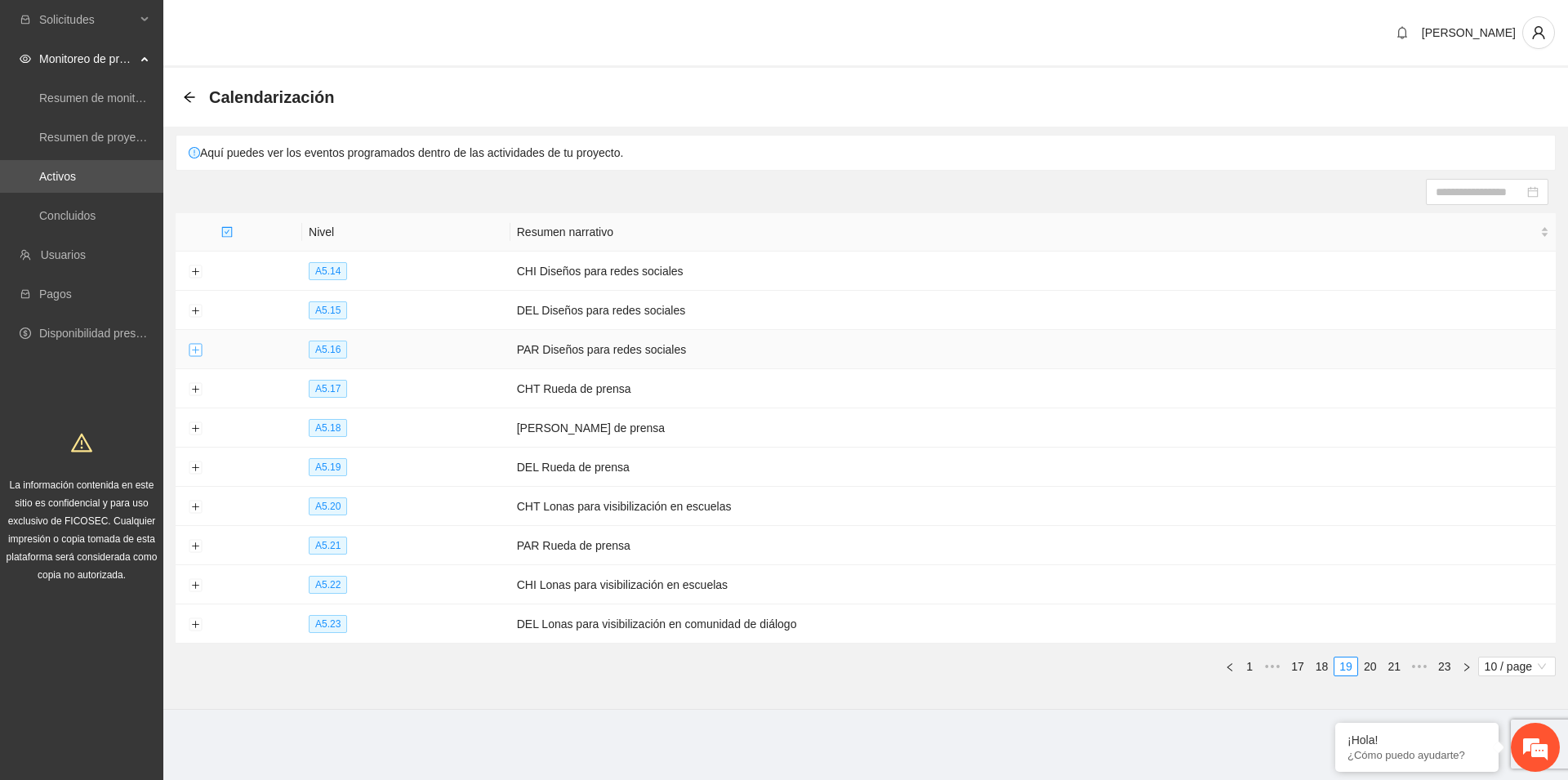
click at [199, 349] on button "Expand row" at bounding box center [195, 350] width 13 height 13
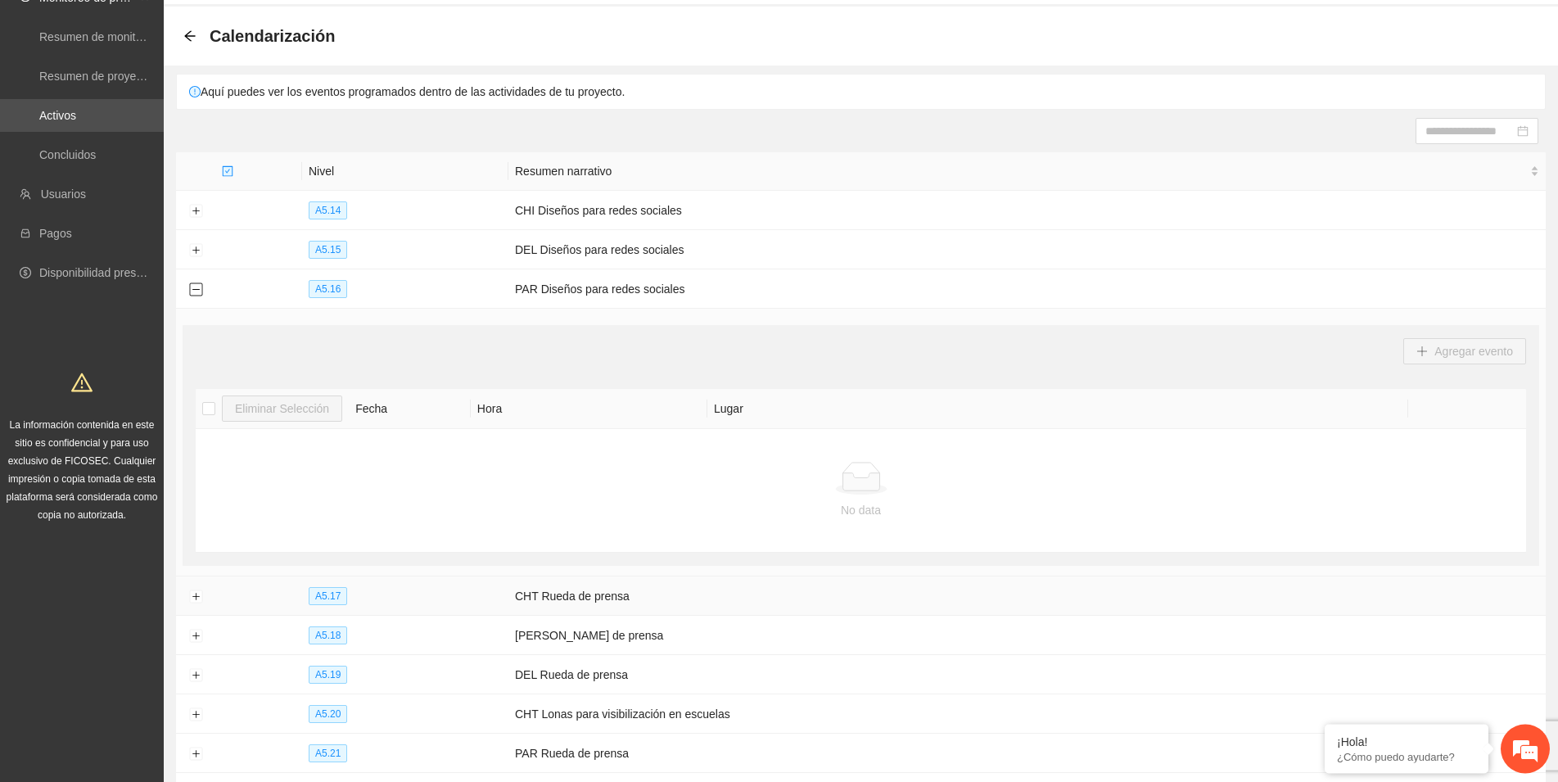
scroll to position [251, 0]
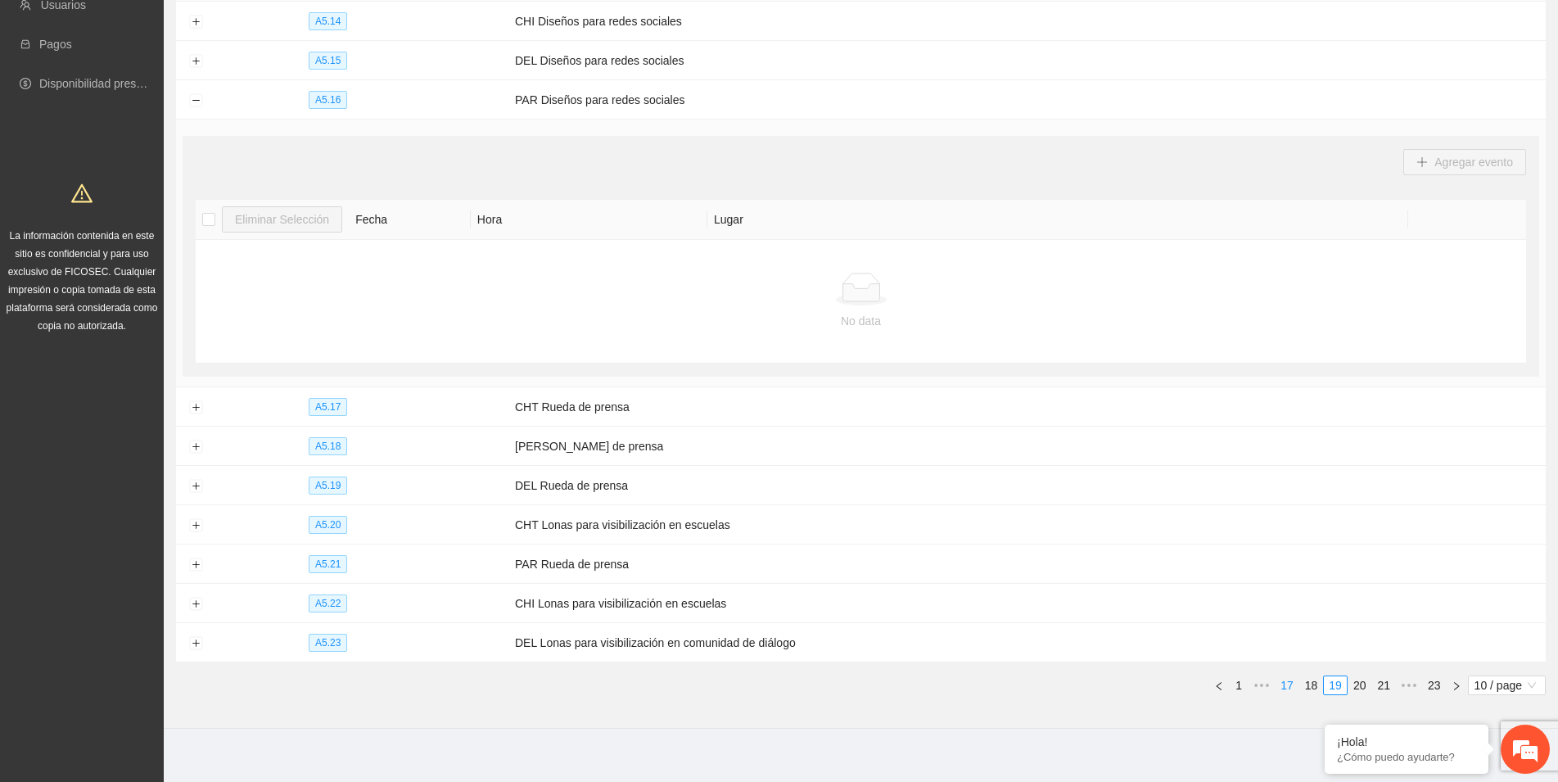
click at [1289, 679] on link "17" at bounding box center [1287, 685] width 23 height 18
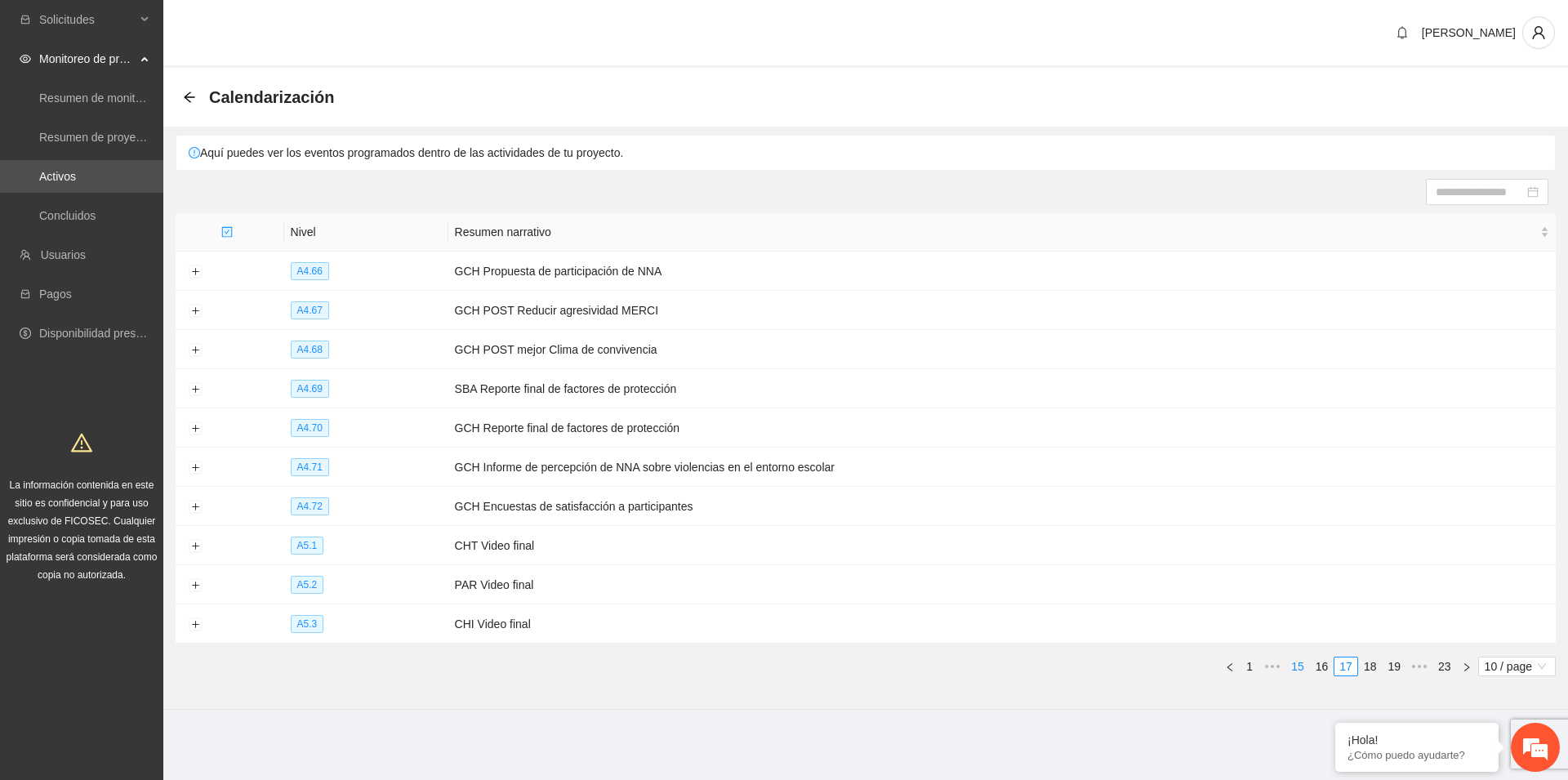
click at [1296, 662] on link "15" at bounding box center [1298, 666] width 23 height 18
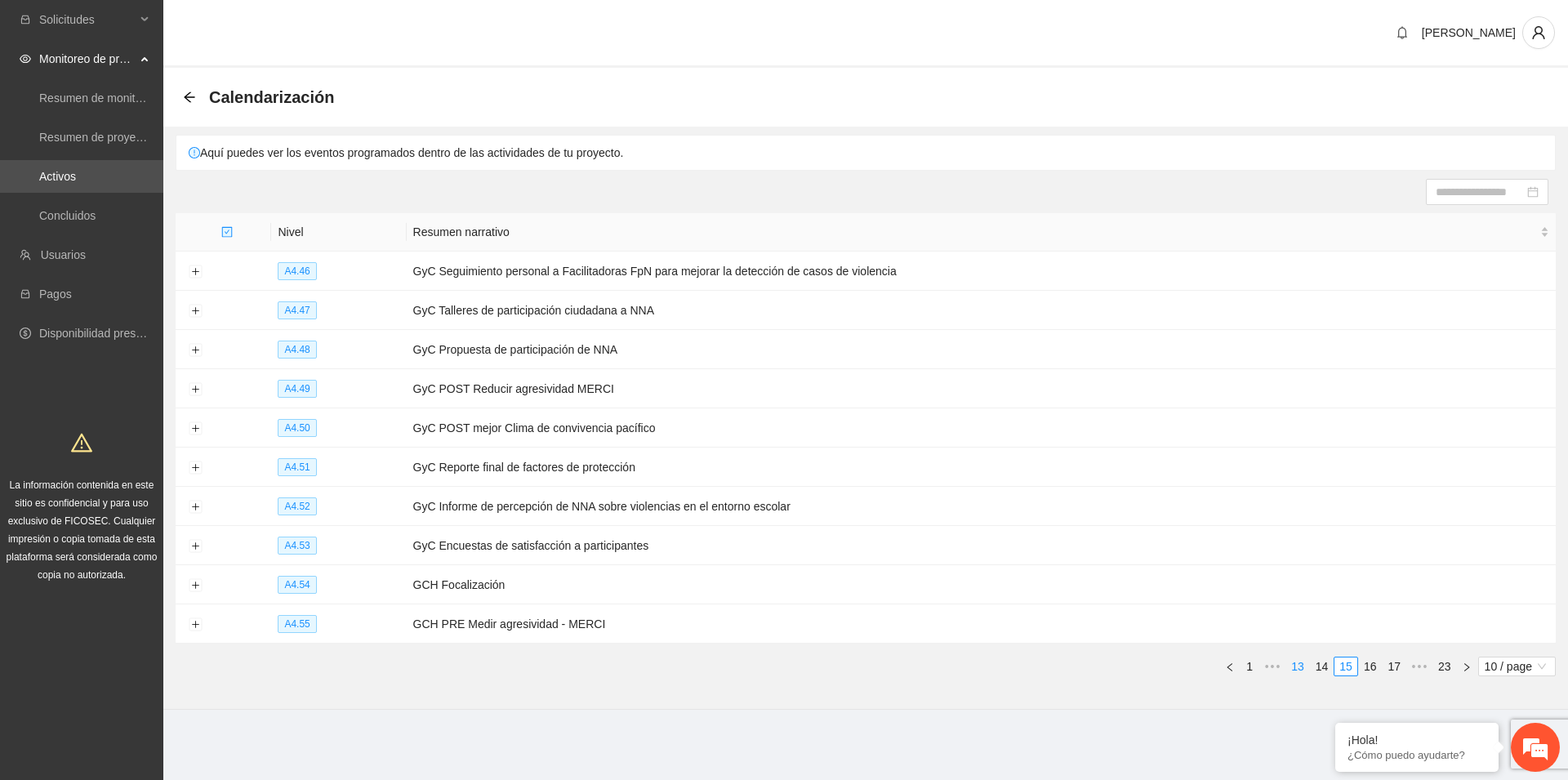
click at [1302, 664] on link "13" at bounding box center [1298, 666] width 23 height 18
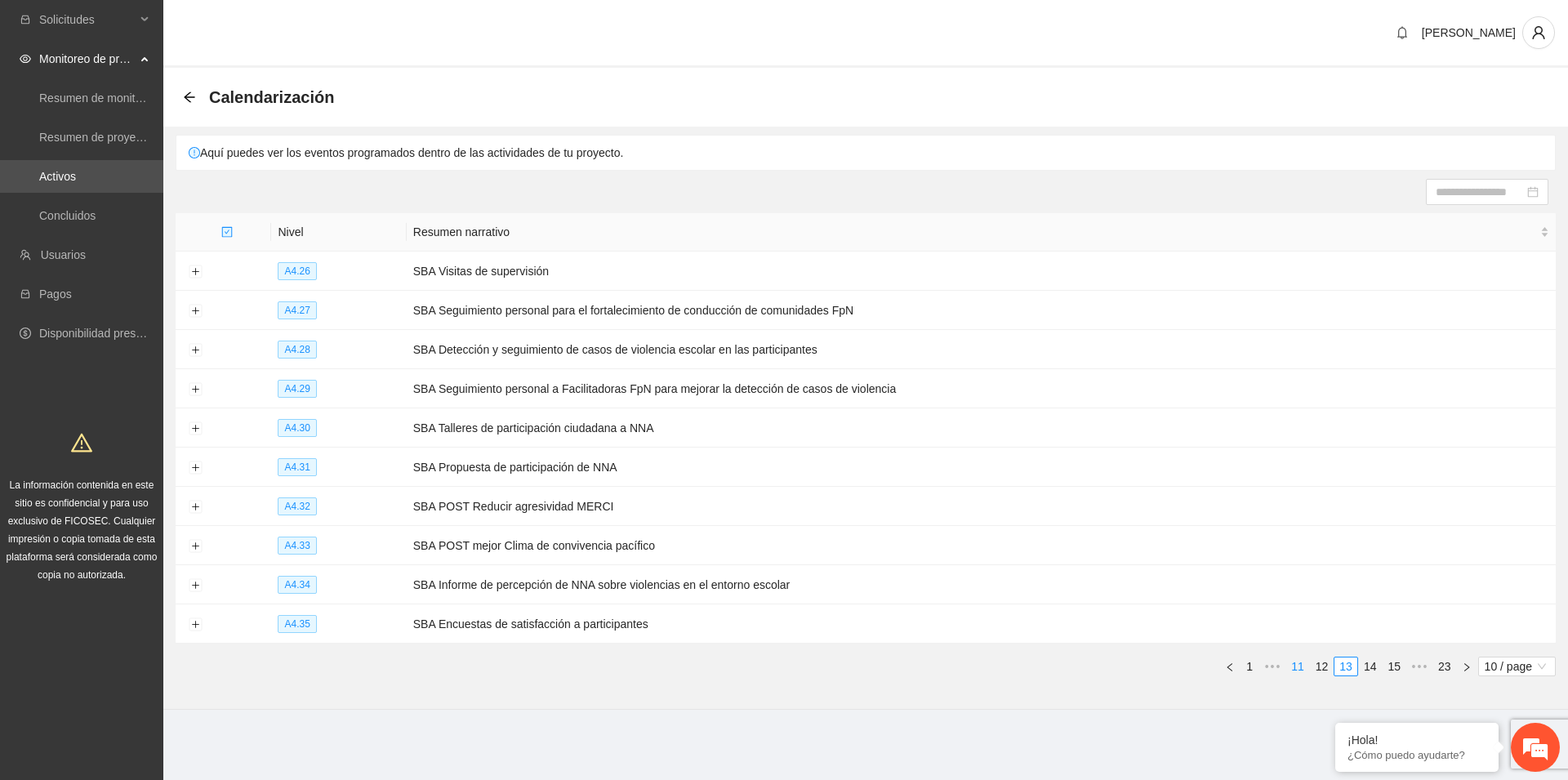
click at [1301, 664] on link "11" at bounding box center [1298, 666] width 23 height 18
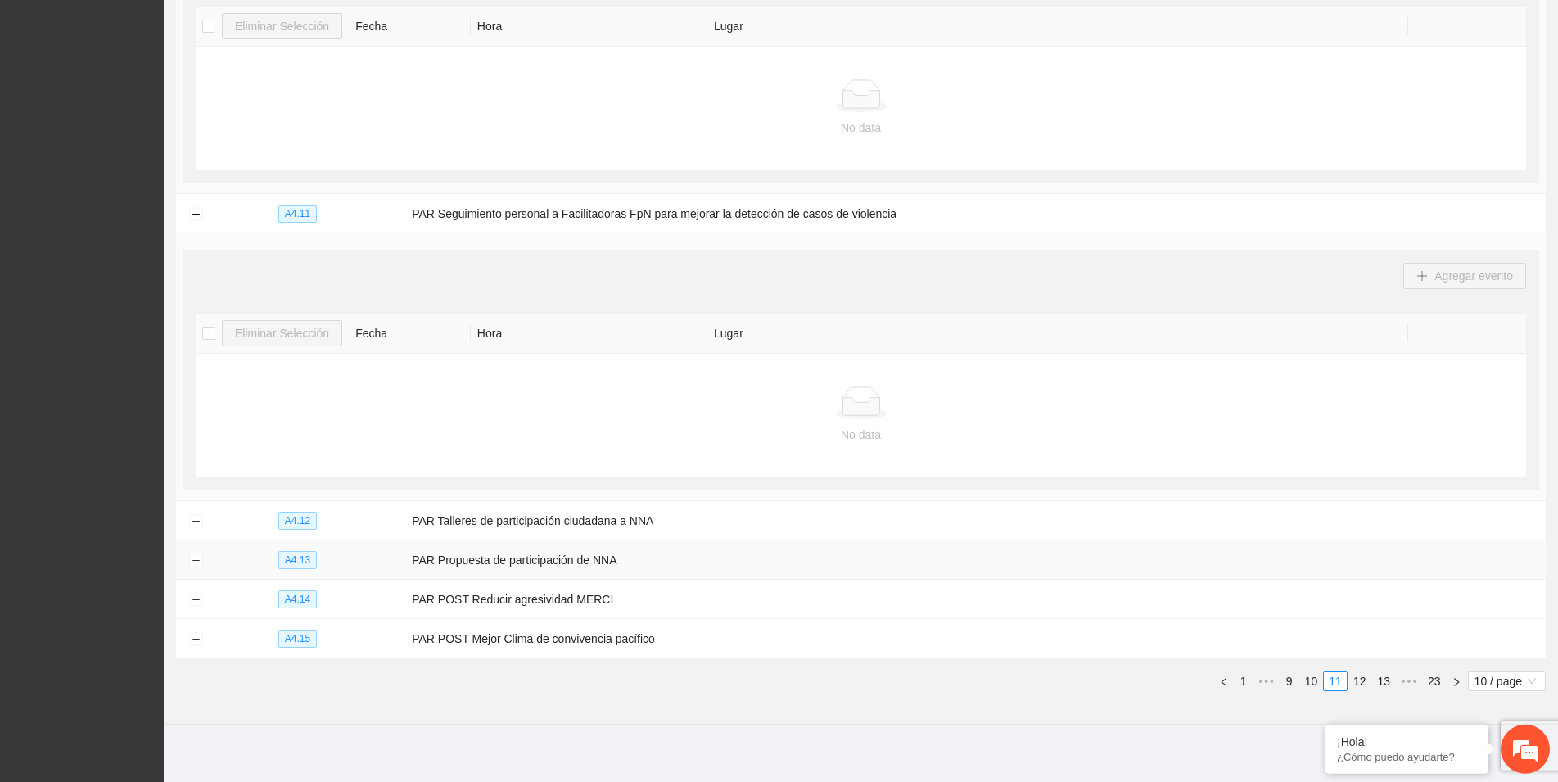
scroll to position [1597, 0]
click at [196, 513] on button "Expand row" at bounding box center [195, 517] width 13 height 13
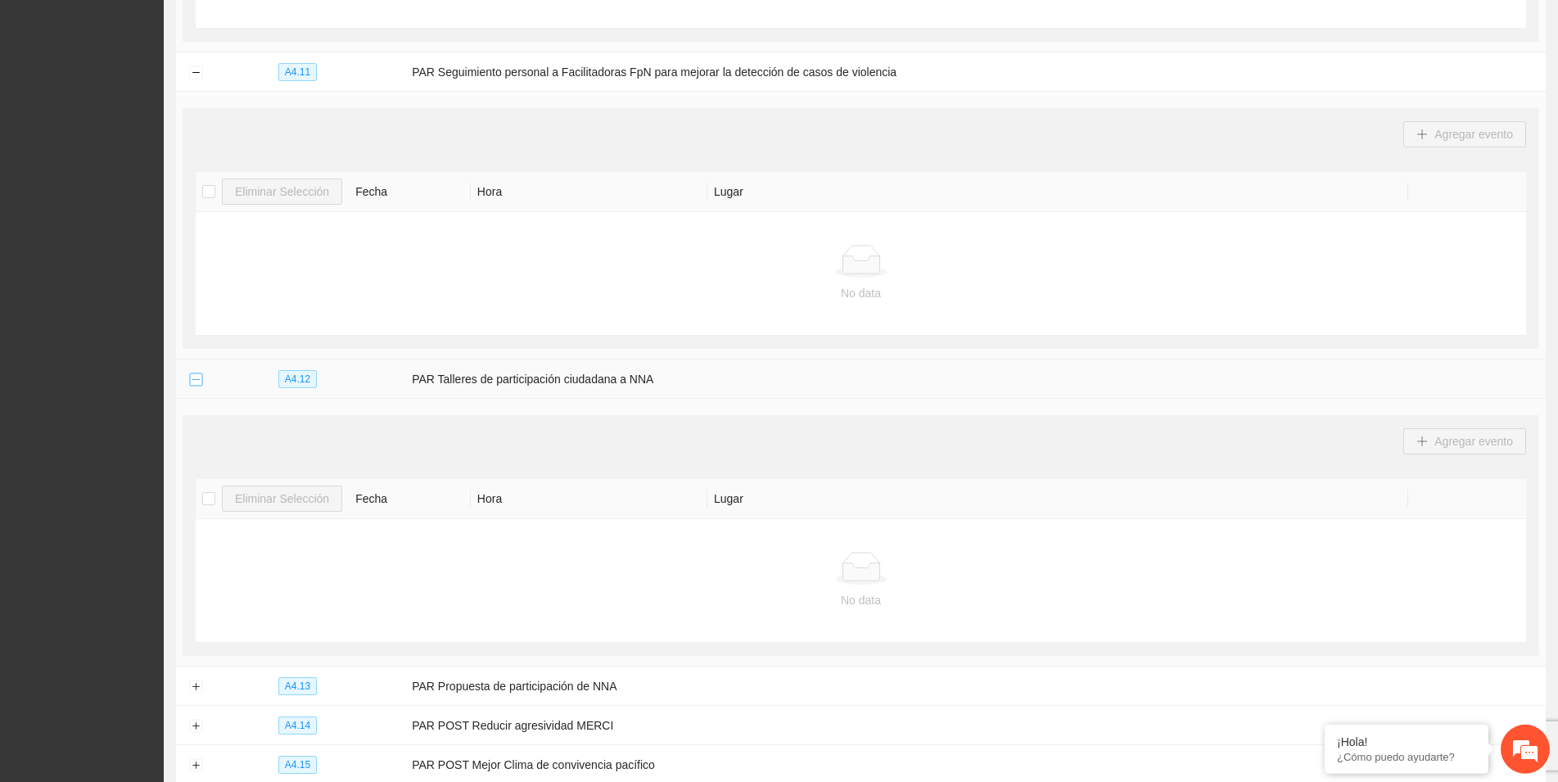
scroll to position [1848, 0]
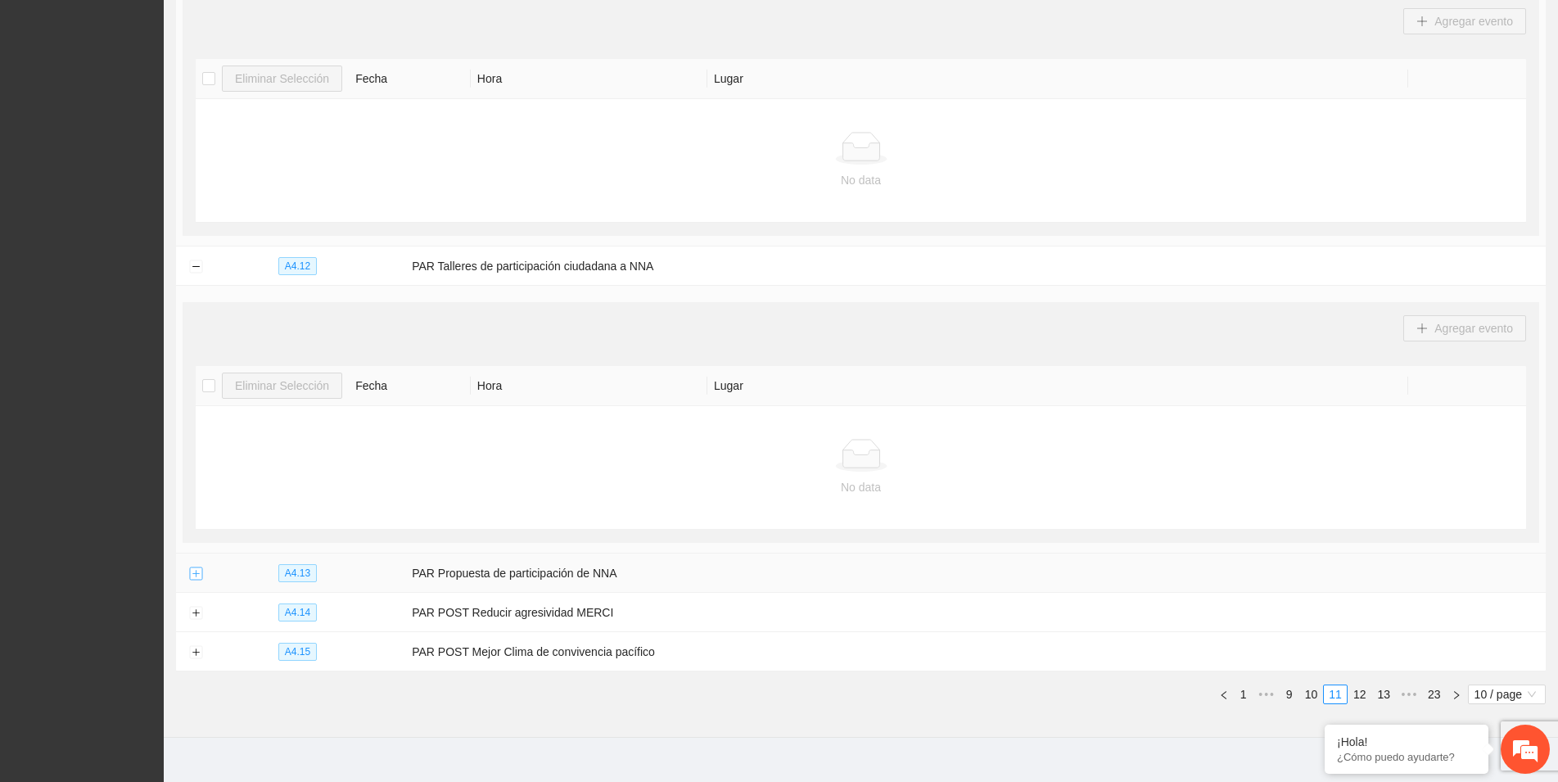
click at [197, 573] on button "Expand row" at bounding box center [195, 573] width 13 height 13
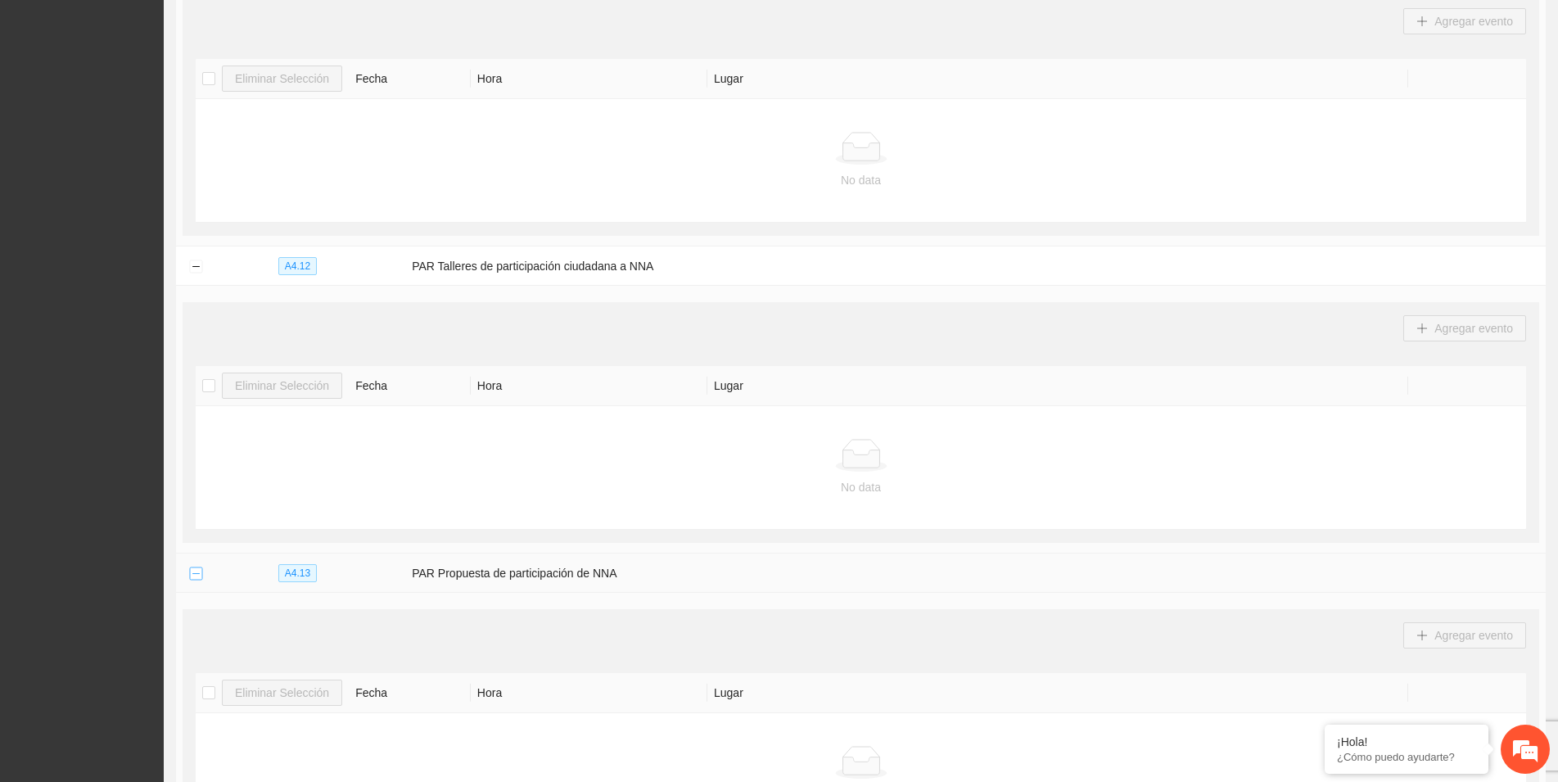
scroll to position [2133, 0]
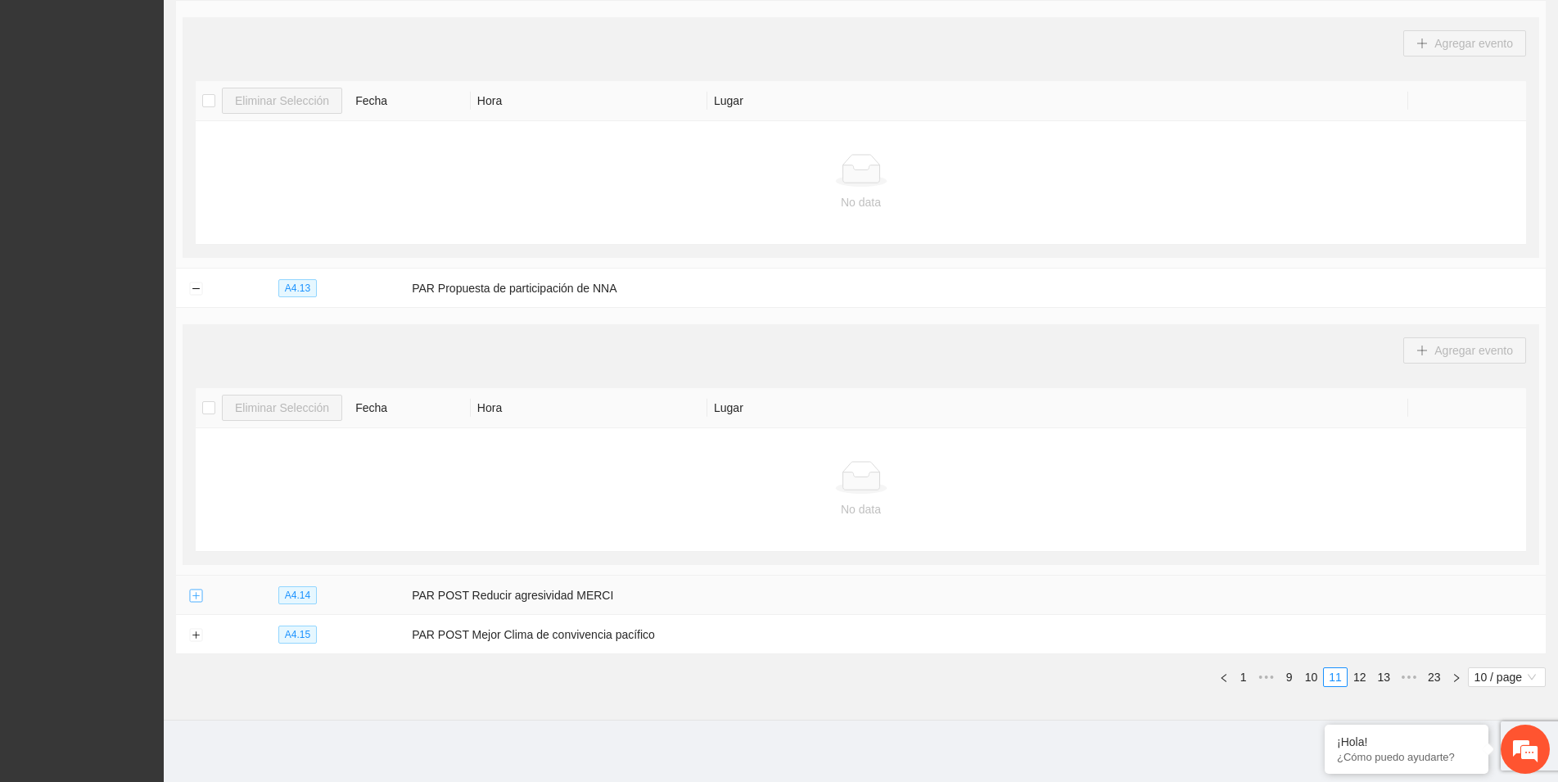
click at [196, 589] on button "Expand row" at bounding box center [195, 595] width 13 height 13
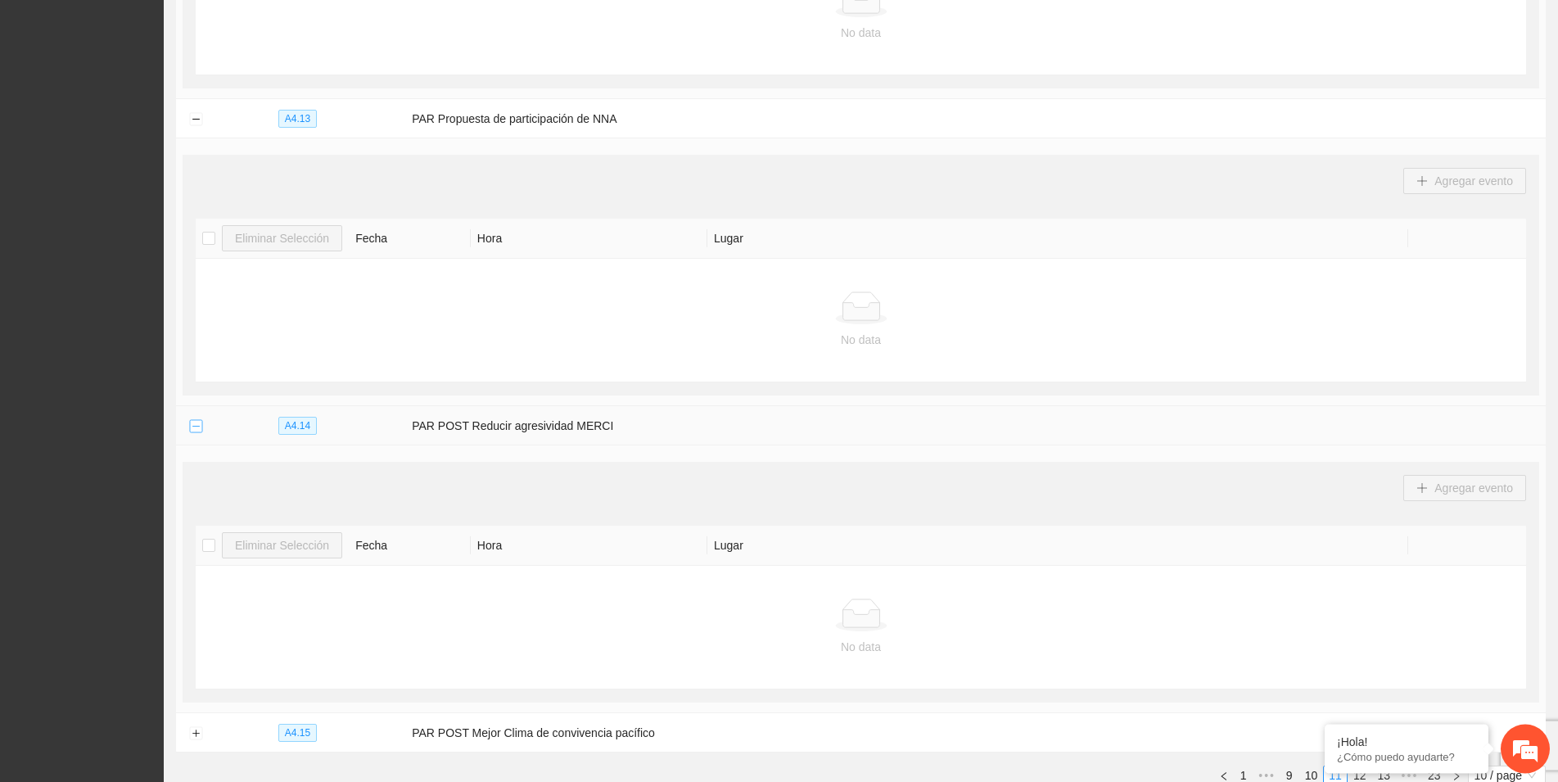
scroll to position [2401, 0]
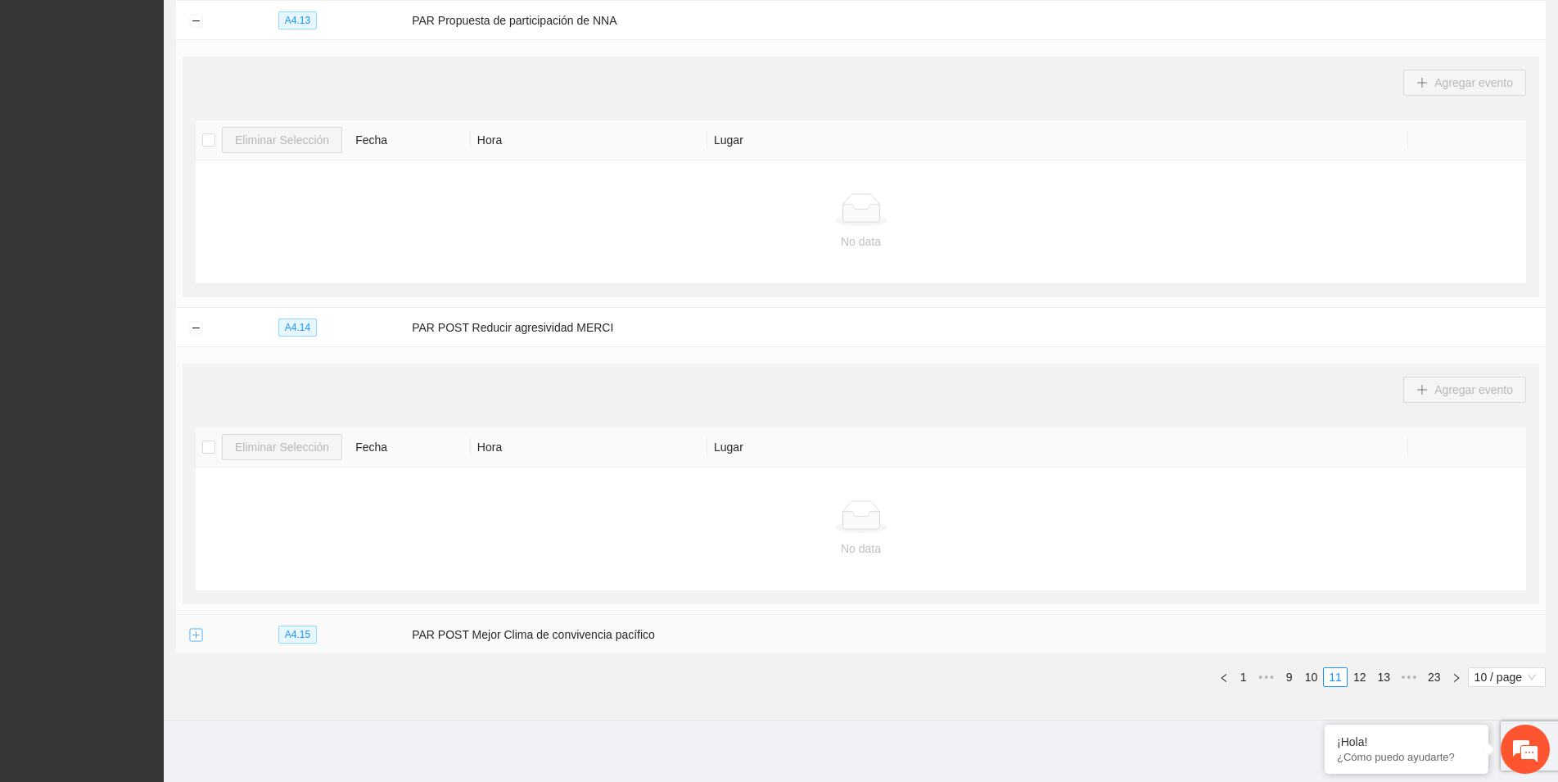
click at [194, 629] on button "Expand row" at bounding box center [195, 635] width 13 height 13
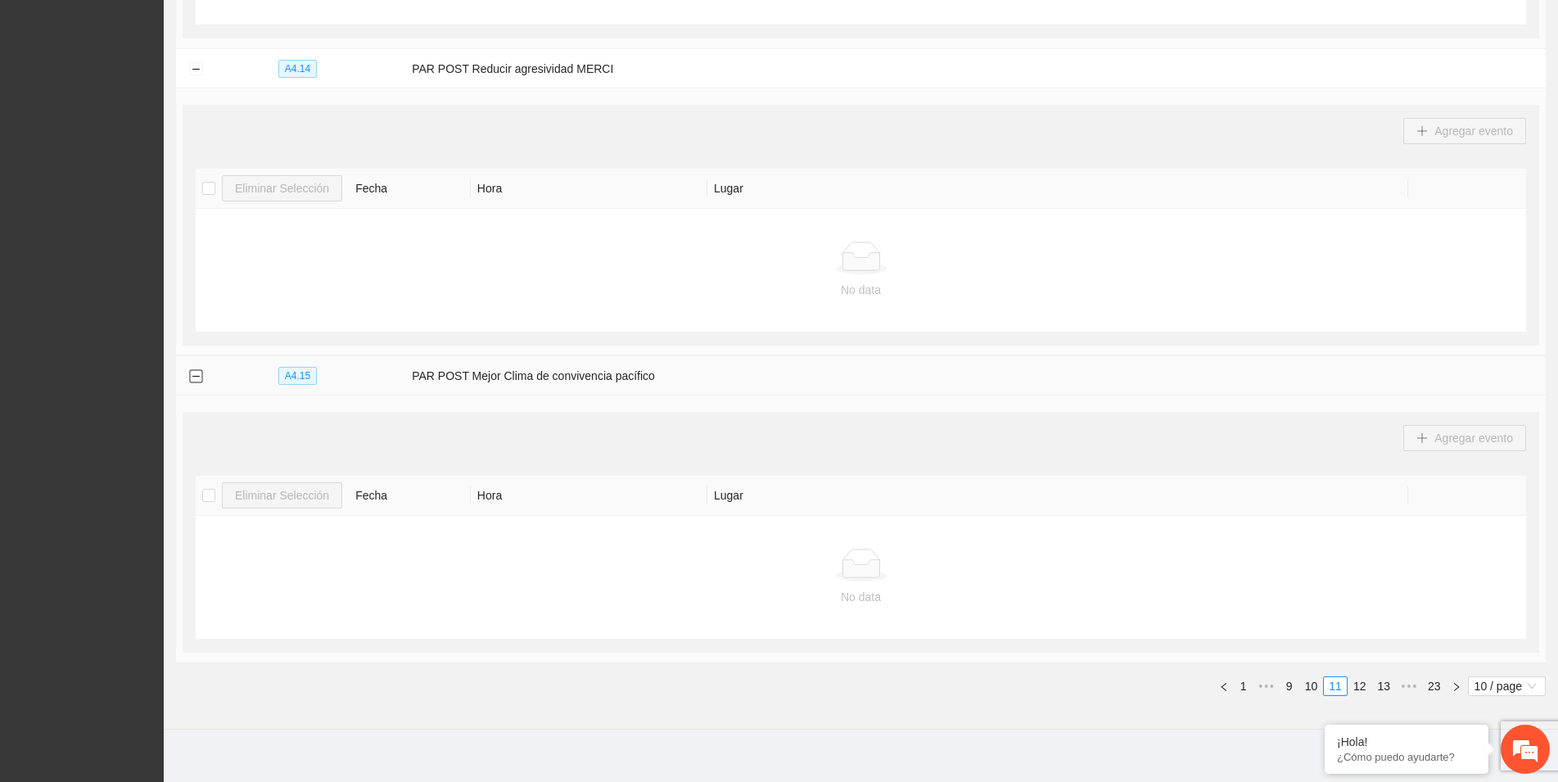
scroll to position [2668, 0]
